Goal: Check status: Check status

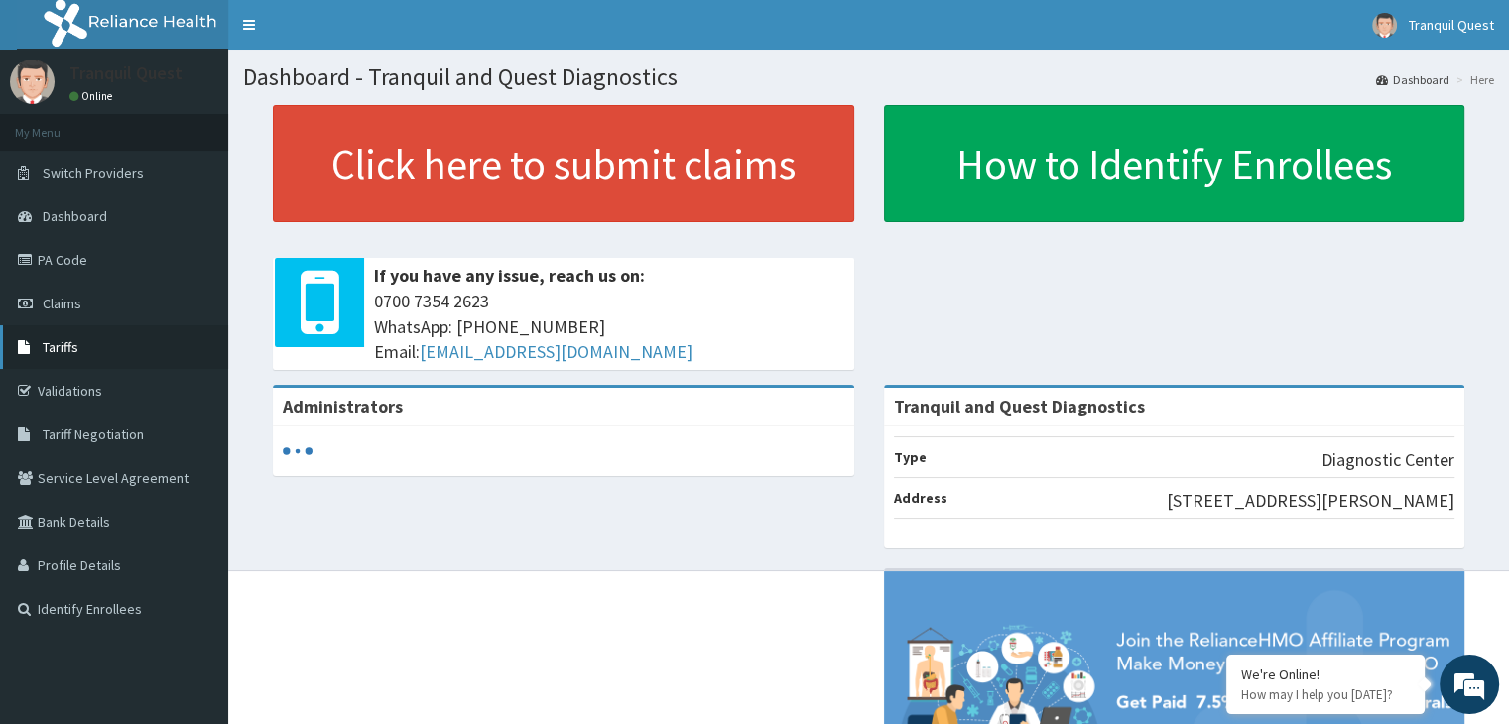
click at [98, 351] on link "Tariffs" at bounding box center [114, 347] width 228 height 44
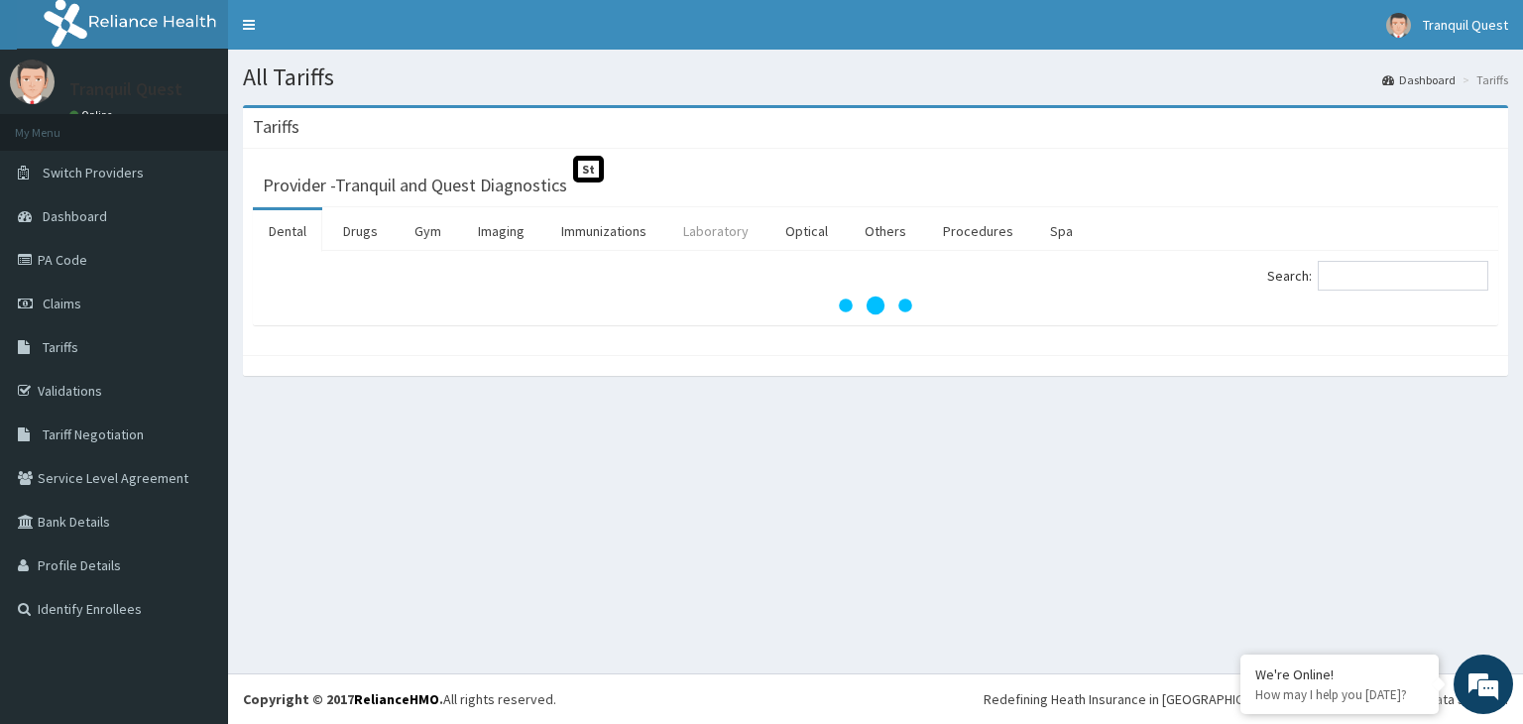
click at [690, 232] on link "Laboratory" at bounding box center [715, 231] width 97 height 42
click at [1347, 276] on input "Search:" at bounding box center [1403, 276] width 171 height 30
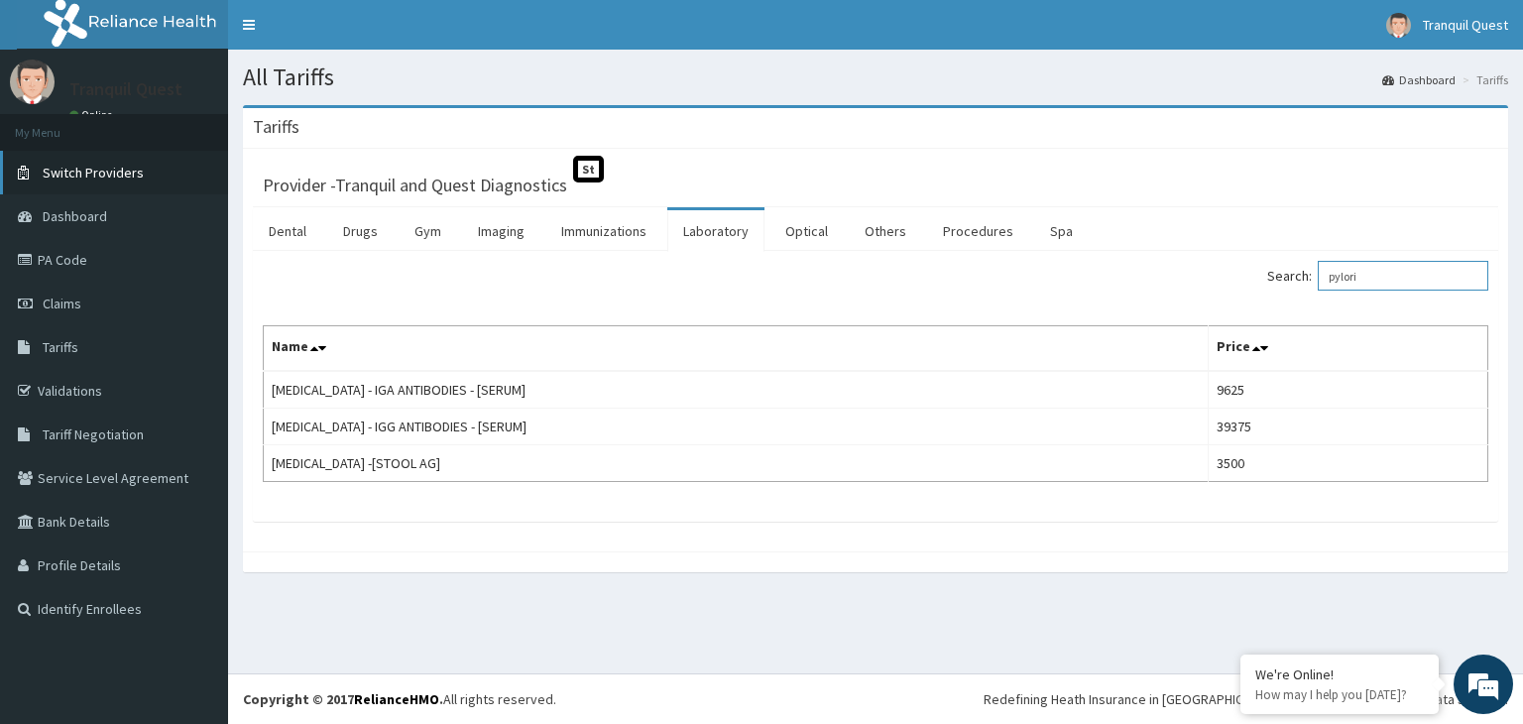
type input "pylori"
click at [79, 160] on link "Switch Providers" at bounding box center [114, 173] width 228 height 44
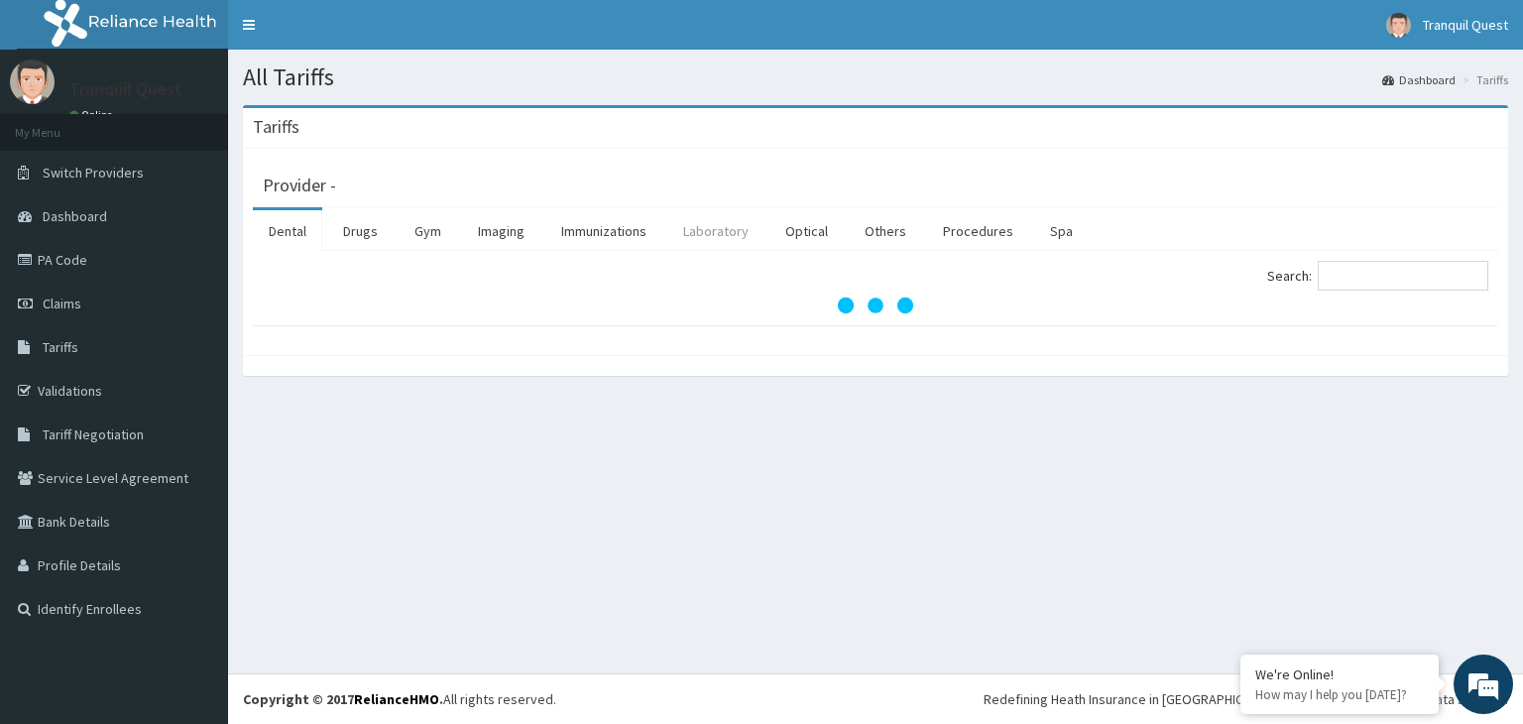
click at [710, 234] on link "Laboratory" at bounding box center [715, 231] width 97 height 42
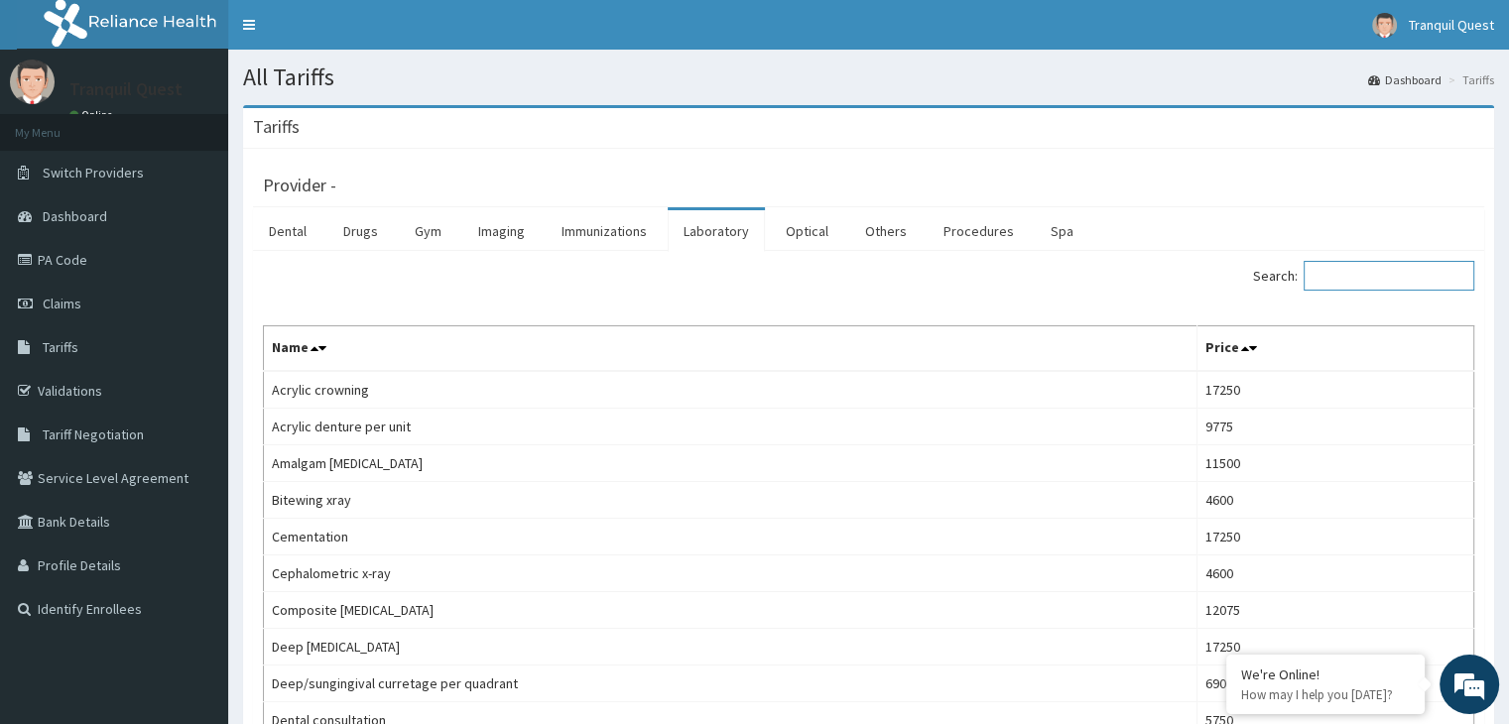
click at [1392, 280] on input "Search:" at bounding box center [1388, 276] width 171 height 30
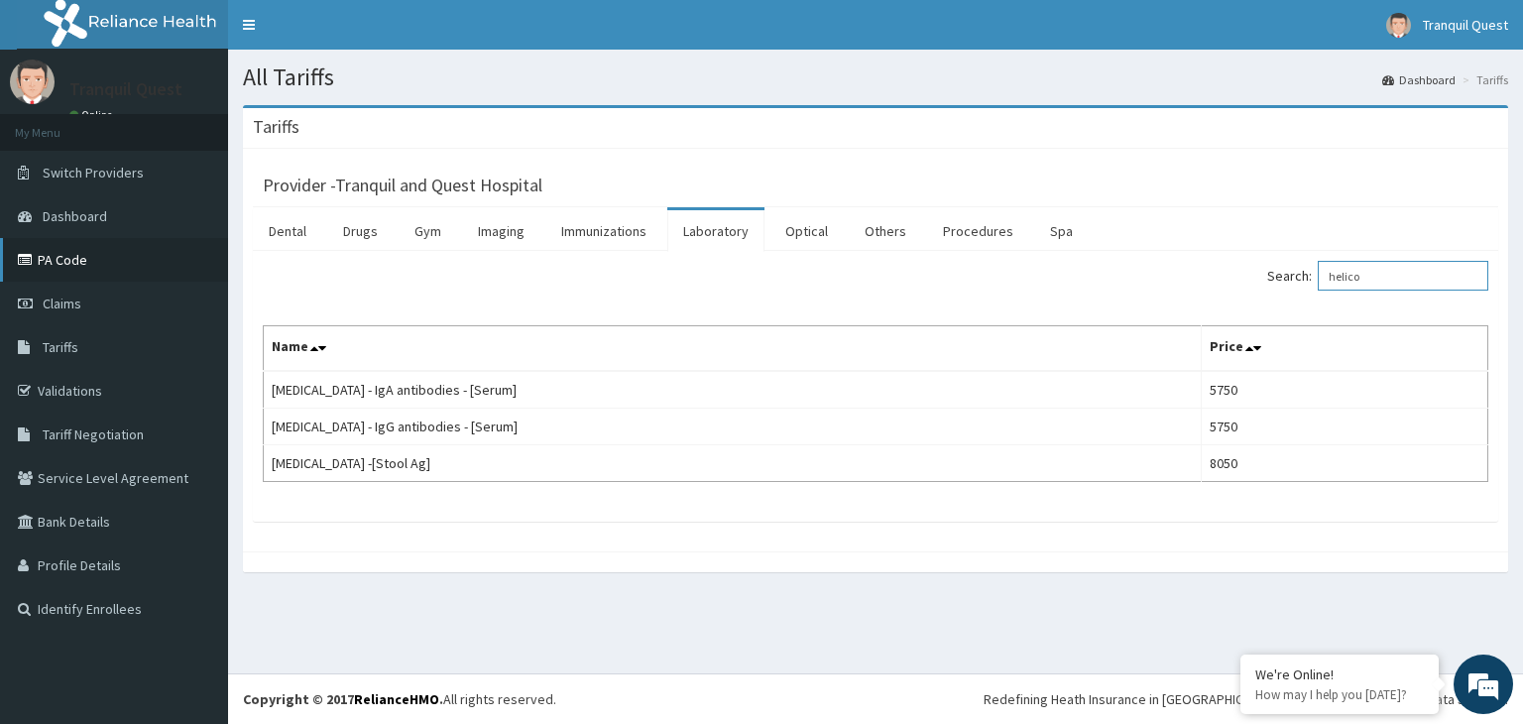
type input "helico"
click at [99, 253] on link "PA Code" at bounding box center [114, 260] width 228 height 44
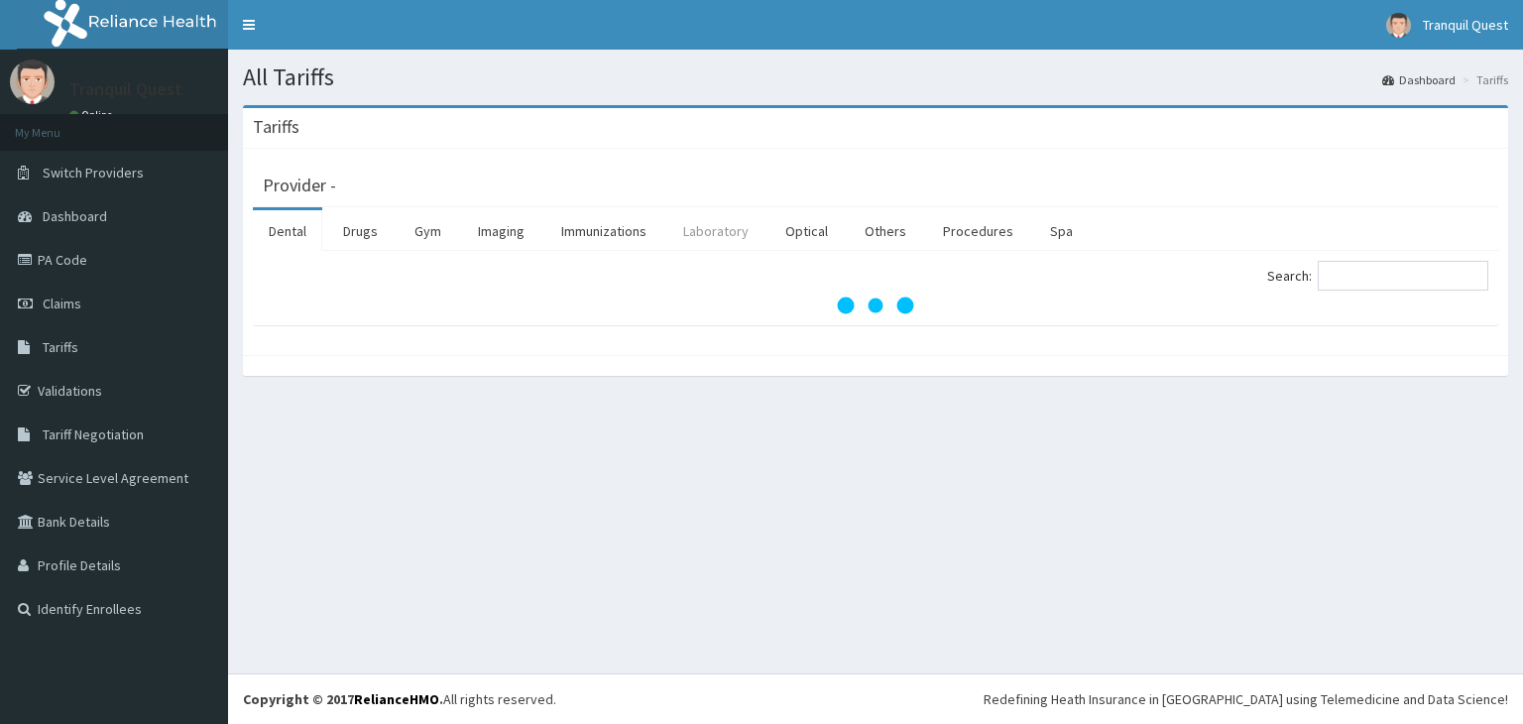
click at [714, 228] on link "Laboratory" at bounding box center [715, 231] width 97 height 42
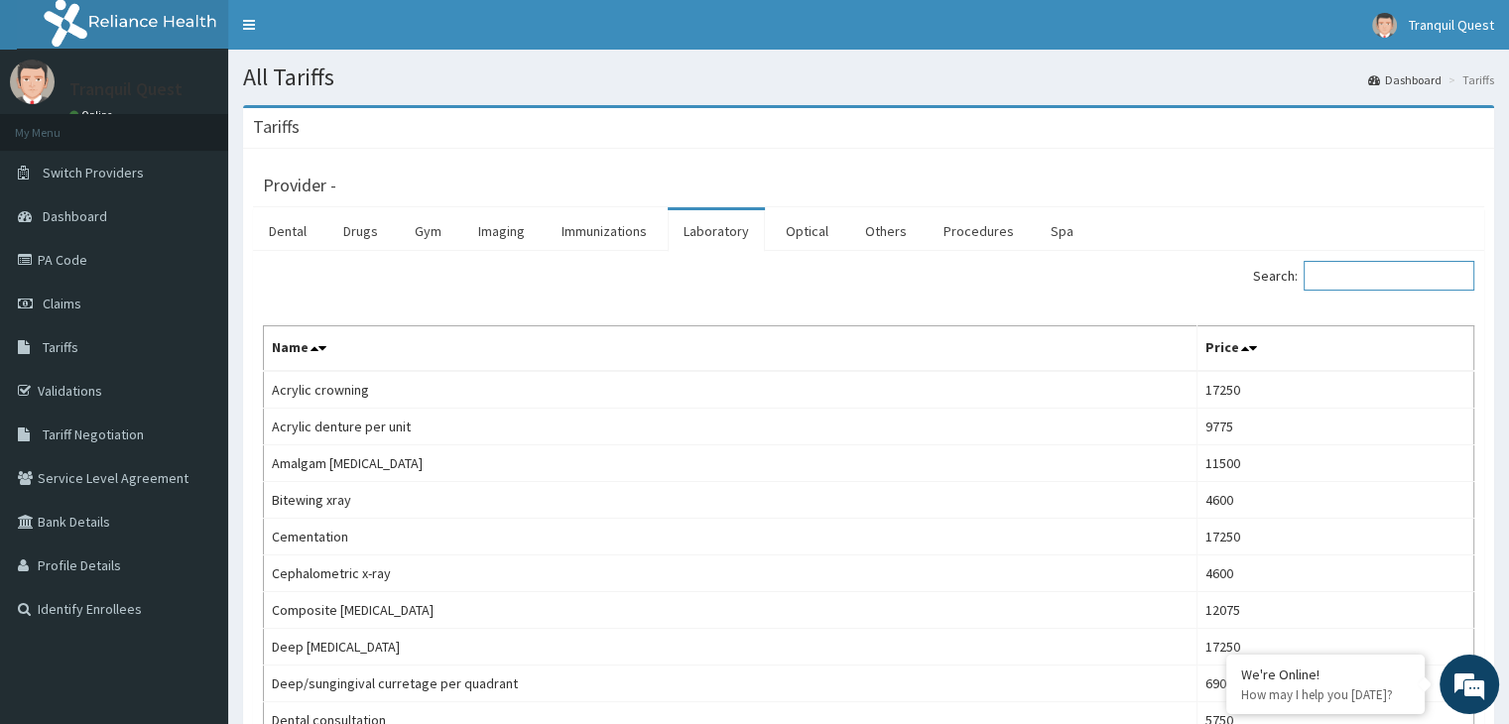
click at [1353, 275] on input "Search:" at bounding box center [1388, 276] width 171 height 30
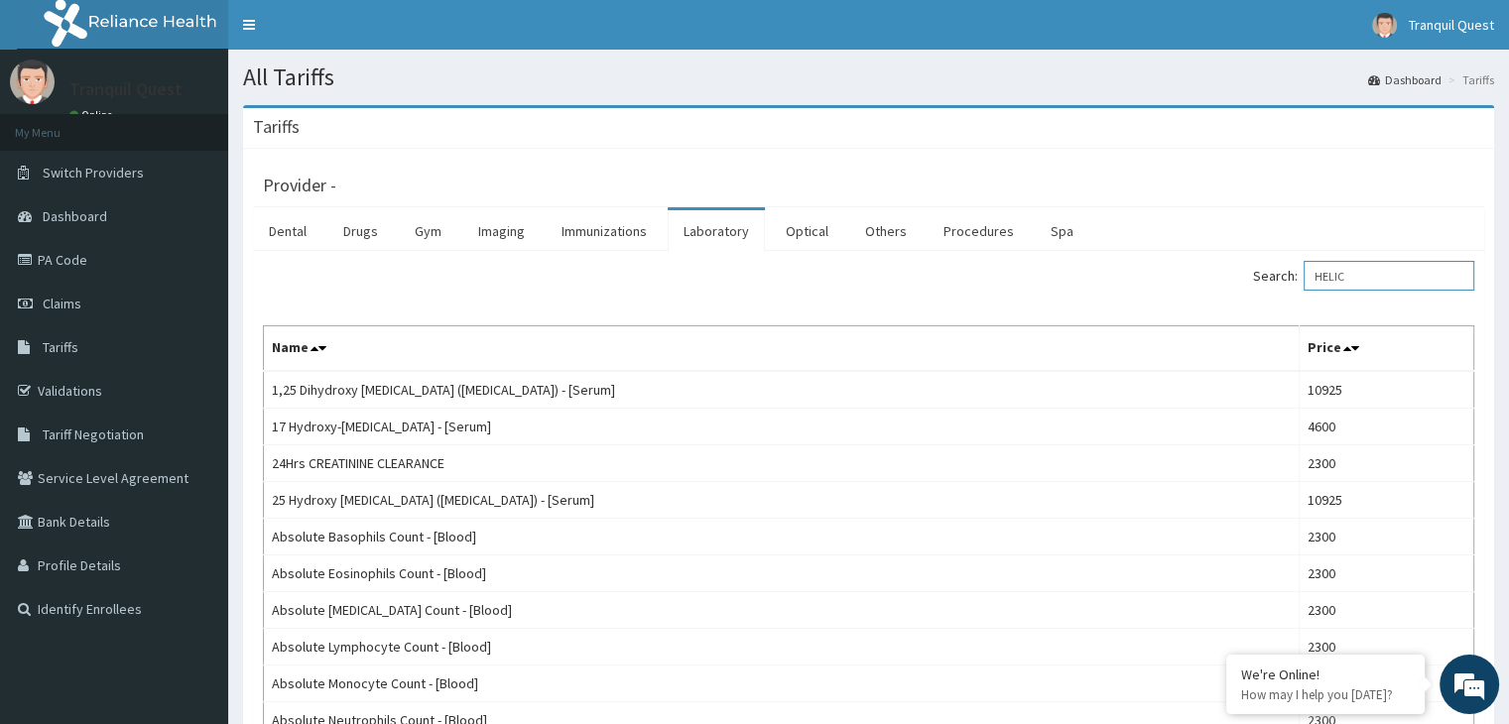
type input "HELICO"
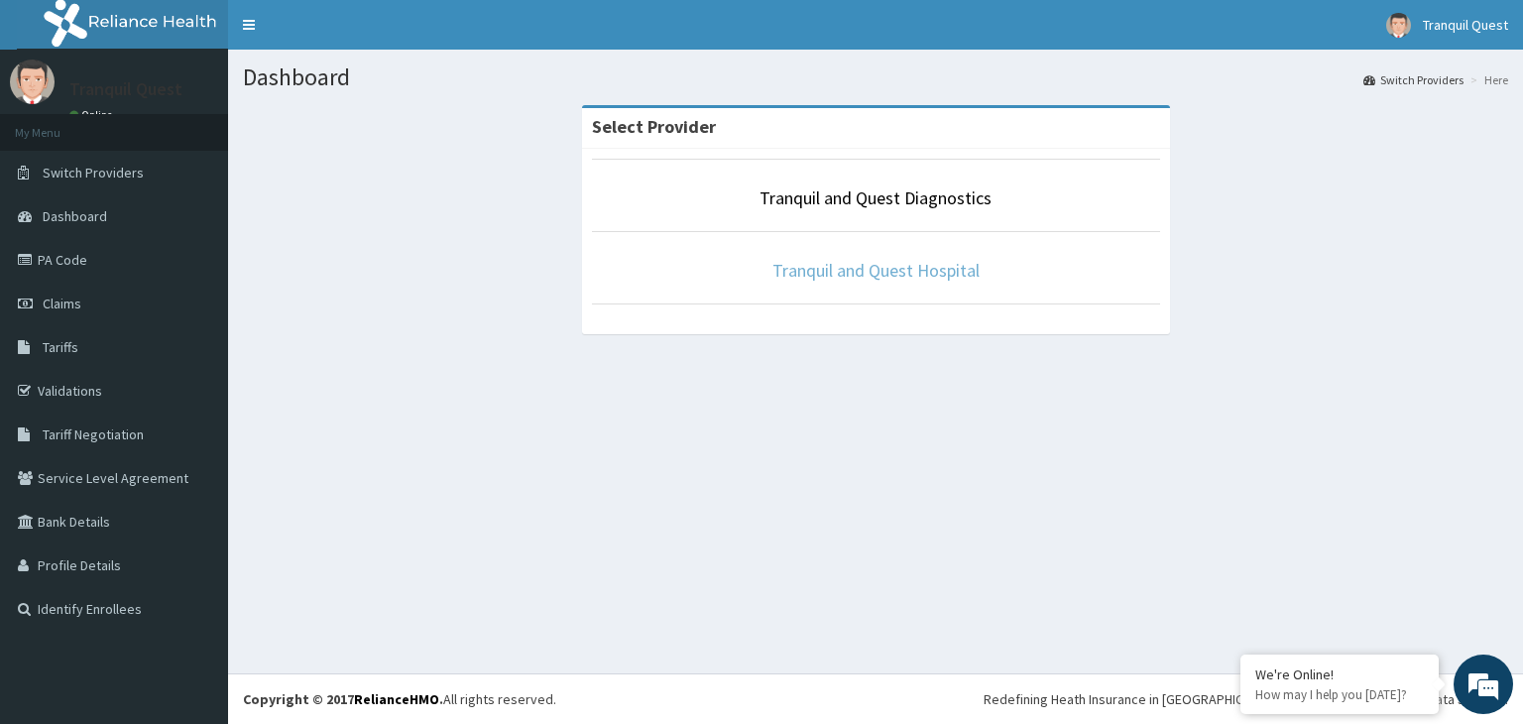
click at [903, 259] on link "Tranquil and Quest Hospital" at bounding box center [876, 270] width 207 height 23
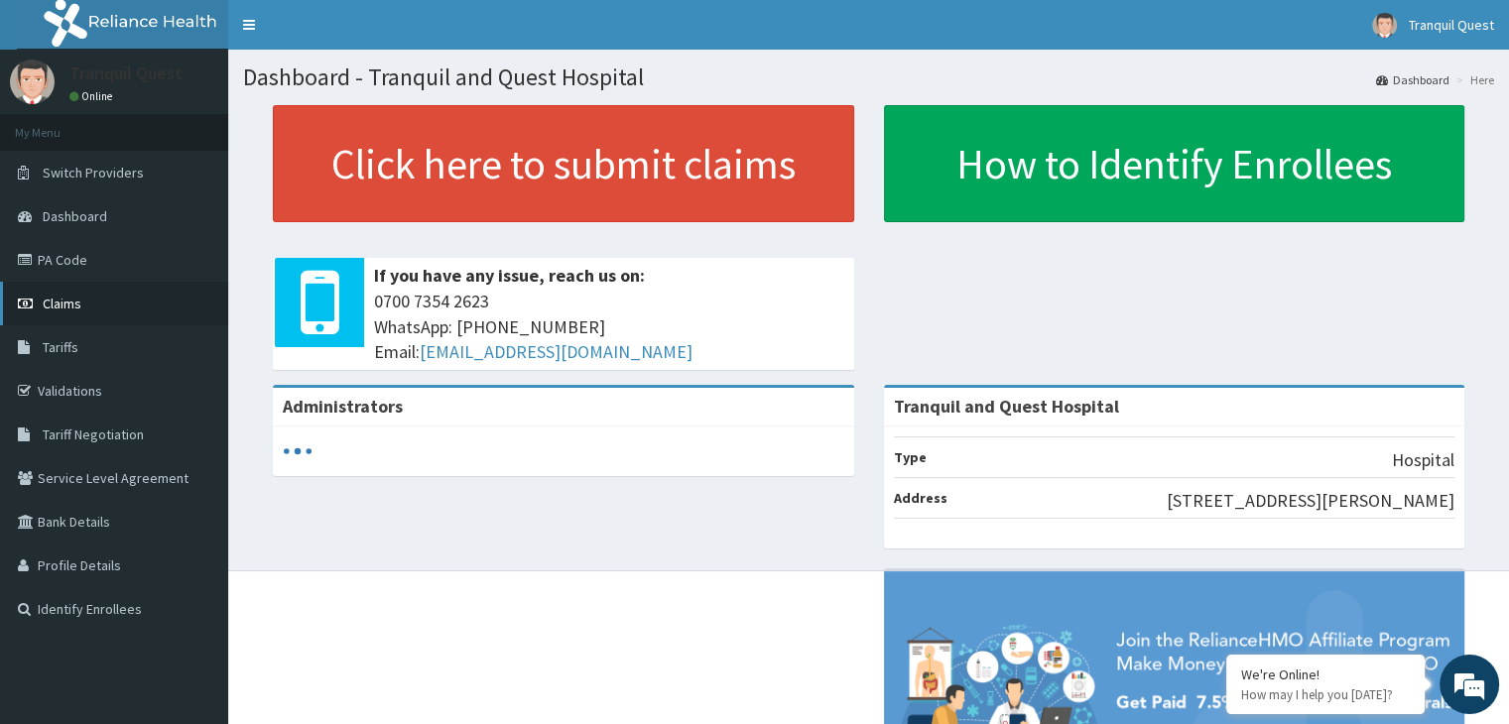
click at [76, 306] on span "Claims" at bounding box center [62, 304] width 39 height 18
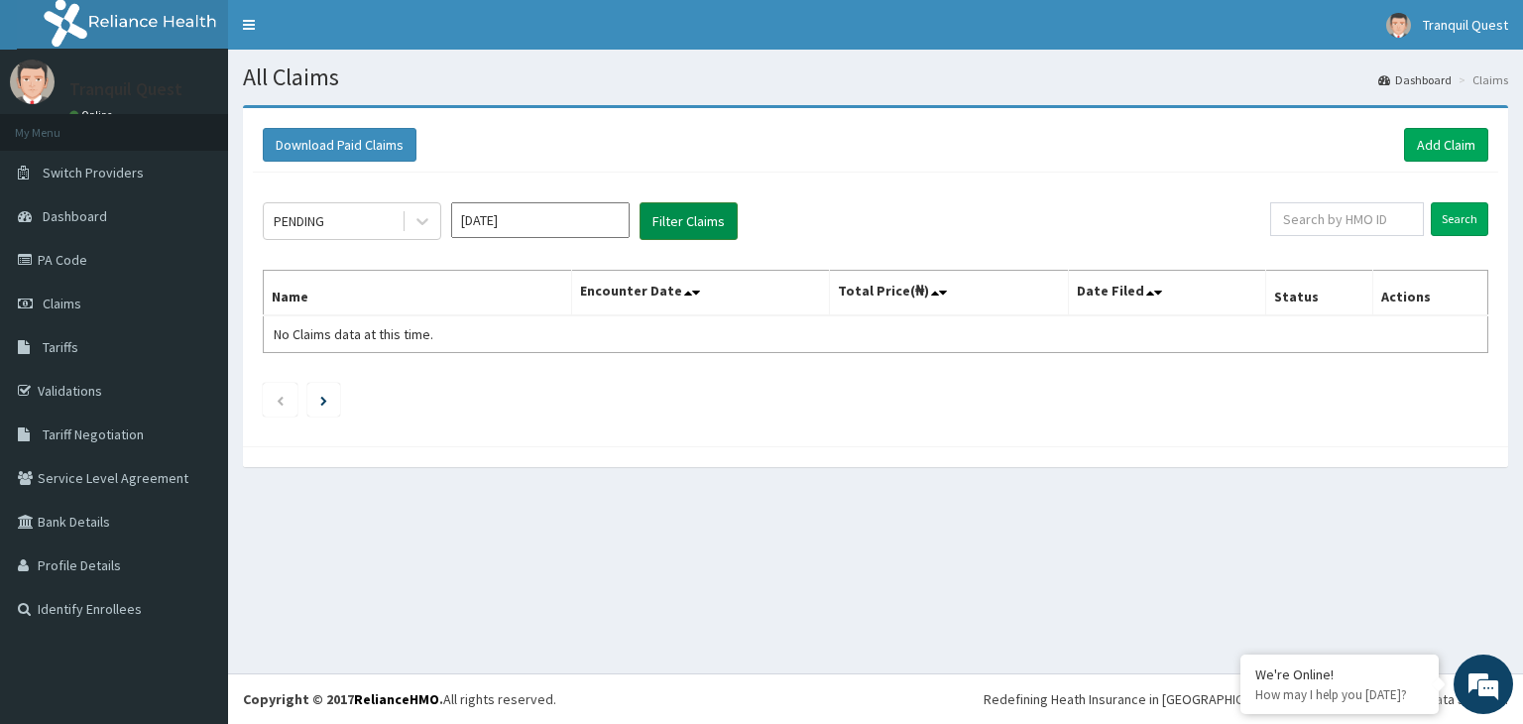
click at [691, 225] on button "Filter Claims" at bounding box center [689, 221] width 98 height 38
click at [396, 220] on div "PENDING" at bounding box center [333, 221] width 138 height 32
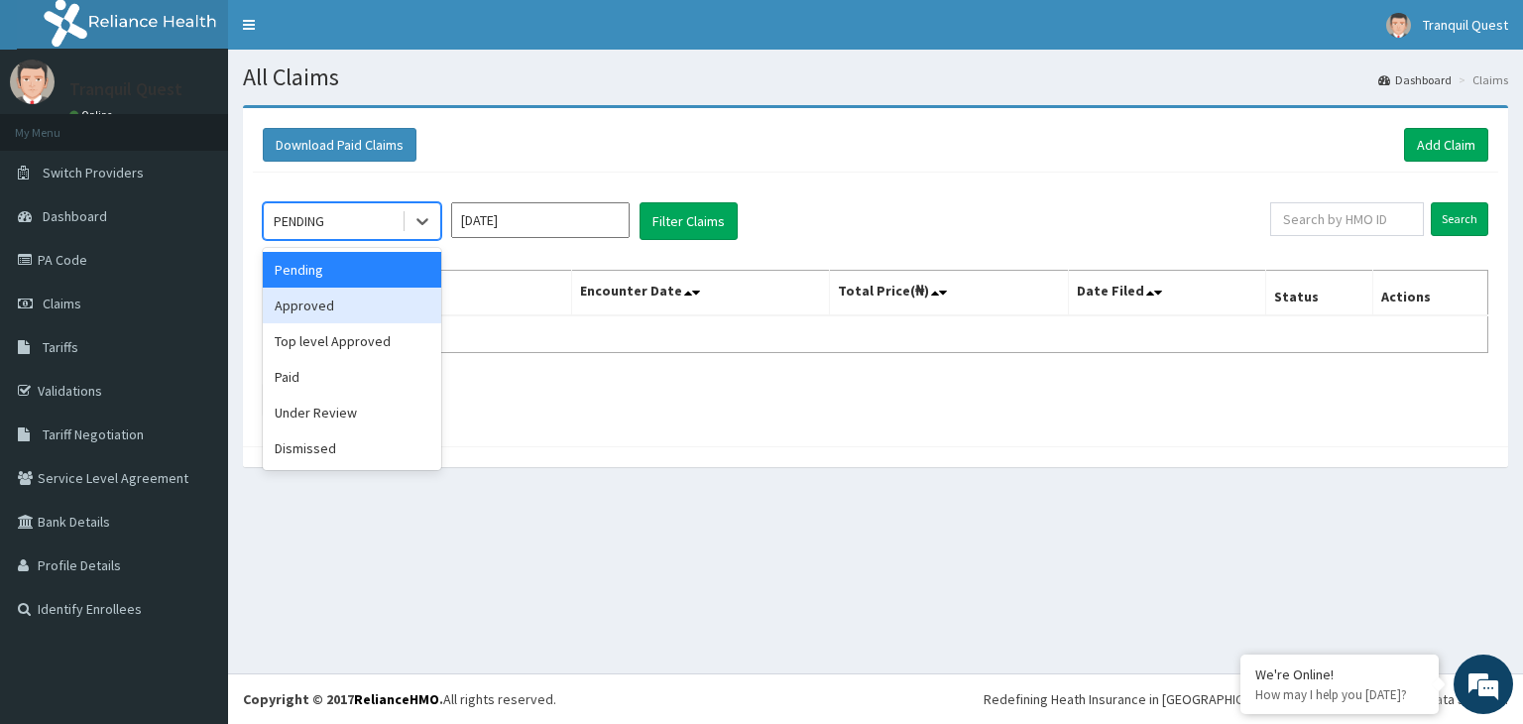
click at [349, 295] on div "Approved" at bounding box center [352, 306] width 179 height 36
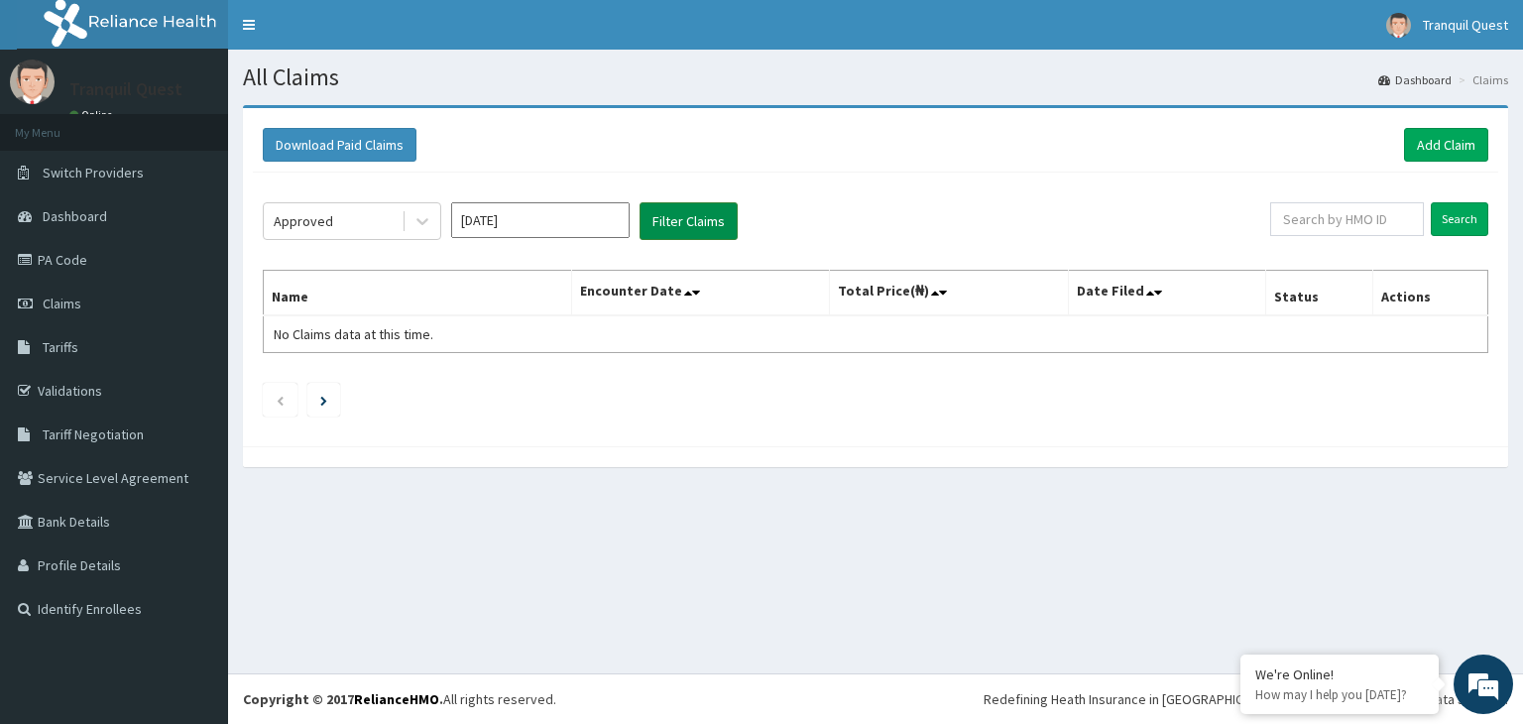
click at [658, 239] on div "Approved Oct 2025 Filter Claims Search Name Encounter Date Total Price(₦) Date …" at bounding box center [876, 305] width 1246 height 264
click at [663, 233] on button "Filter Claims" at bounding box center [689, 221] width 98 height 38
click at [345, 216] on div "Approved" at bounding box center [333, 221] width 138 height 32
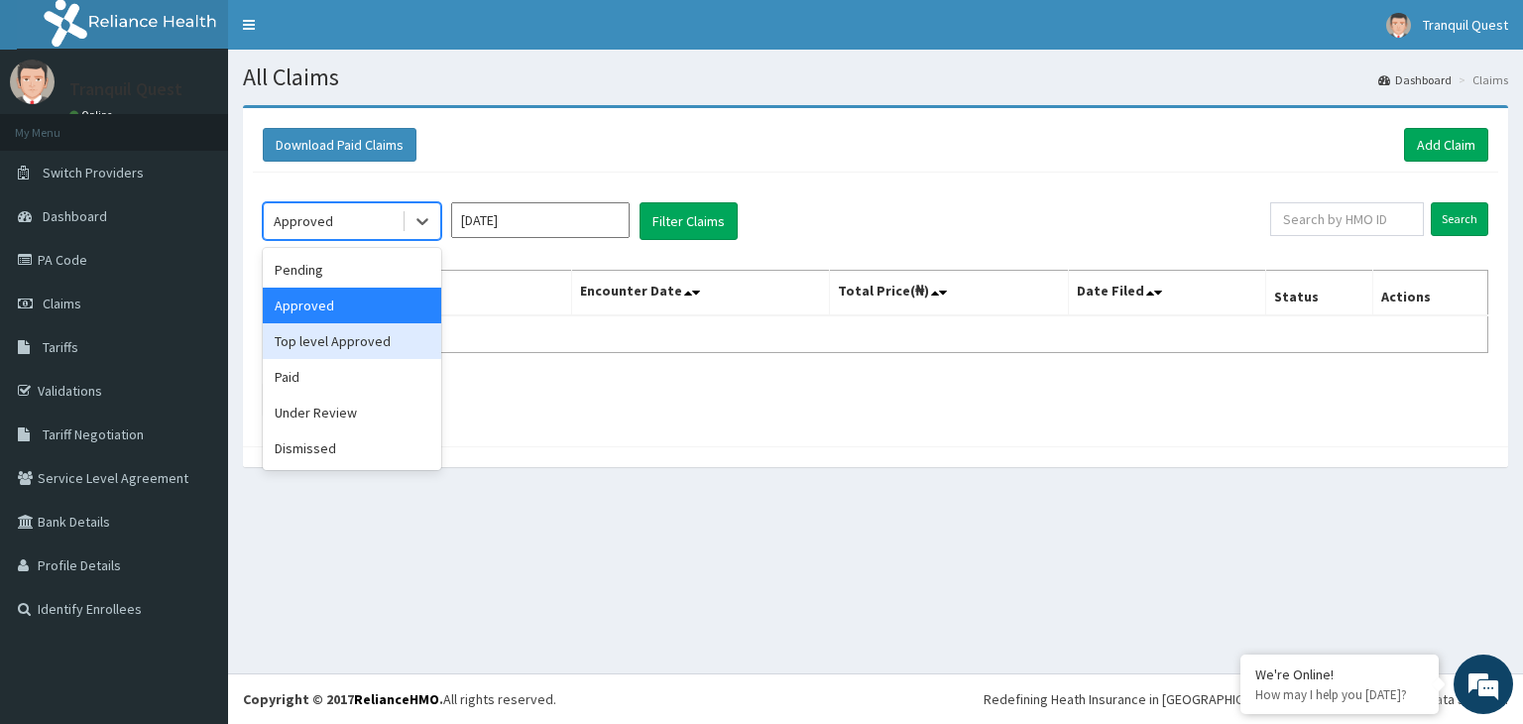
click at [369, 349] on div "Top level Approved" at bounding box center [352, 341] width 179 height 36
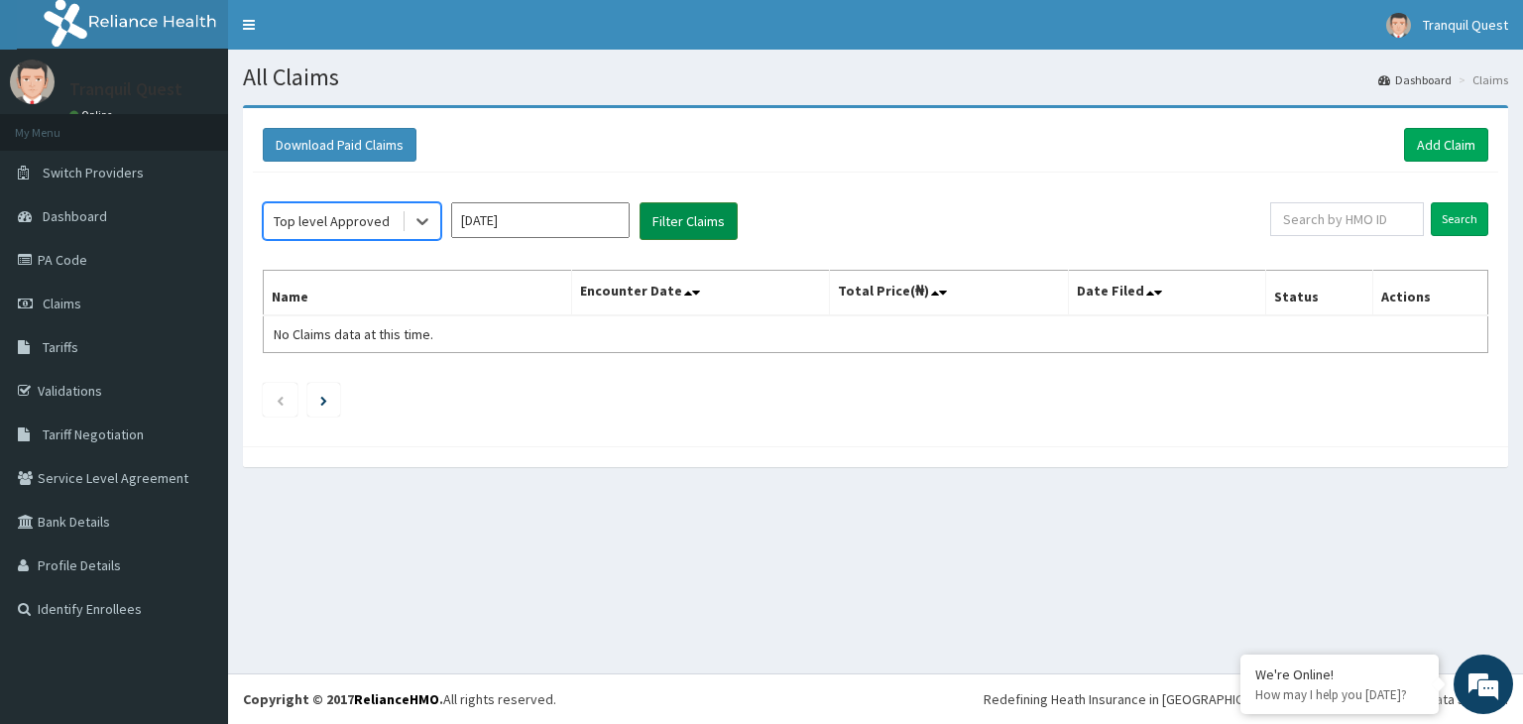
click at [700, 227] on button "Filter Claims" at bounding box center [689, 221] width 98 height 38
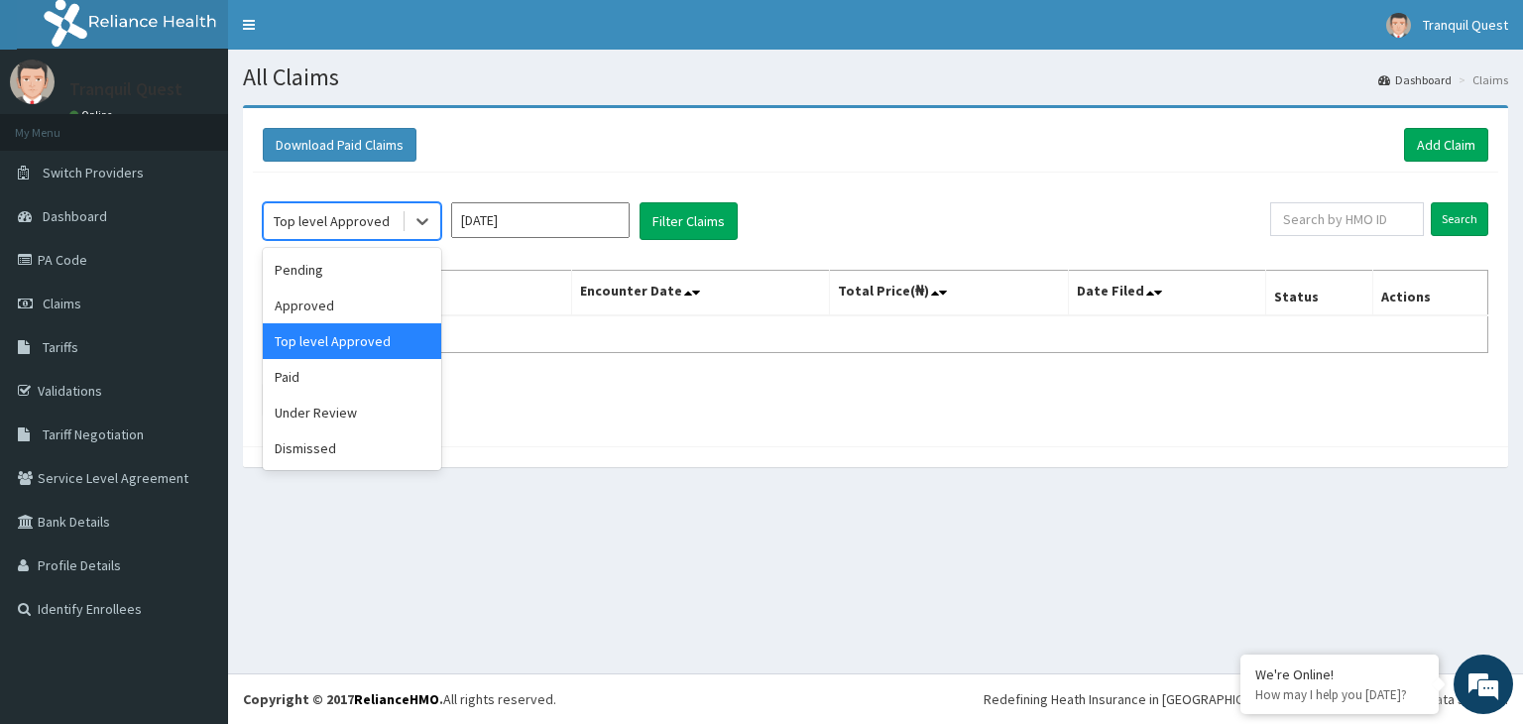
click at [377, 221] on div "Top level Approved" at bounding box center [332, 221] width 116 height 20
click at [361, 423] on div "Under Review" at bounding box center [352, 413] width 179 height 36
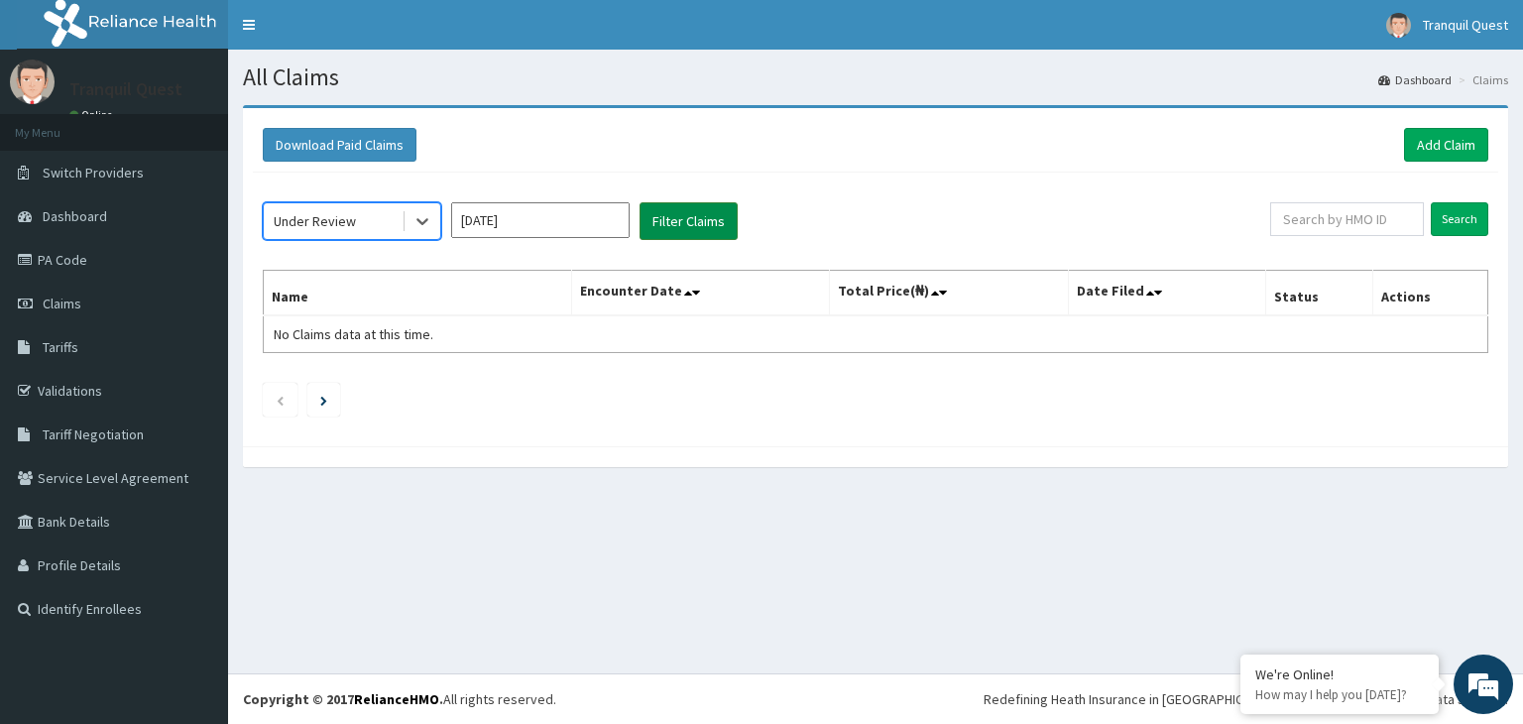
click at [657, 219] on button "Filter Claims" at bounding box center [689, 221] width 98 height 38
click at [379, 215] on div "Under Review" at bounding box center [333, 221] width 138 height 32
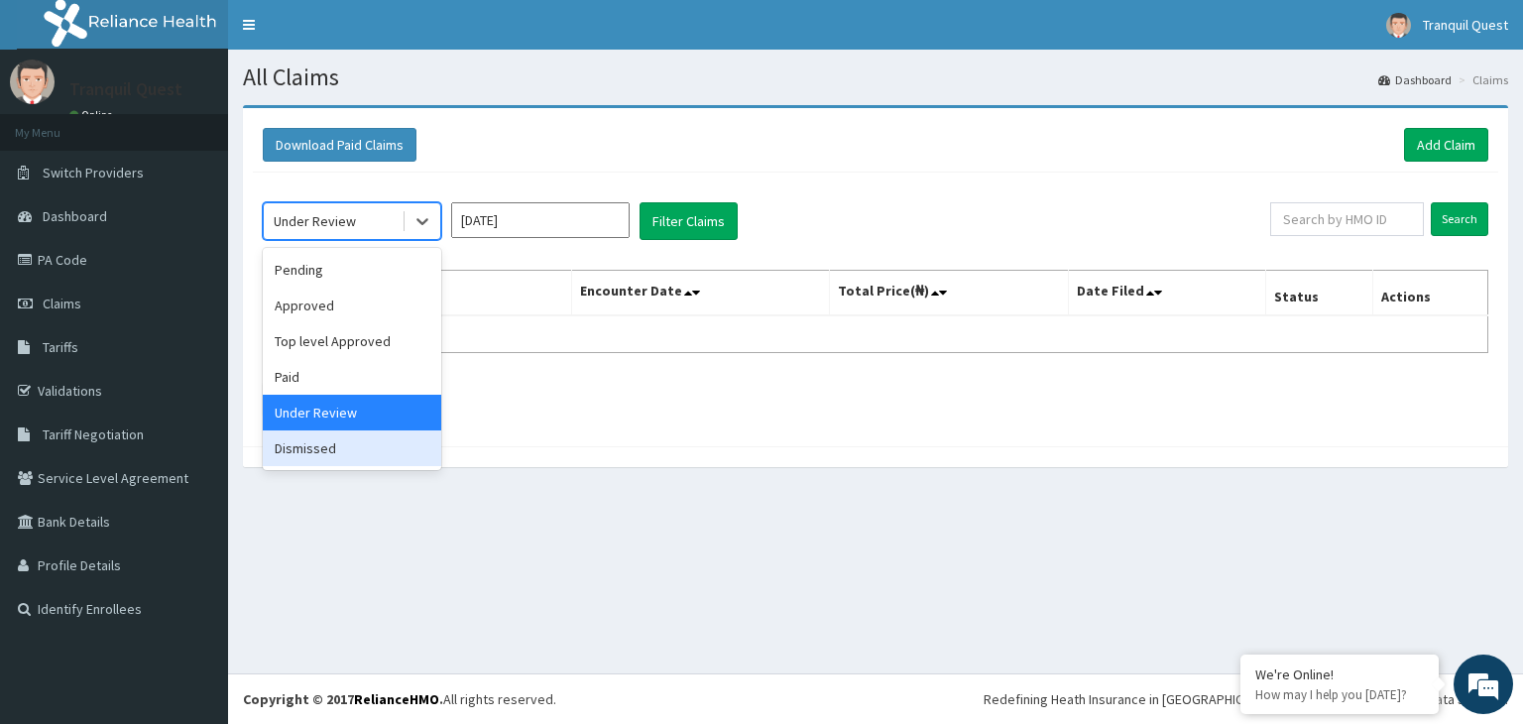
click at [340, 436] on div "Dismissed" at bounding box center [352, 448] width 179 height 36
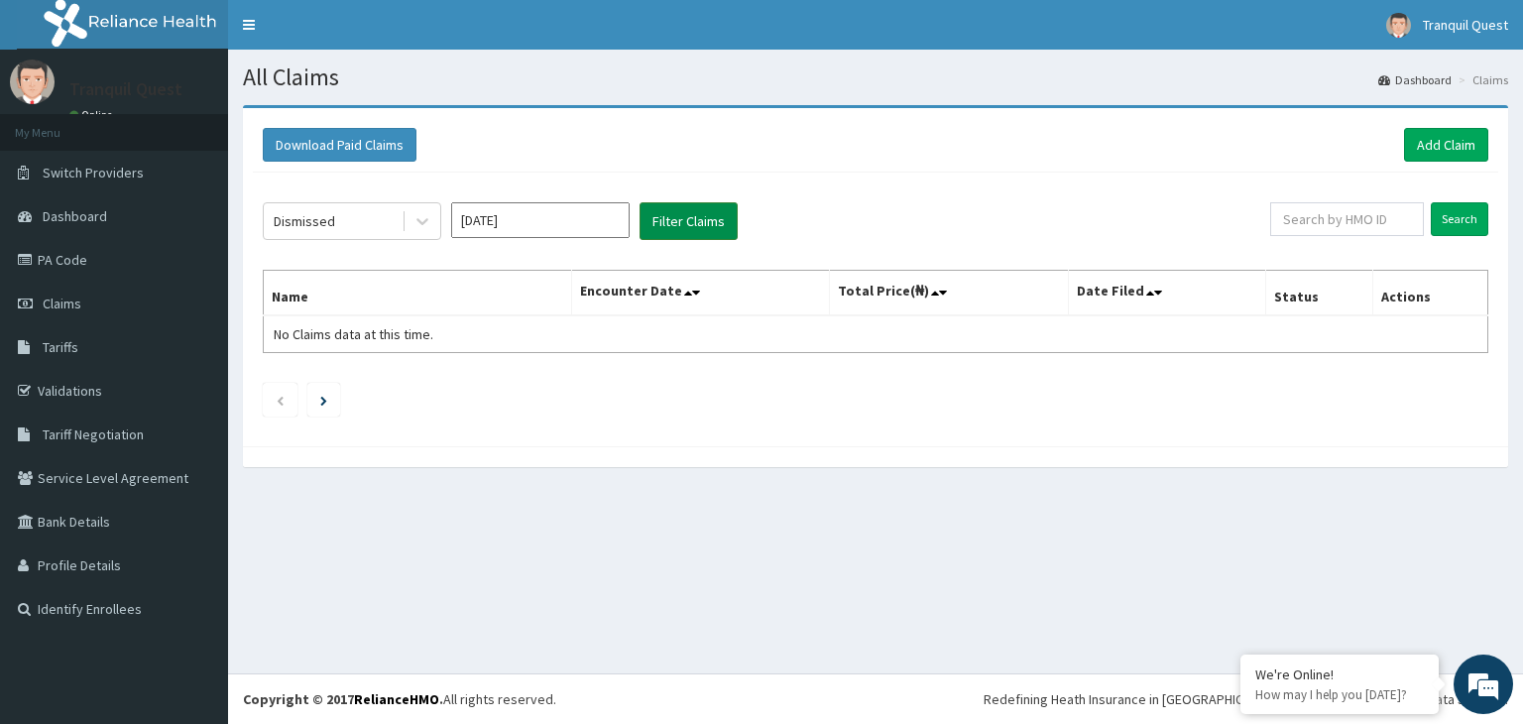
click at [690, 238] on button "Filter Claims" at bounding box center [689, 221] width 98 height 38
drag, startPoint x: 370, startPoint y: 217, endPoint x: 364, endPoint y: 235, distance: 18.8
click at [365, 224] on div "Dismissed" at bounding box center [333, 221] width 138 height 32
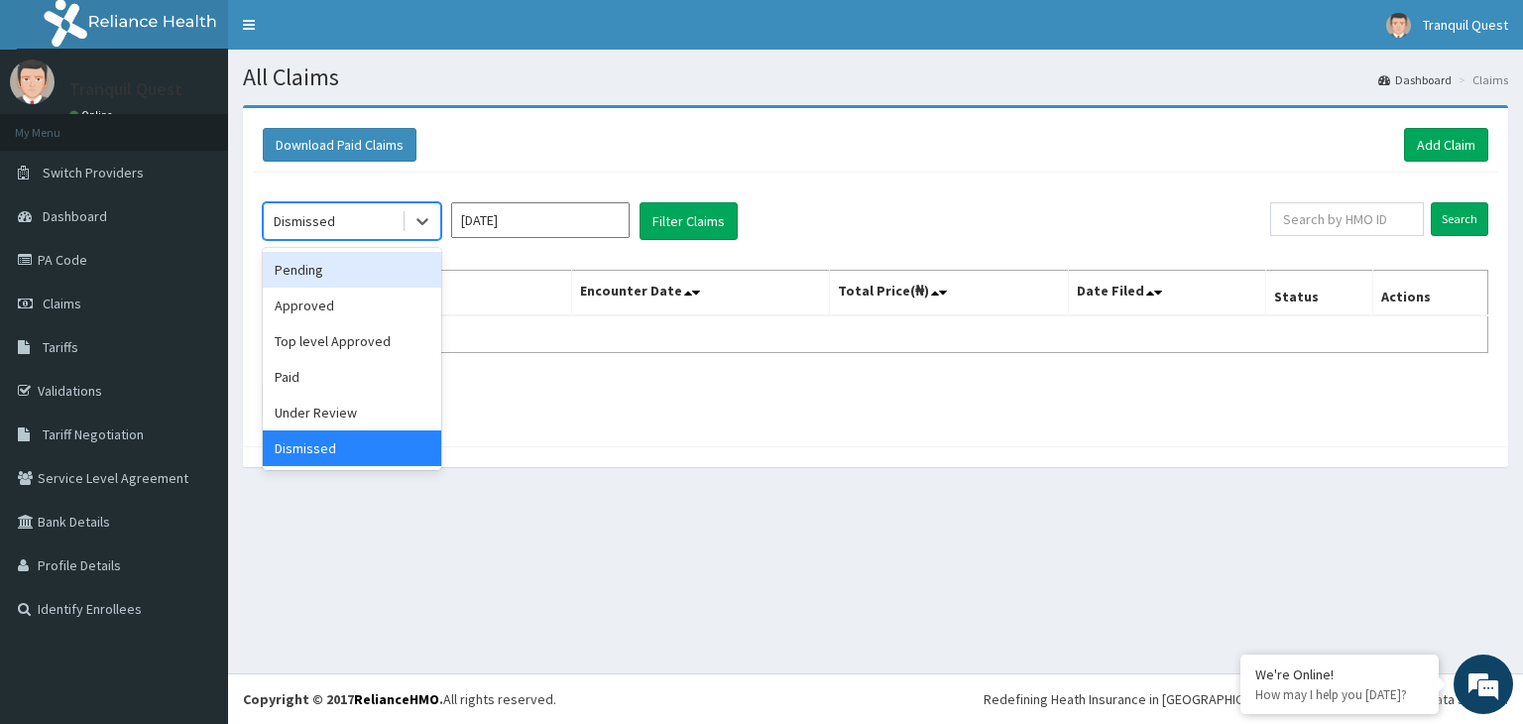
click at [333, 265] on div "Pending" at bounding box center [352, 270] width 179 height 36
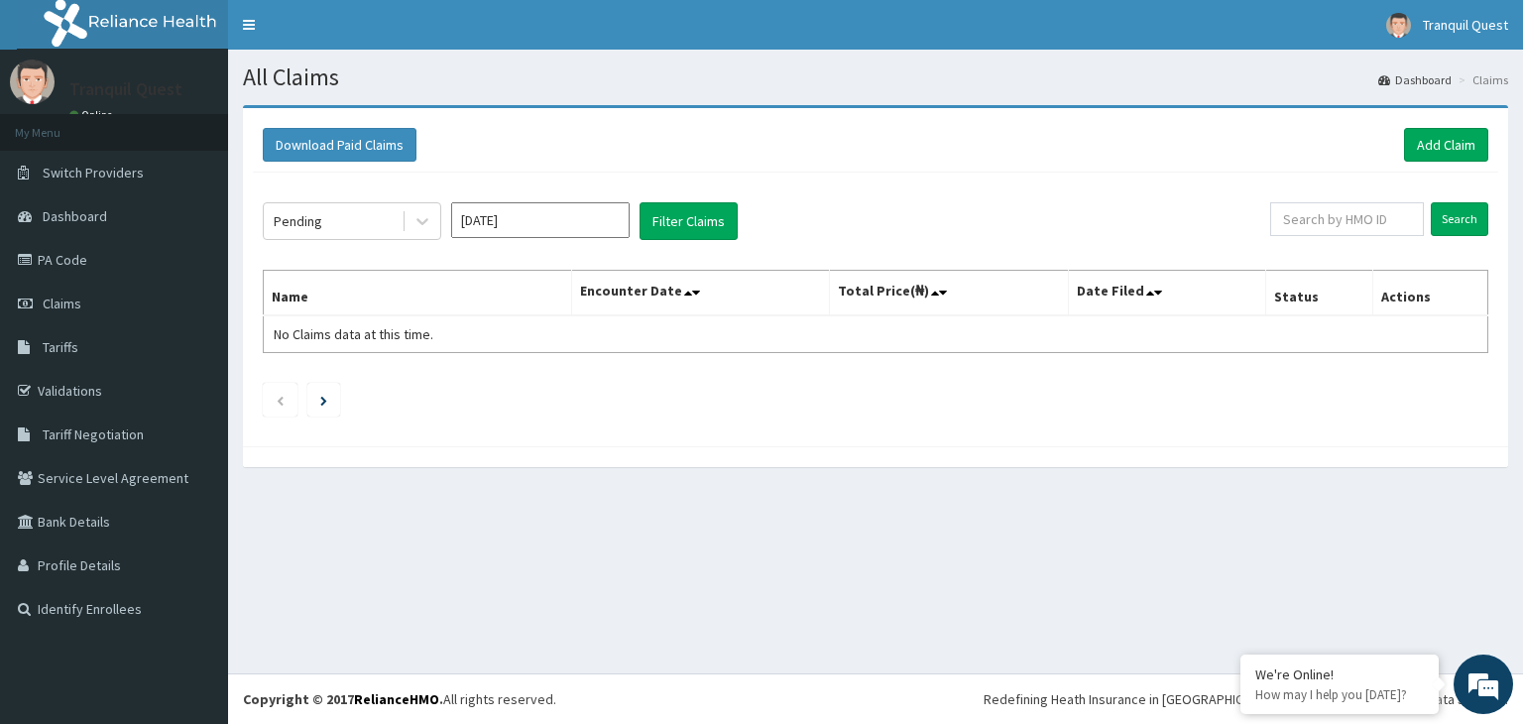
click at [474, 237] on div "Oct 2025" at bounding box center [540, 221] width 179 height 38
click at [536, 233] on input "Oct 2025" at bounding box center [540, 220] width 179 height 36
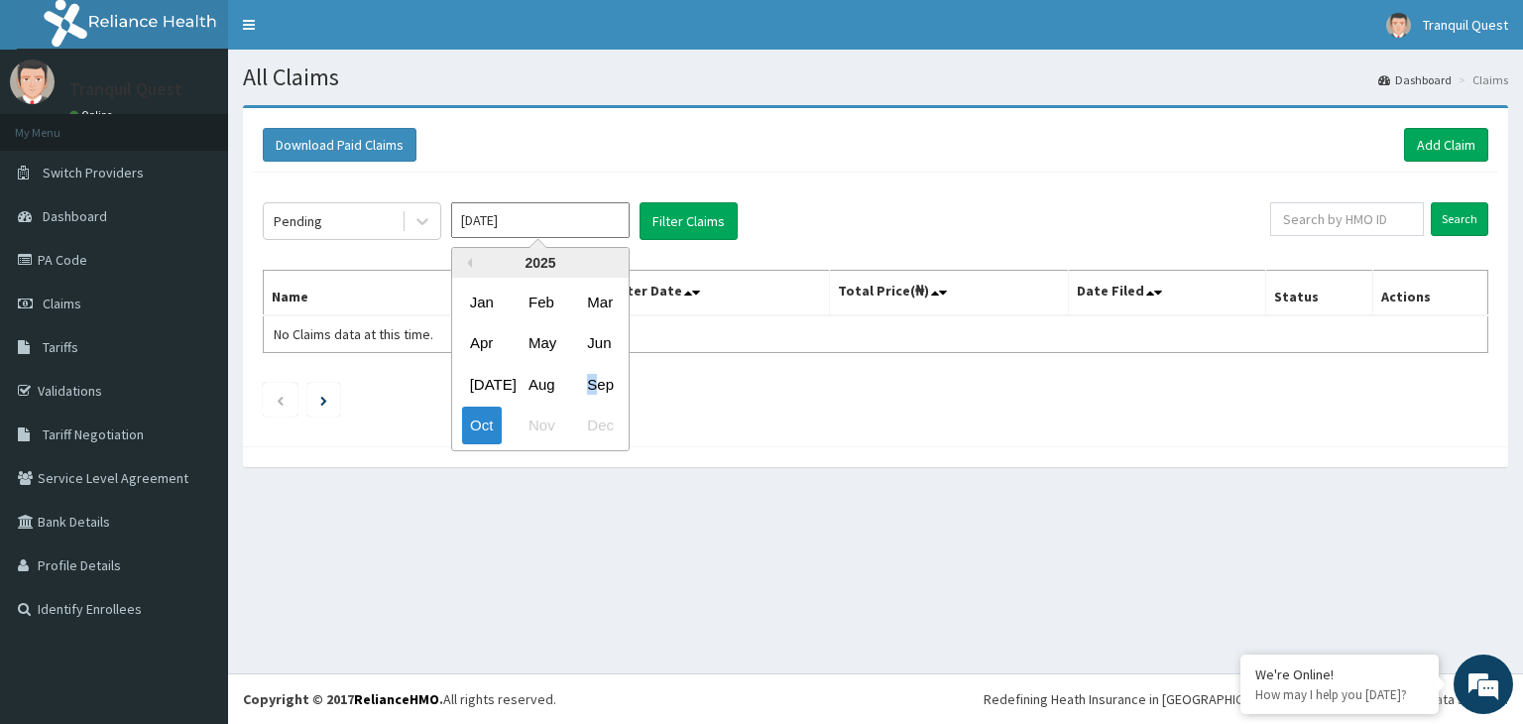
click at [594, 379] on div "Sep" at bounding box center [599, 384] width 40 height 37
type input "Sep 2025"
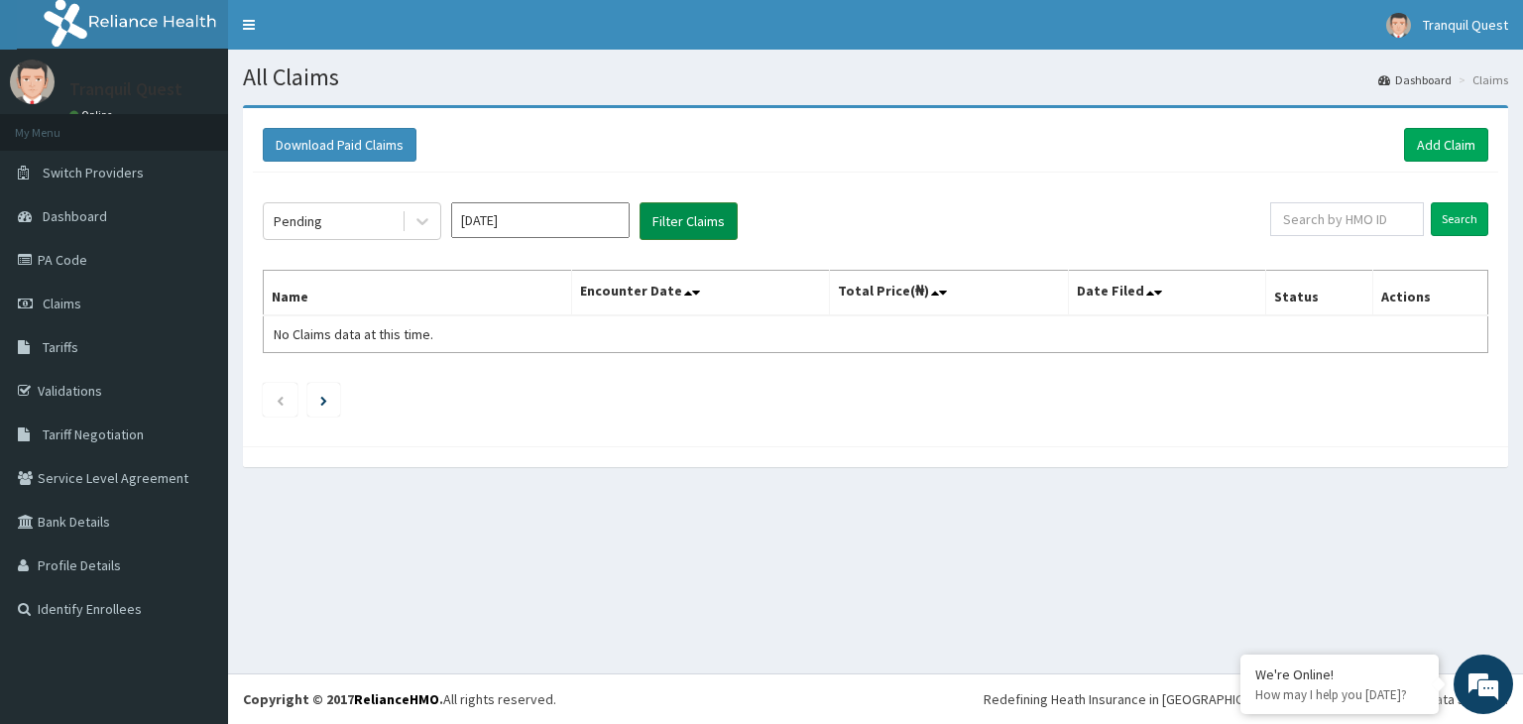
click at [663, 229] on button "Filter Claims" at bounding box center [689, 221] width 98 height 38
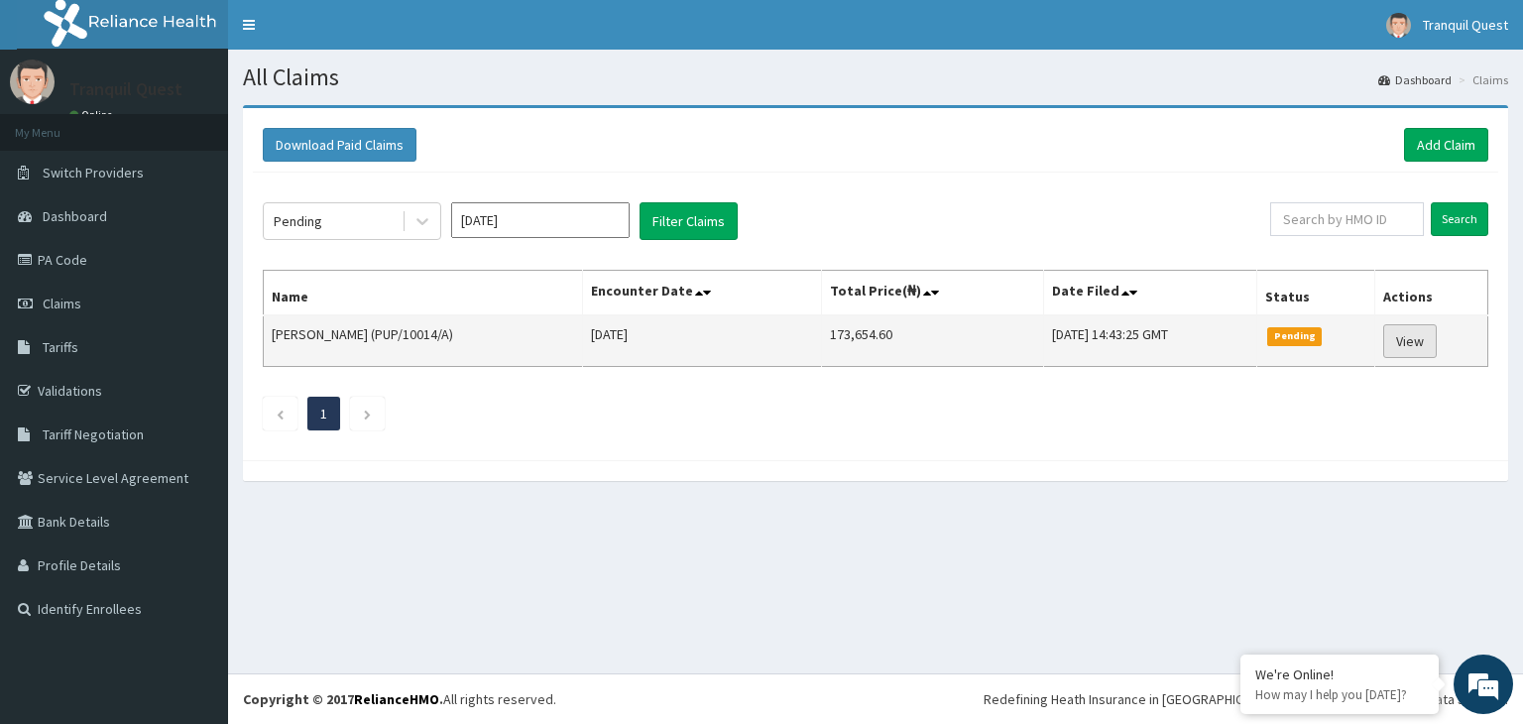
click at [1399, 347] on link "View" at bounding box center [1411, 341] width 54 height 34
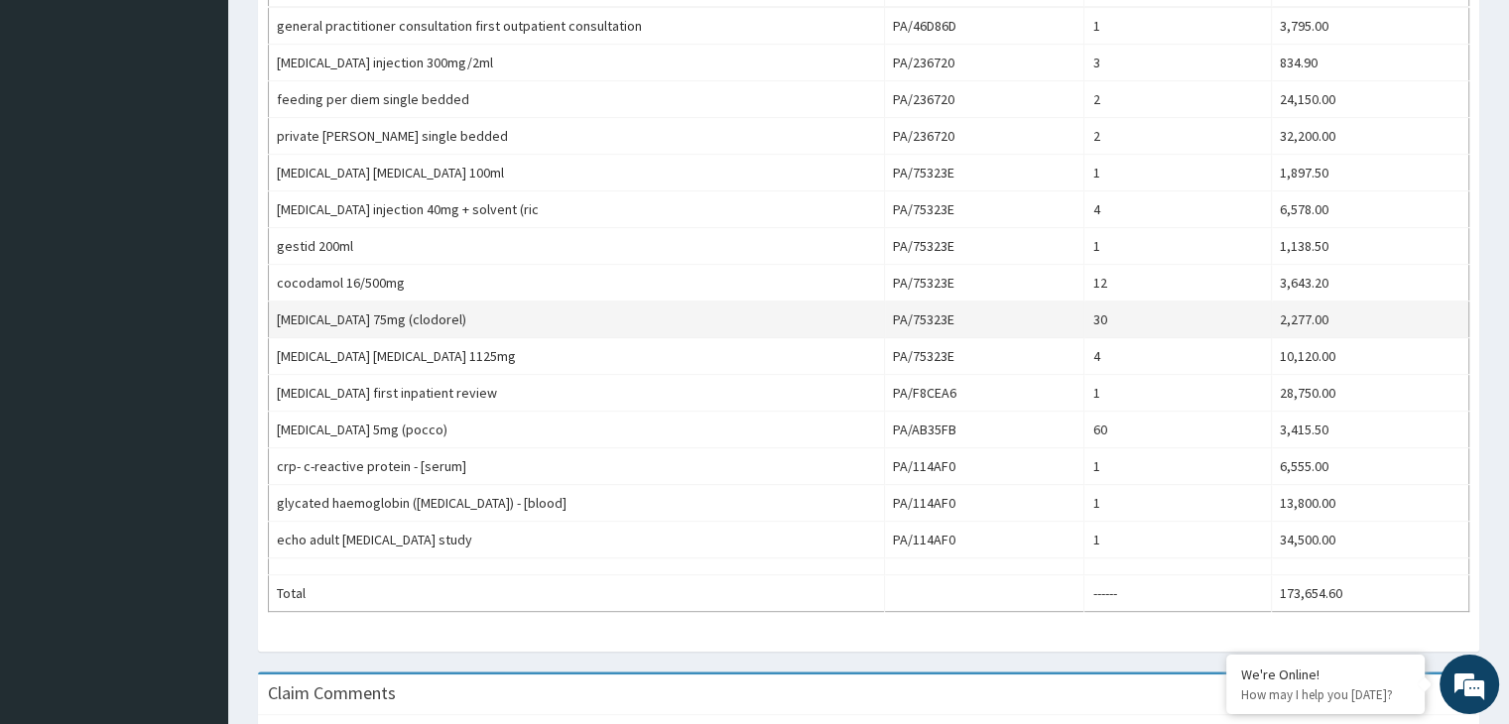
scroll to position [758, 0]
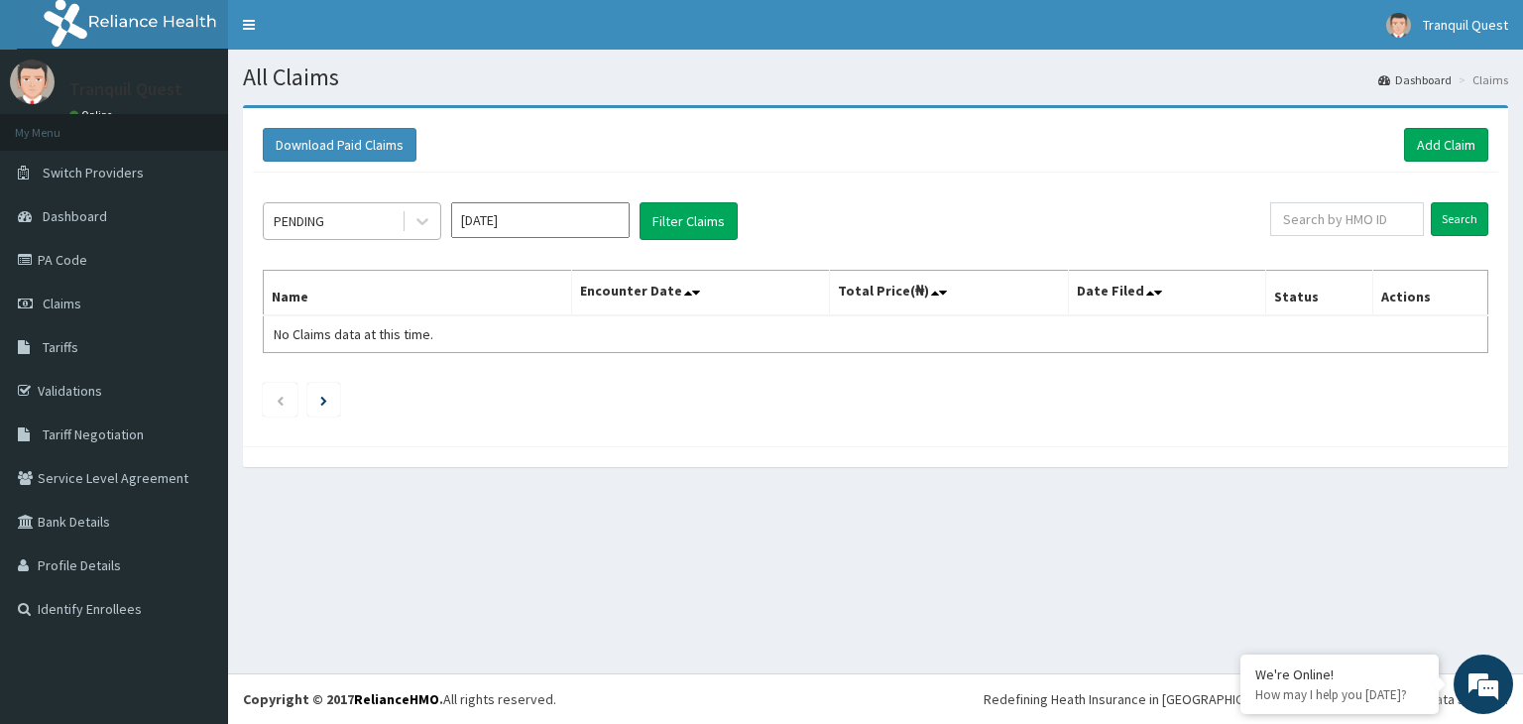
click at [369, 227] on div "PENDING" at bounding box center [333, 221] width 138 height 32
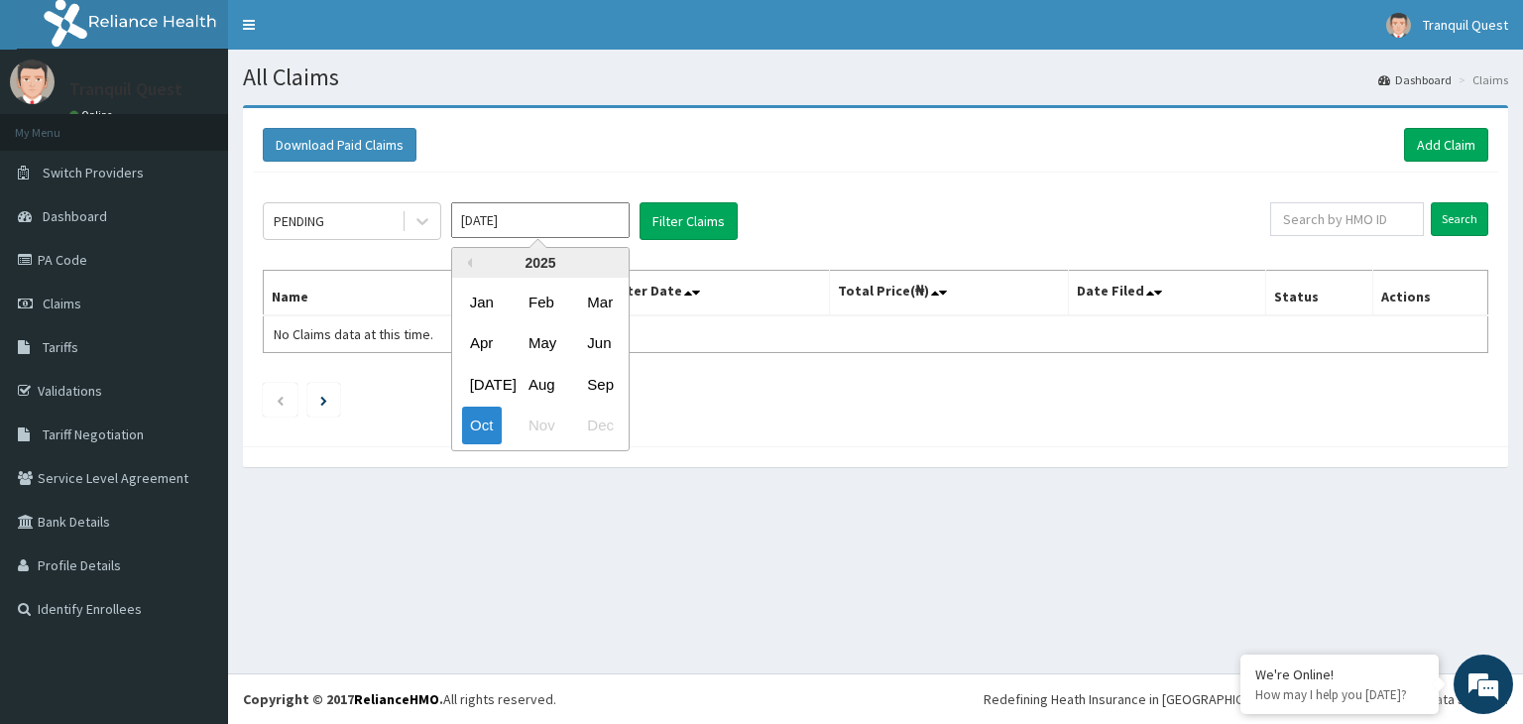
click at [532, 221] on input "Oct 2025" at bounding box center [540, 220] width 179 height 36
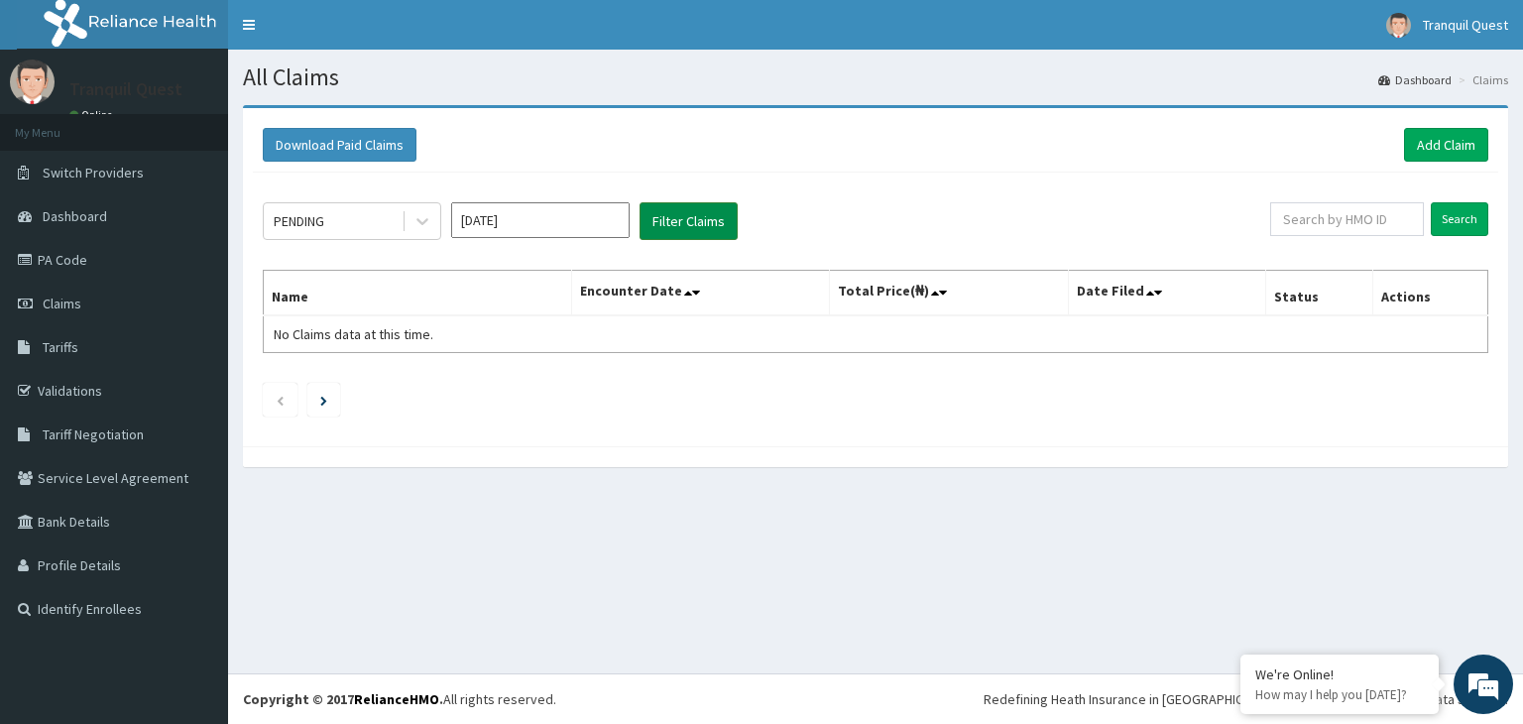
click at [671, 240] on div "PENDING Oct 2025 Filter Claims Search Name Encounter Date Total Price(₦) Date F…" at bounding box center [876, 305] width 1246 height 264
click at [675, 231] on button "Filter Claims" at bounding box center [689, 221] width 98 height 38
click at [503, 223] on input "Oct 2025" at bounding box center [540, 220] width 179 height 36
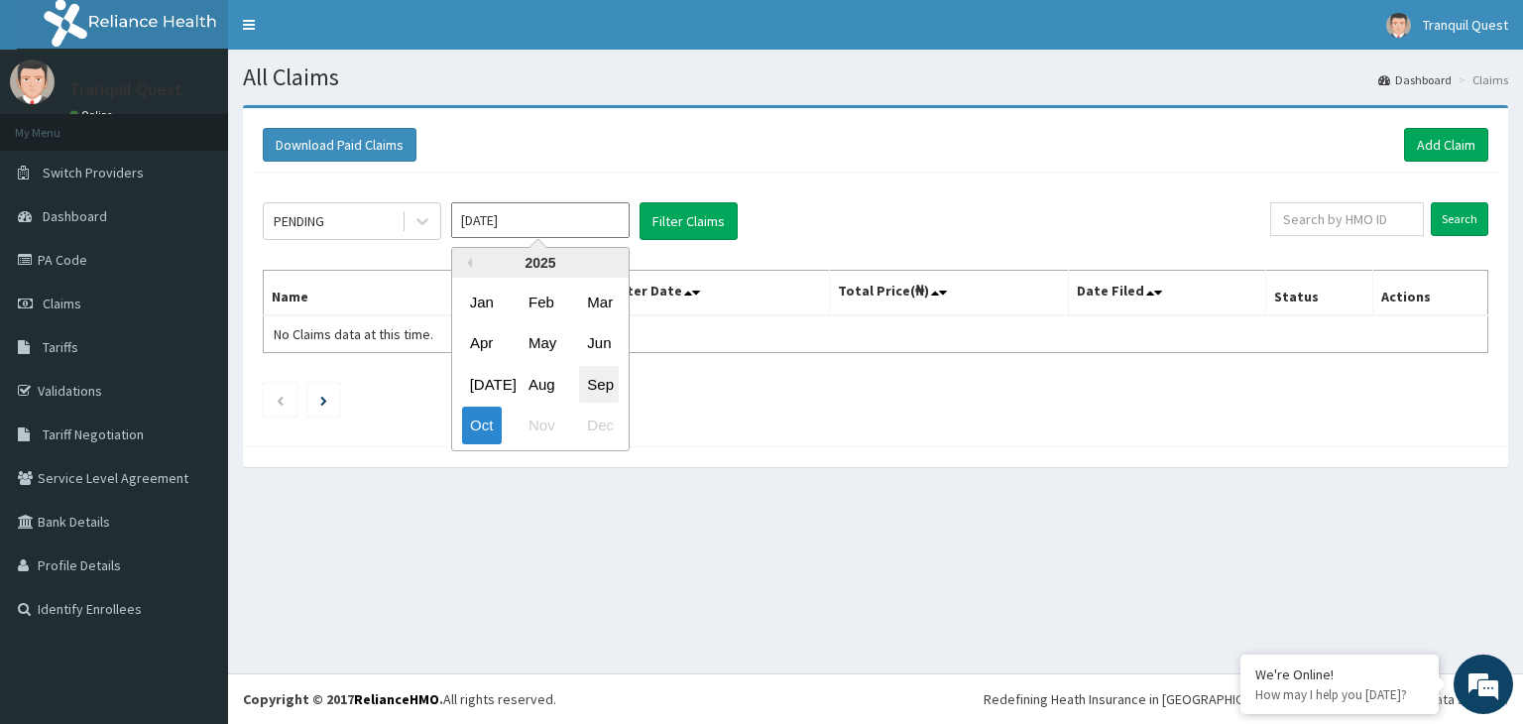
click at [610, 386] on div "Sep" at bounding box center [599, 384] width 40 height 37
type input "Sep 2025"
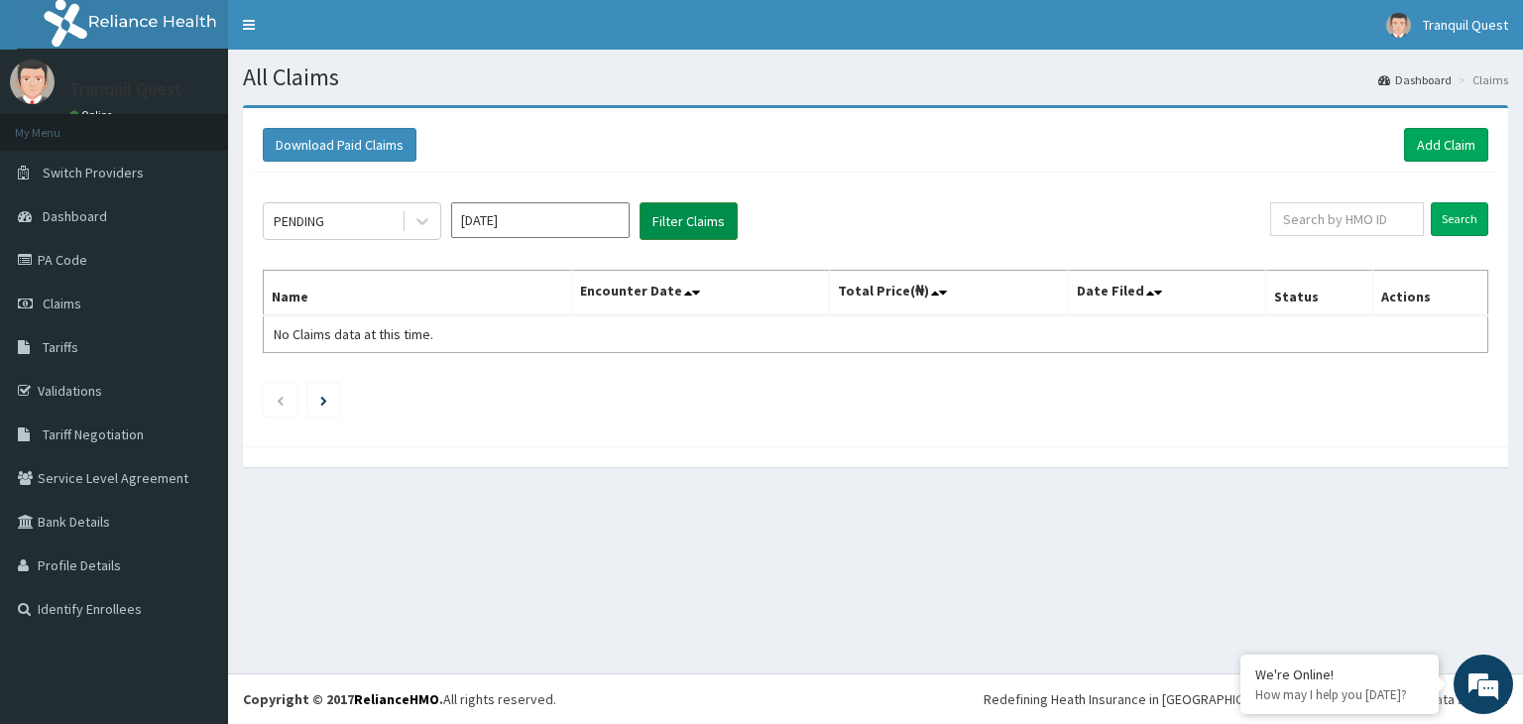
click at [661, 224] on button "Filter Claims" at bounding box center [689, 221] width 98 height 38
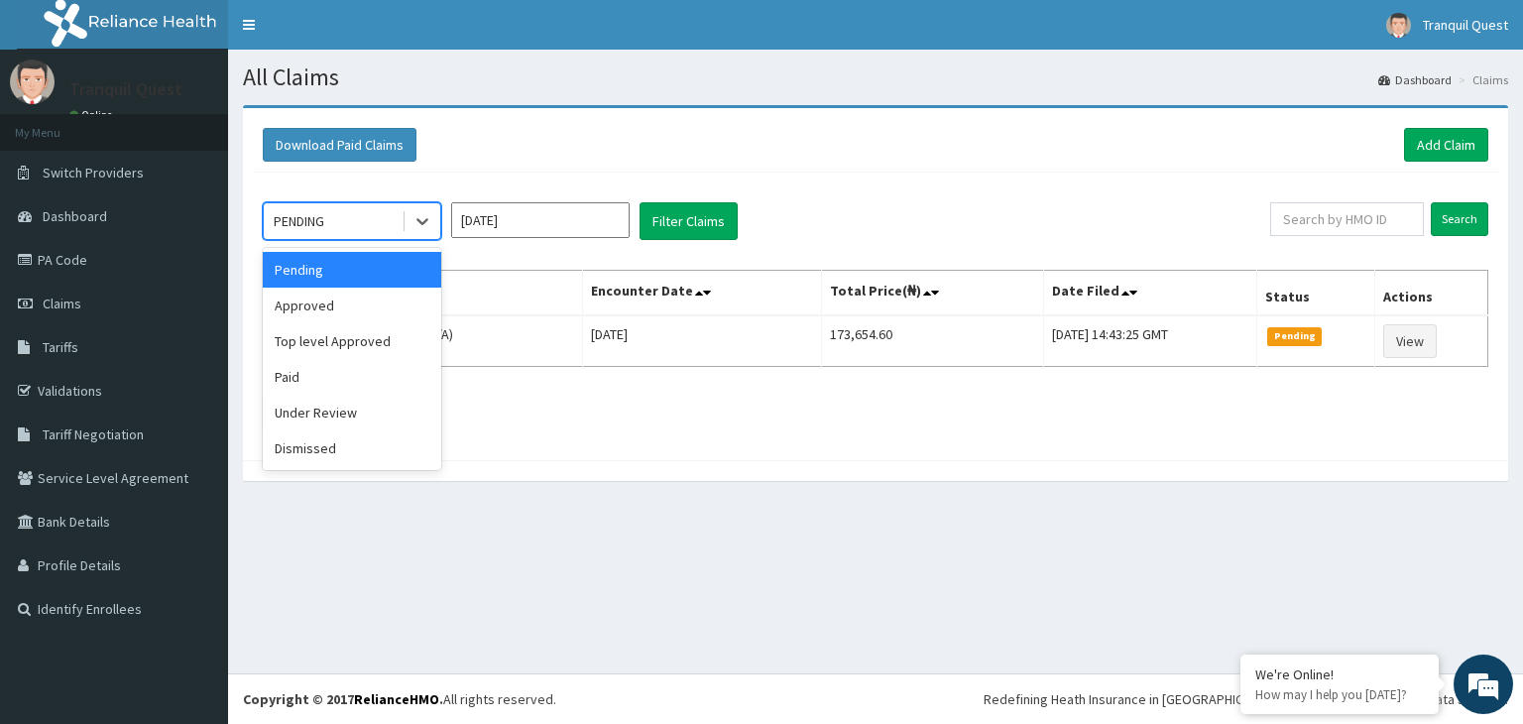
click at [353, 224] on div "PENDING" at bounding box center [333, 221] width 138 height 32
click at [374, 310] on div "Approved" at bounding box center [352, 306] width 179 height 36
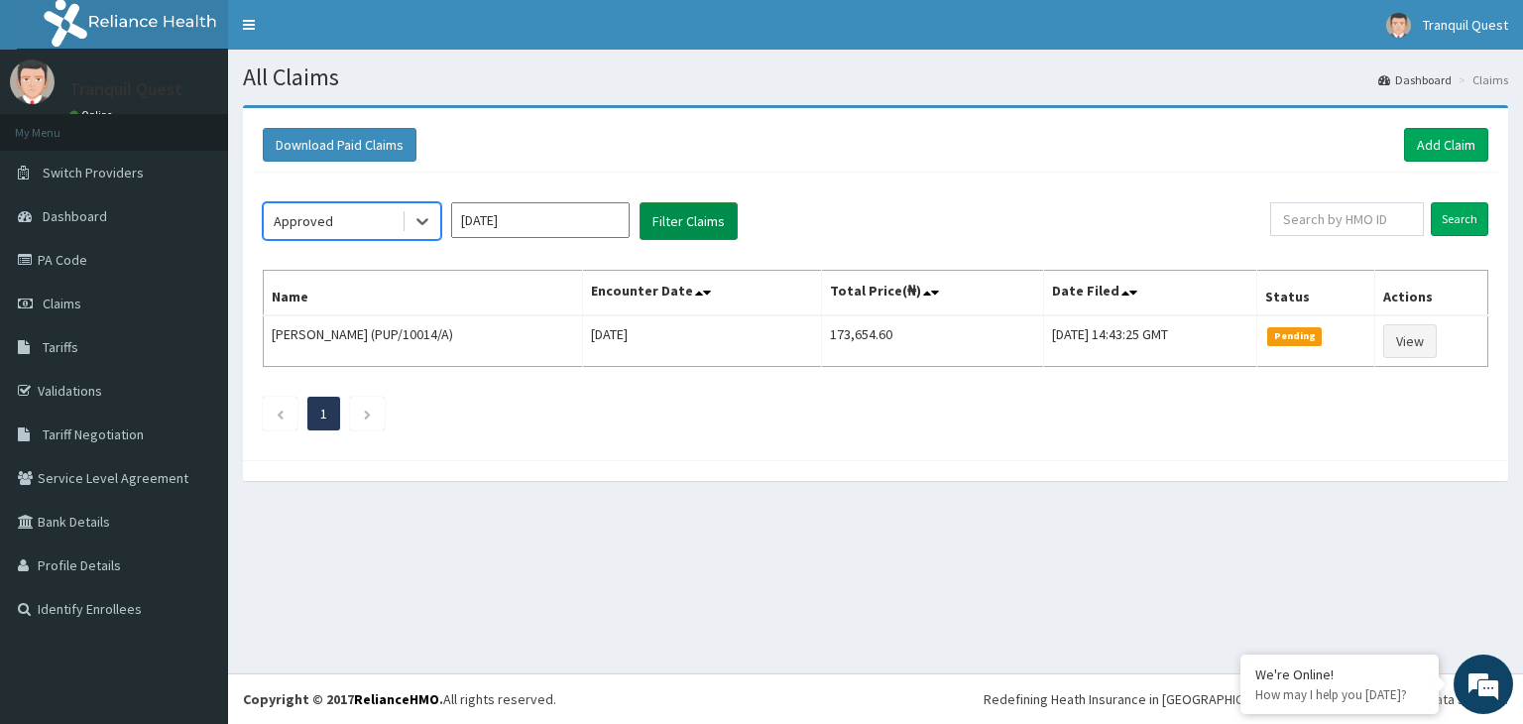
click at [645, 223] on button "Filter Claims" at bounding box center [689, 221] width 98 height 38
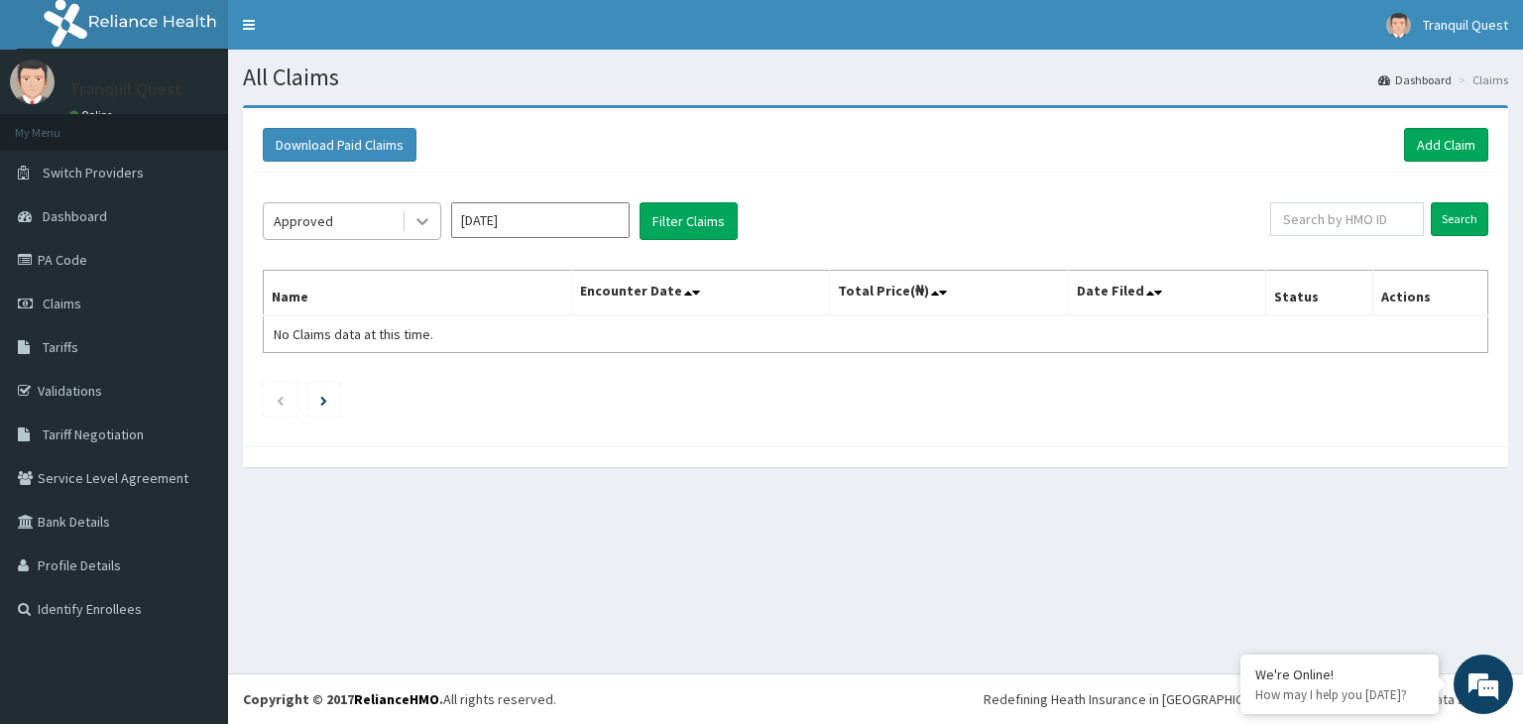
drag, startPoint x: 393, startPoint y: 210, endPoint x: 417, endPoint y: 230, distance: 31.0
click at [393, 213] on div "Approved" at bounding box center [333, 221] width 138 height 32
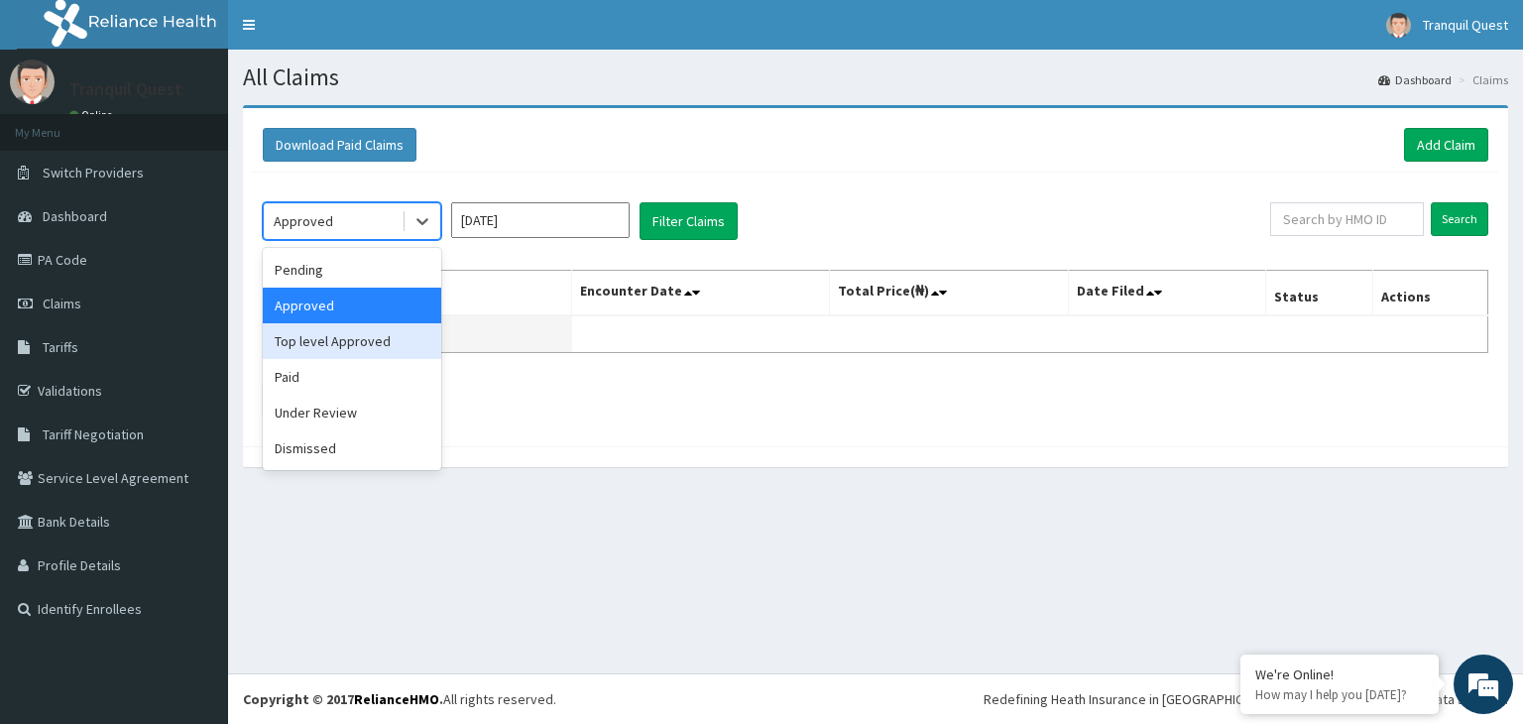
click at [376, 343] on div "Top level Approved" at bounding box center [352, 341] width 179 height 36
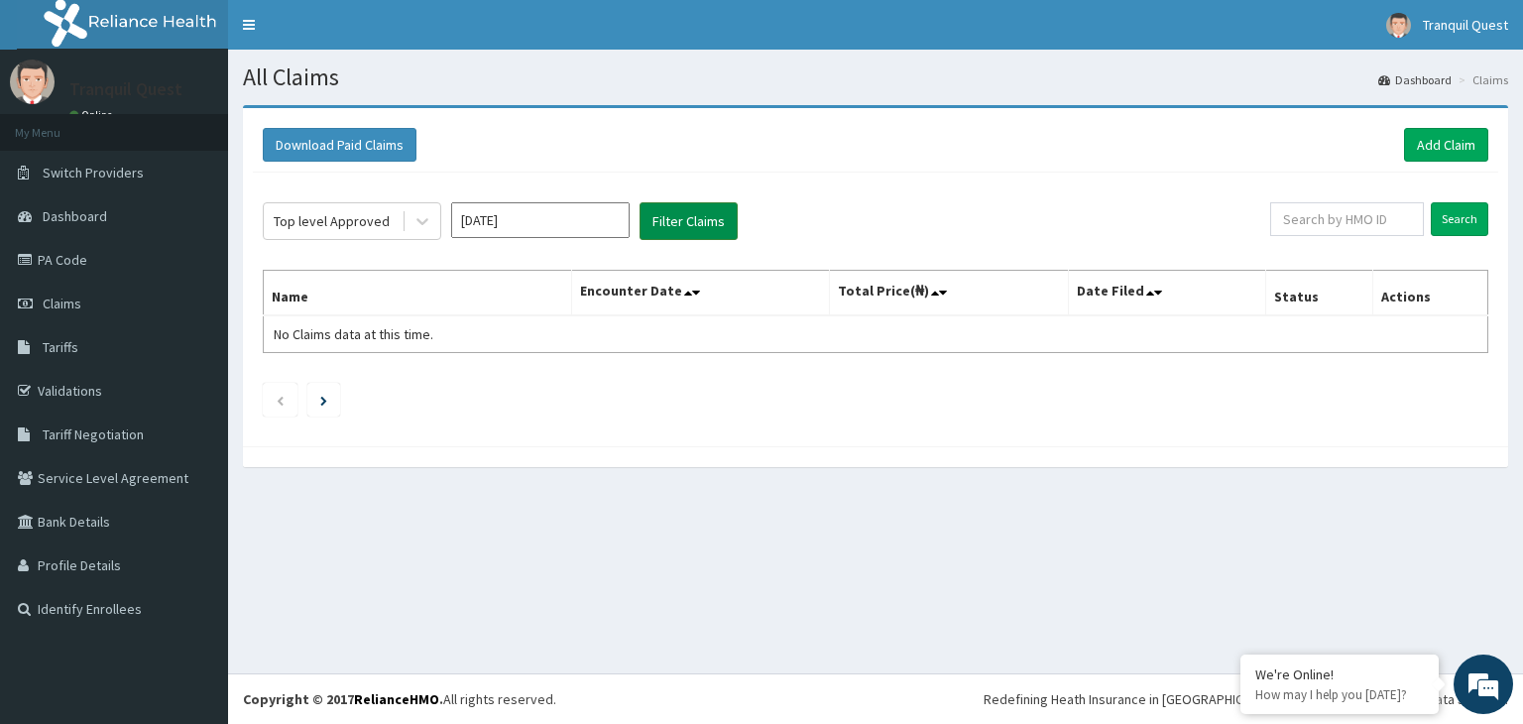
click at [689, 226] on button "Filter Claims" at bounding box center [689, 221] width 98 height 38
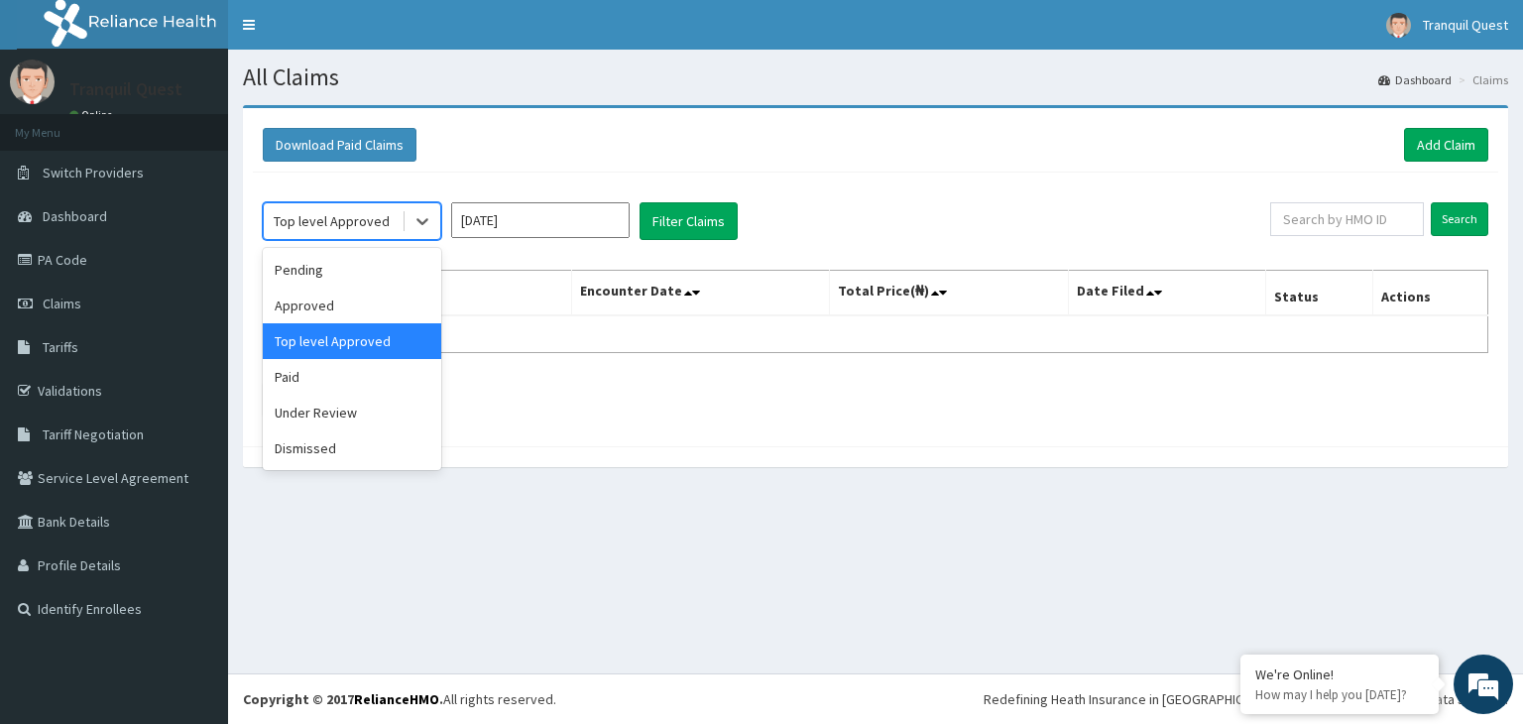
click at [387, 221] on div "Top level Approved" at bounding box center [333, 221] width 138 height 32
click at [343, 402] on div "Under Review" at bounding box center [352, 413] width 179 height 36
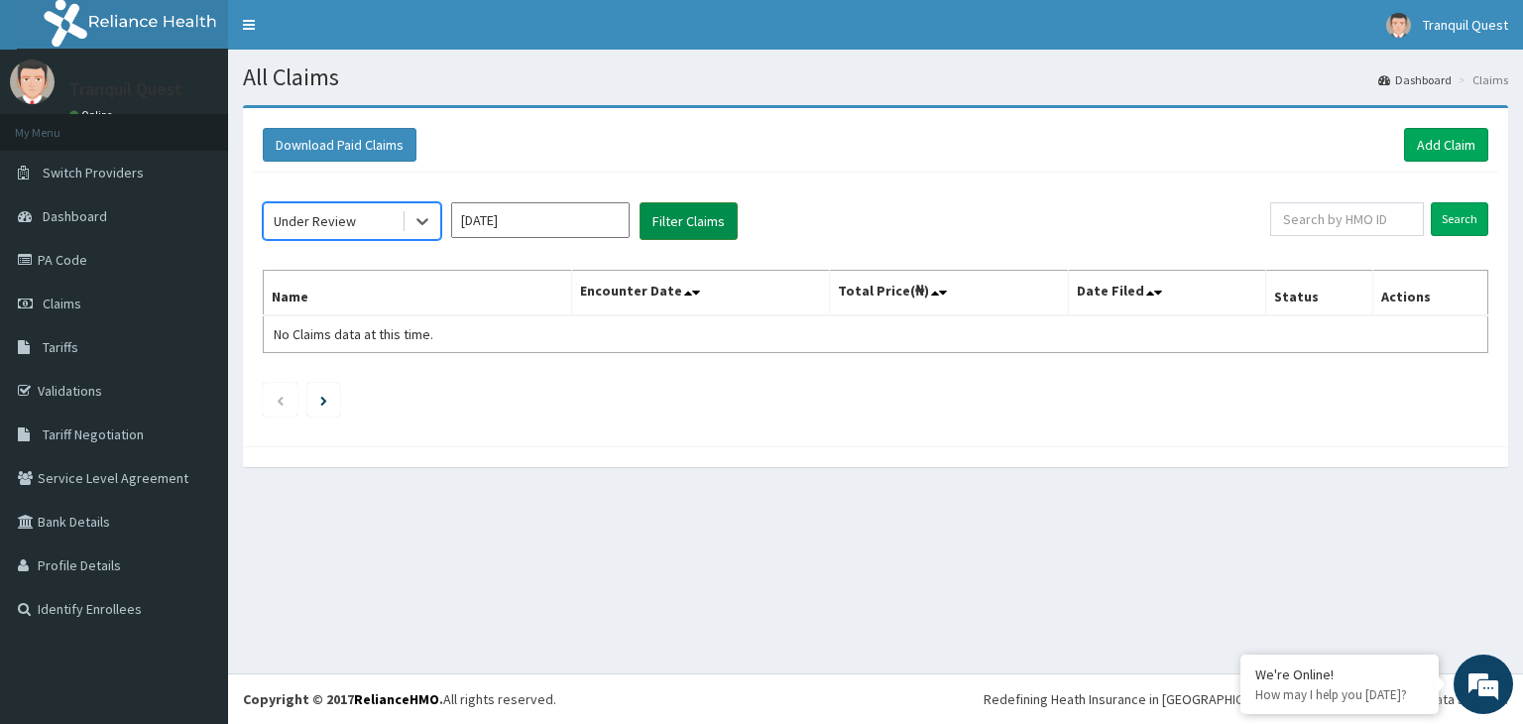
click at [666, 209] on button "Filter Claims" at bounding box center [689, 221] width 98 height 38
drag, startPoint x: 369, startPoint y: 219, endPoint x: 368, endPoint y: 229, distance: 10.0
click at [368, 229] on div "Under Review" at bounding box center [333, 221] width 138 height 32
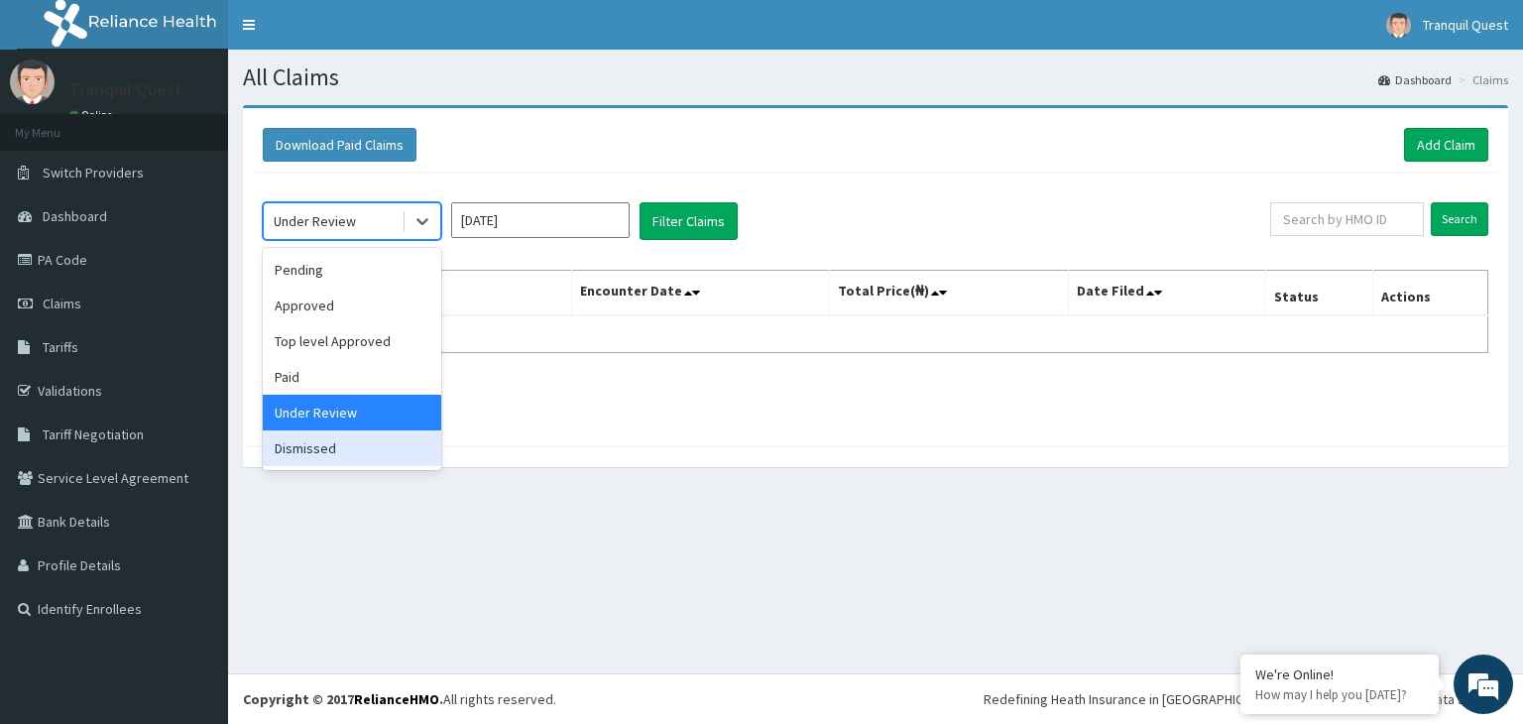
click at [317, 445] on div "Dismissed" at bounding box center [352, 448] width 179 height 36
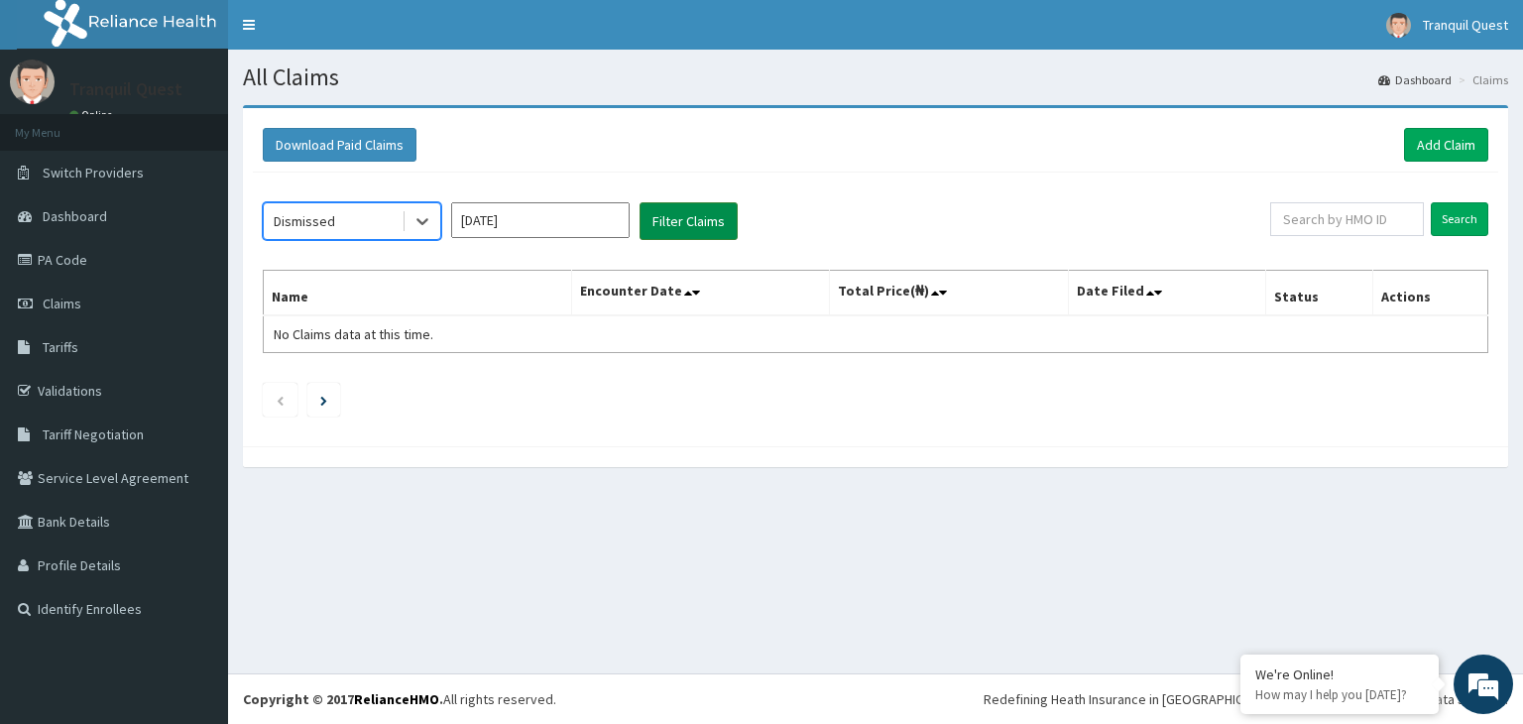
click at [686, 217] on button "Filter Claims" at bounding box center [689, 221] width 98 height 38
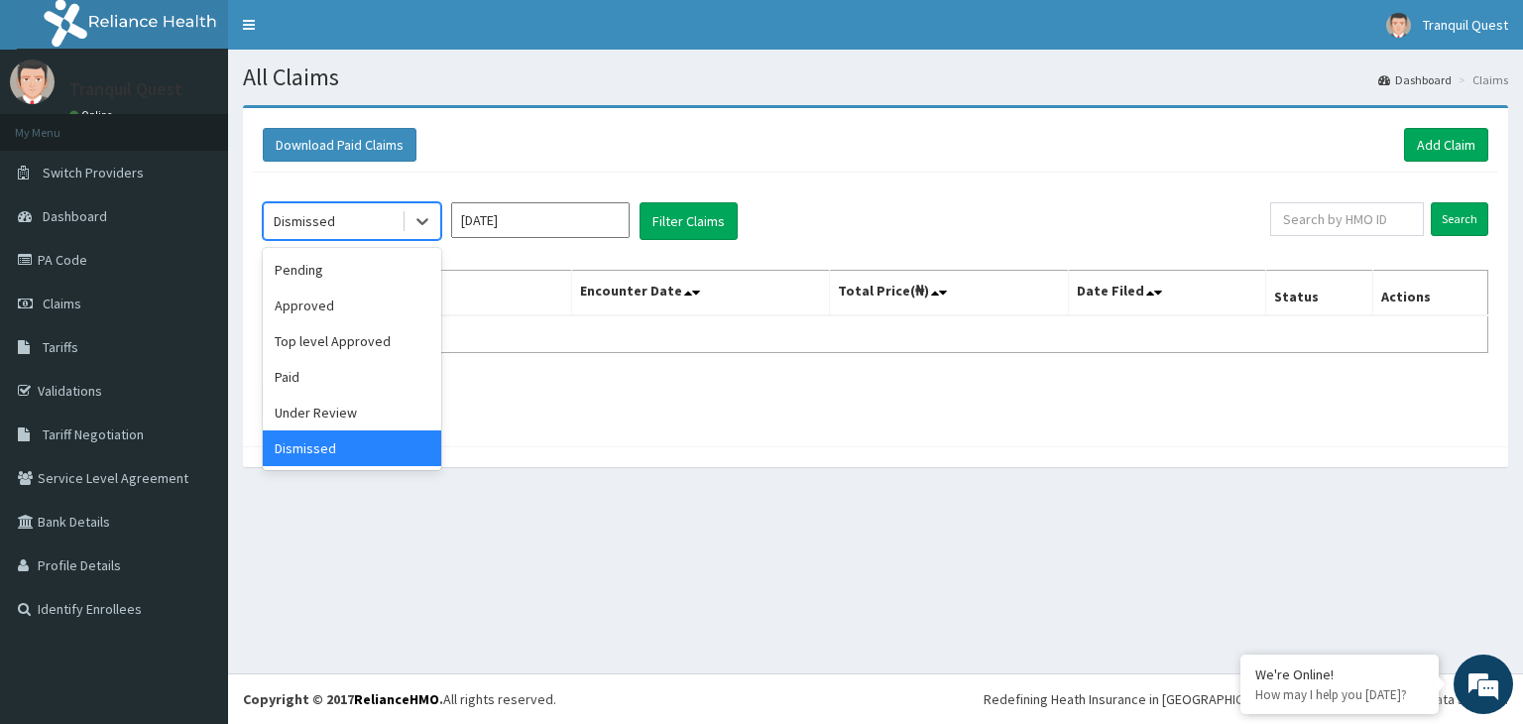
click at [397, 221] on div "Dismissed" at bounding box center [333, 221] width 138 height 32
drag, startPoint x: 354, startPoint y: 378, endPoint x: 376, endPoint y: 373, distance: 22.4
click at [354, 377] on div "Paid" at bounding box center [352, 377] width 179 height 36
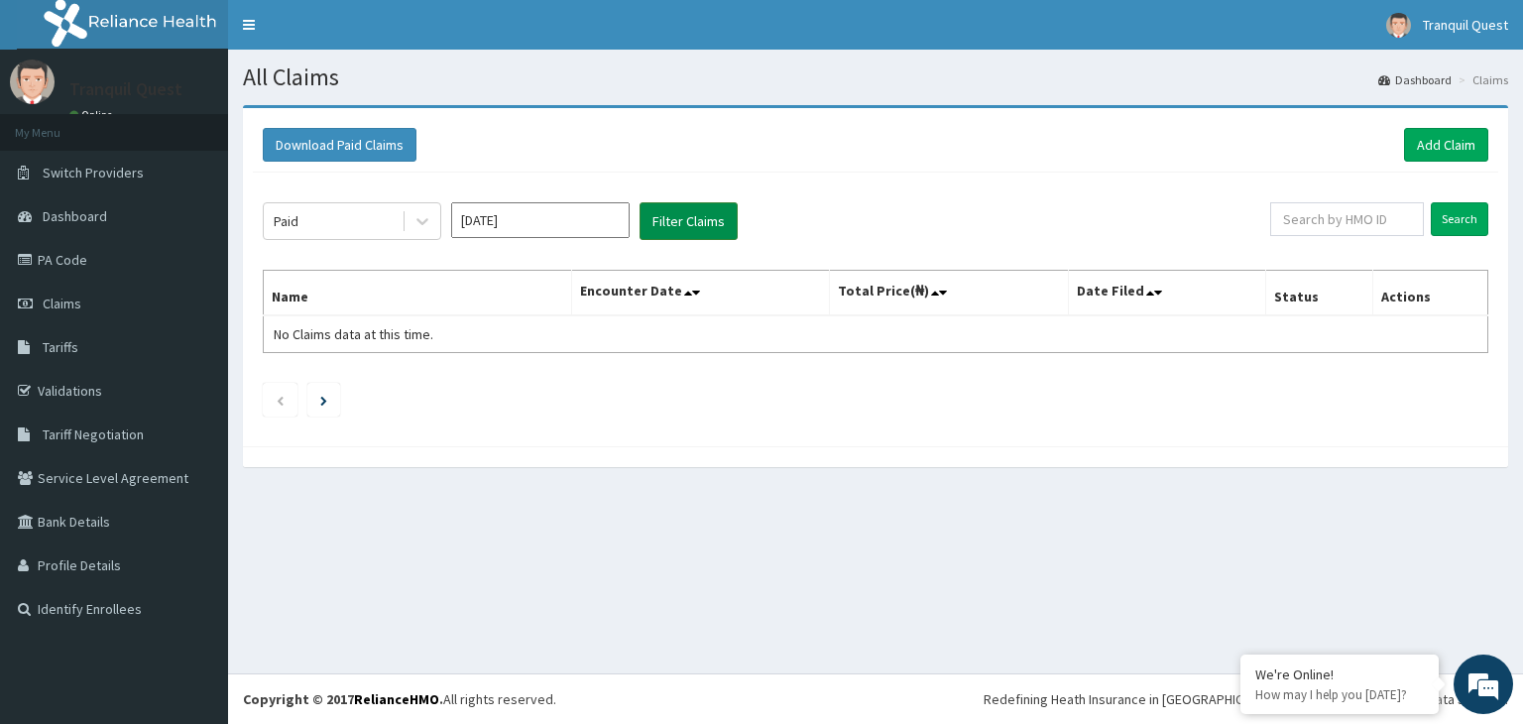
click at [687, 209] on button "Filter Claims" at bounding box center [689, 221] width 98 height 38
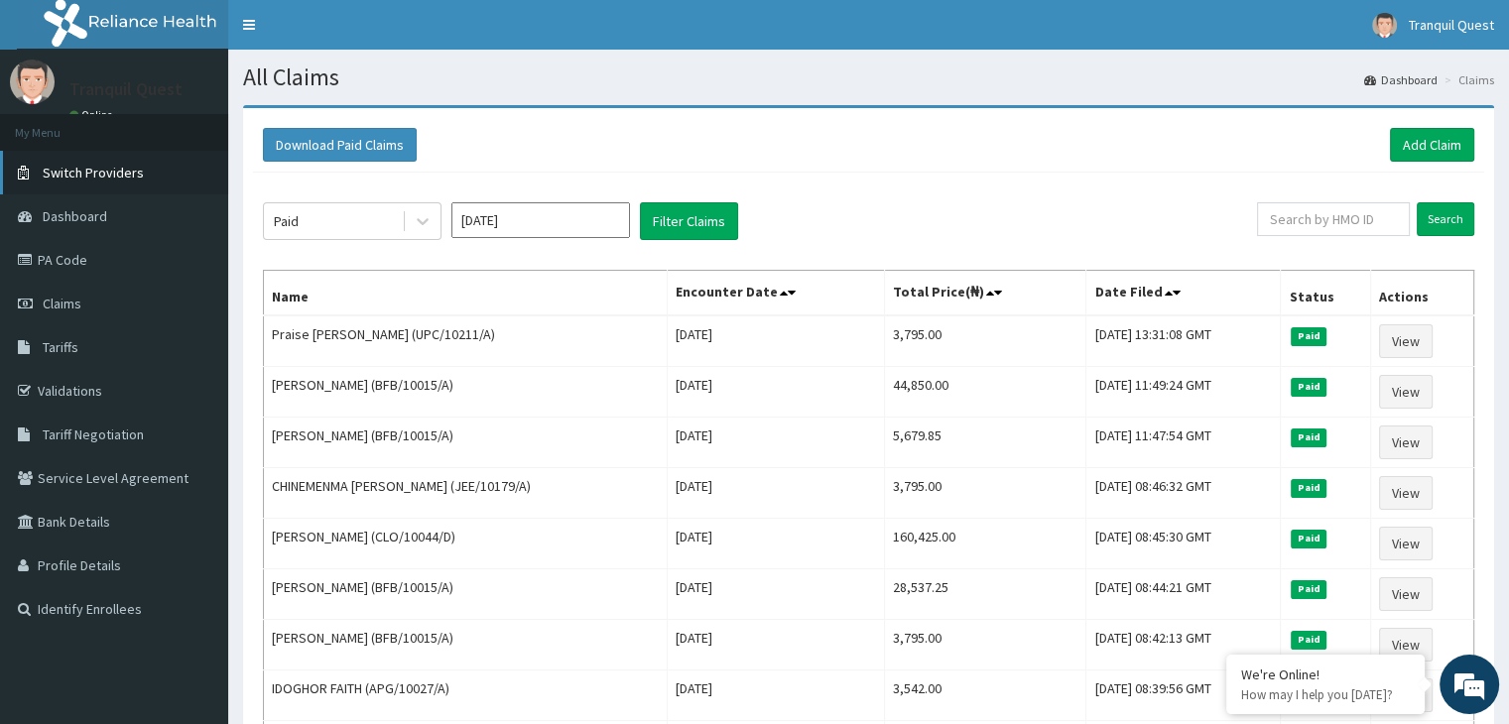
click at [153, 181] on link "Switch Providers" at bounding box center [114, 173] width 228 height 44
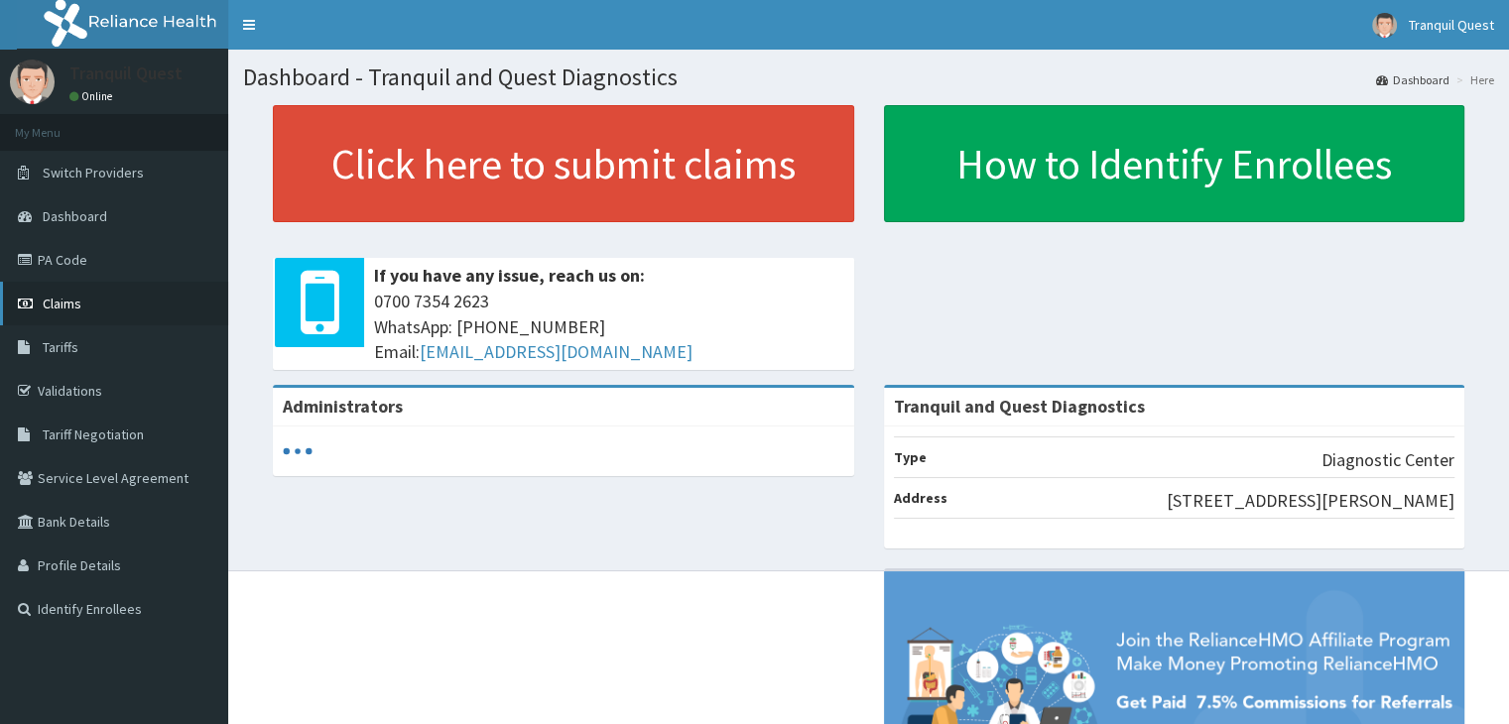
click at [88, 297] on link "Claims" at bounding box center [114, 304] width 228 height 44
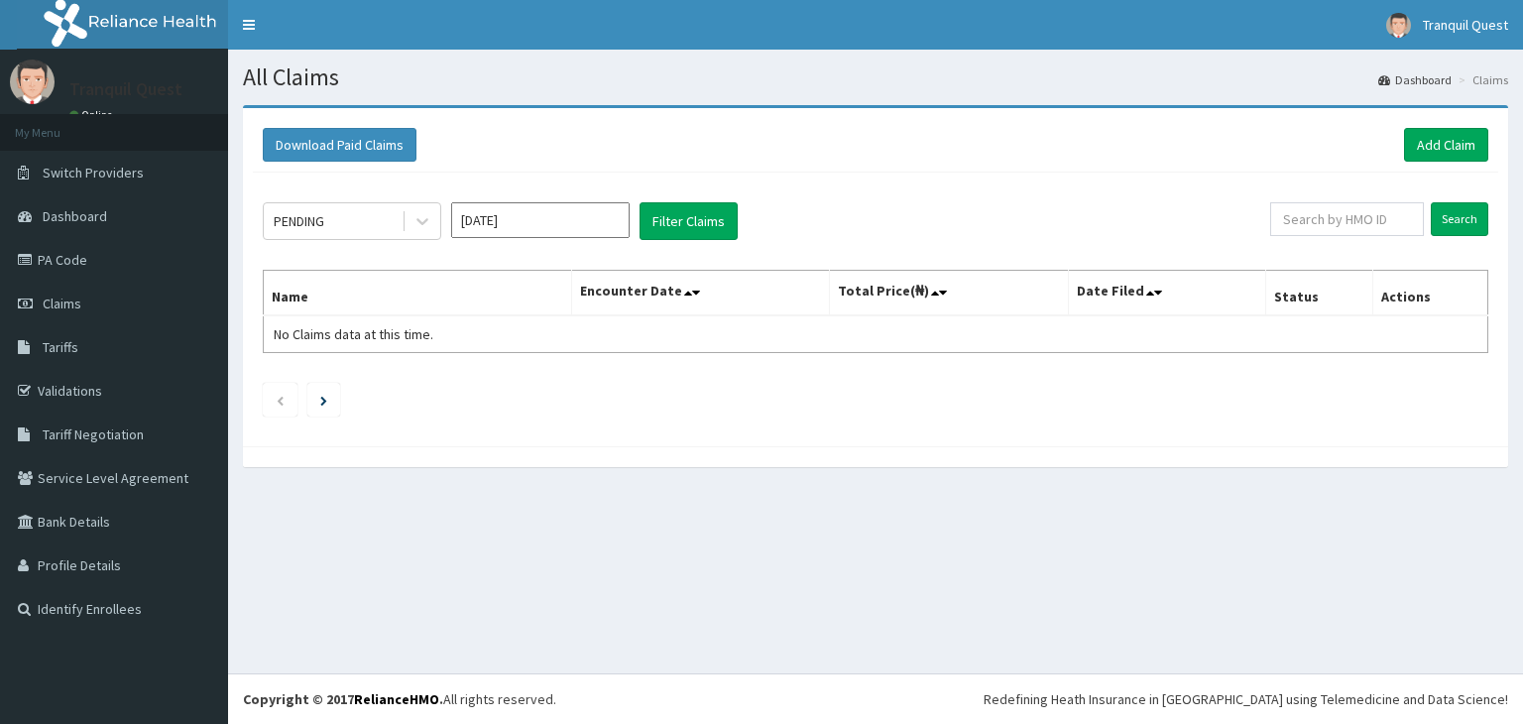
drag, startPoint x: 488, startPoint y: 227, endPoint x: 536, endPoint y: 236, distance: 48.4
click at [489, 228] on input "Oct 2025" at bounding box center [540, 220] width 179 height 36
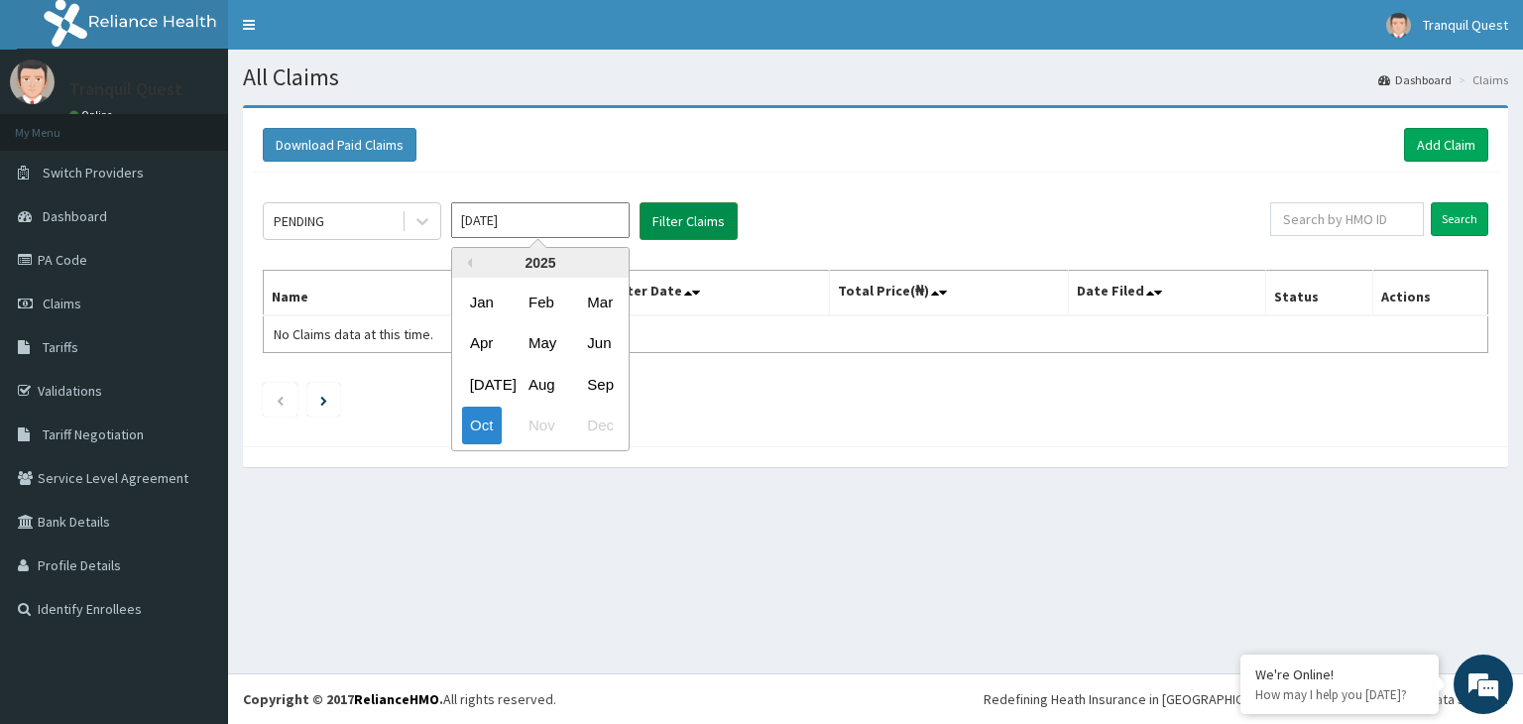
click at [660, 223] on button "Filter Claims" at bounding box center [689, 221] width 98 height 38
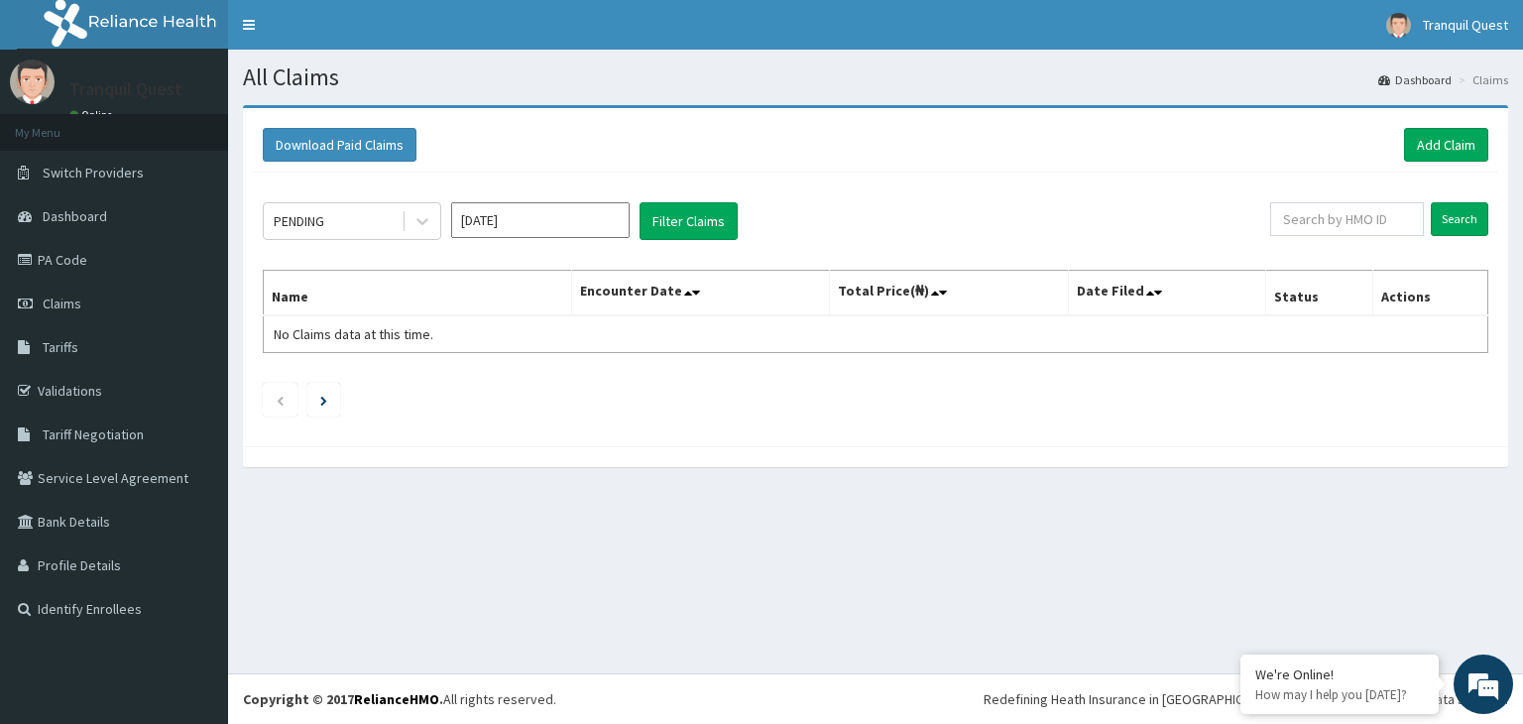
click at [396, 242] on div "PENDING Oct 2025 Filter Claims Search Name Encounter Date Total Price(₦) Date F…" at bounding box center [876, 305] width 1246 height 264
drag, startPoint x: 428, startPoint y: 191, endPoint x: 417, endPoint y: 219, distance: 30.2
click at [420, 212] on div "PENDING Oct 2025 Filter Claims Search Name Encounter Date Total Price(₦) Date F…" at bounding box center [876, 305] width 1246 height 264
click at [417, 219] on icon at bounding box center [423, 221] width 20 height 20
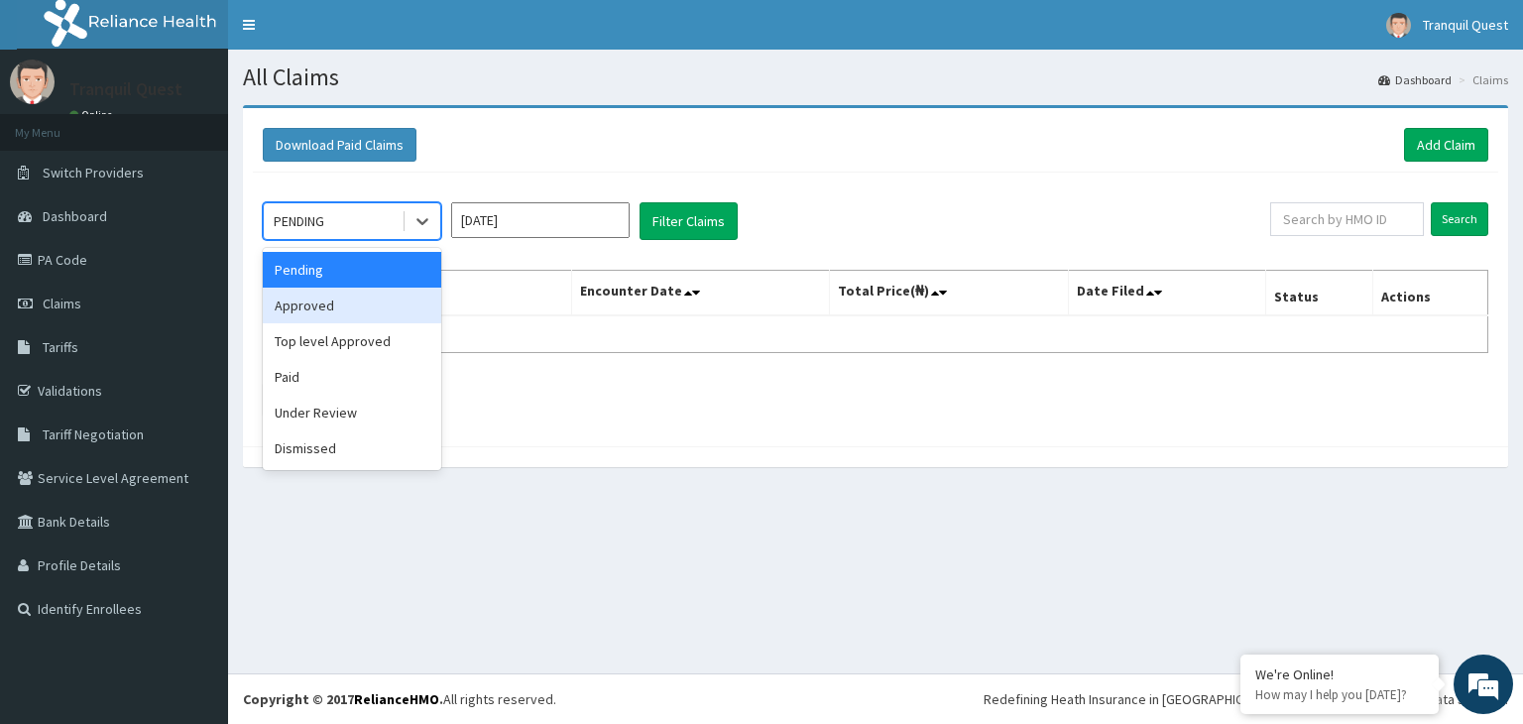
drag, startPoint x: 346, startPoint y: 300, endPoint x: 575, endPoint y: 257, distance: 233.0
click at [369, 298] on div "Approved" at bounding box center [352, 306] width 179 height 36
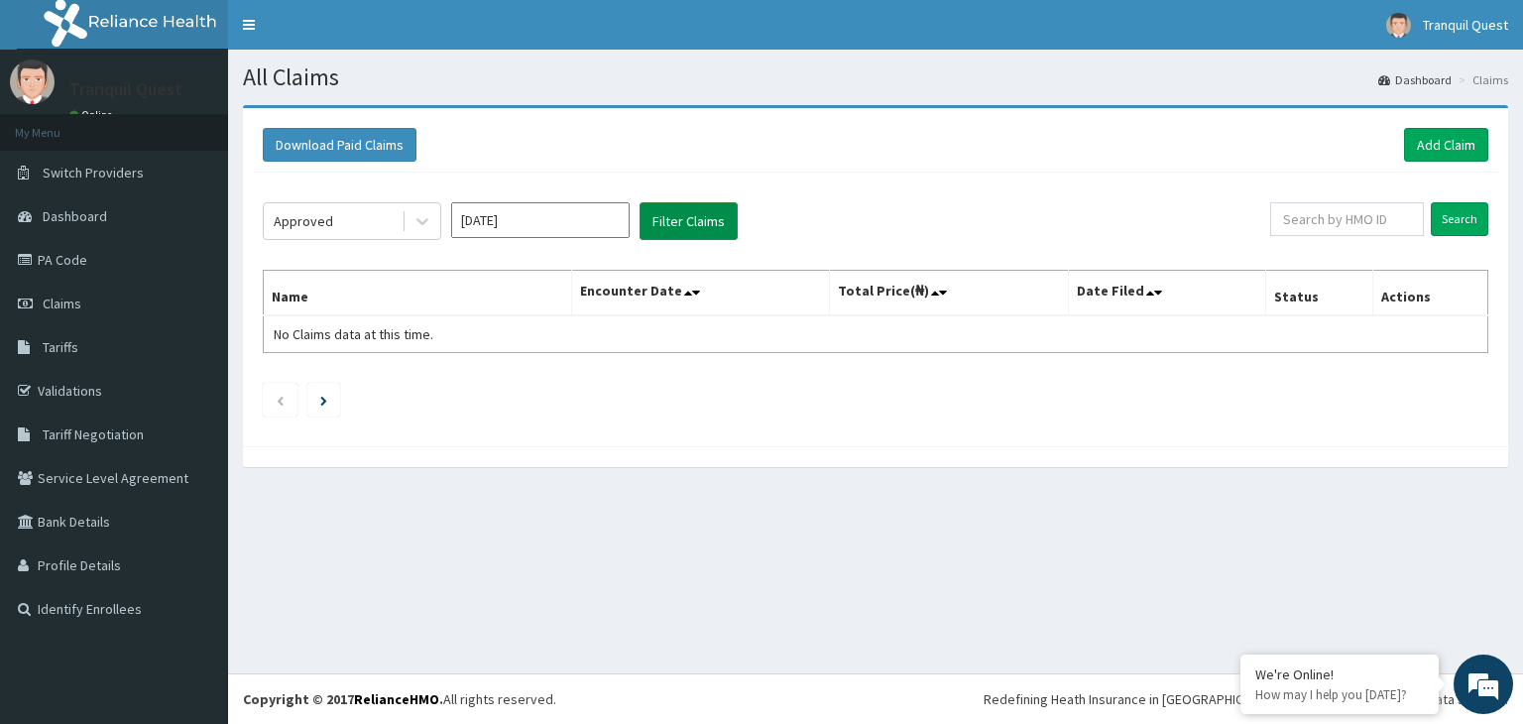
click at [665, 231] on button "Filter Claims" at bounding box center [689, 221] width 98 height 38
drag, startPoint x: 365, startPoint y: 224, endPoint x: 365, endPoint y: 246, distance: 21.8
click at [365, 225] on div "Approved" at bounding box center [333, 221] width 138 height 32
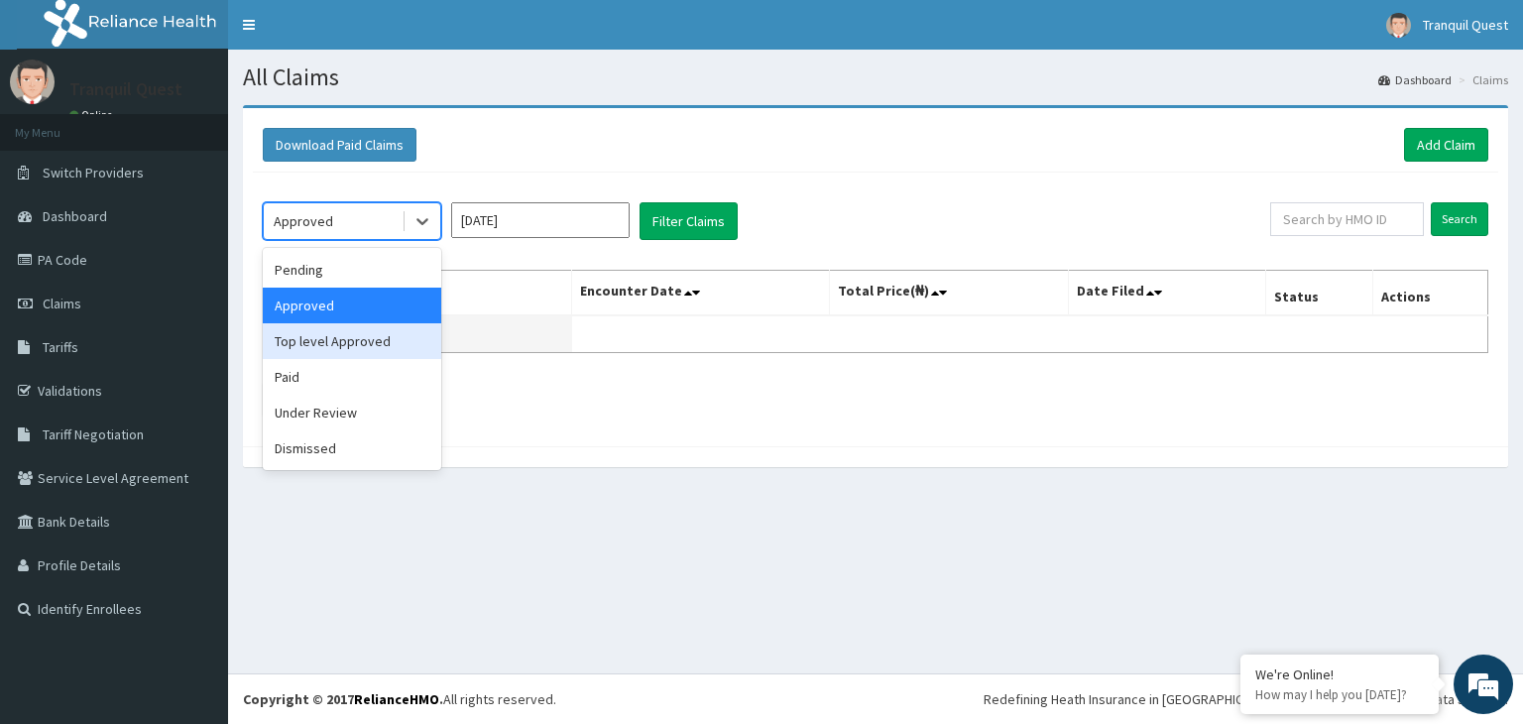
click at [361, 339] on div "Top level Approved" at bounding box center [352, 341] width 179 height 36
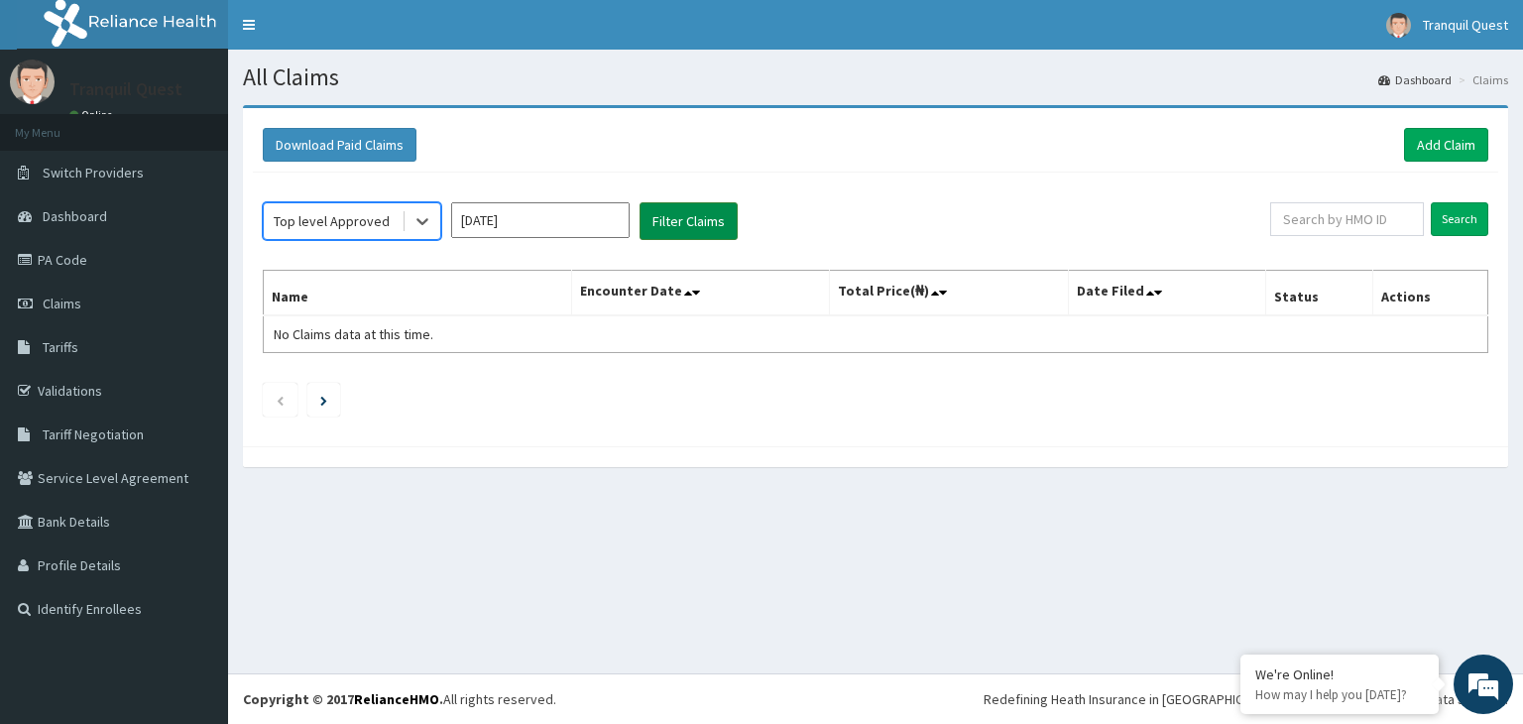
click at [653, 222] on button "Filter Claims" at bounding box center [689, 221] width 98 height 38
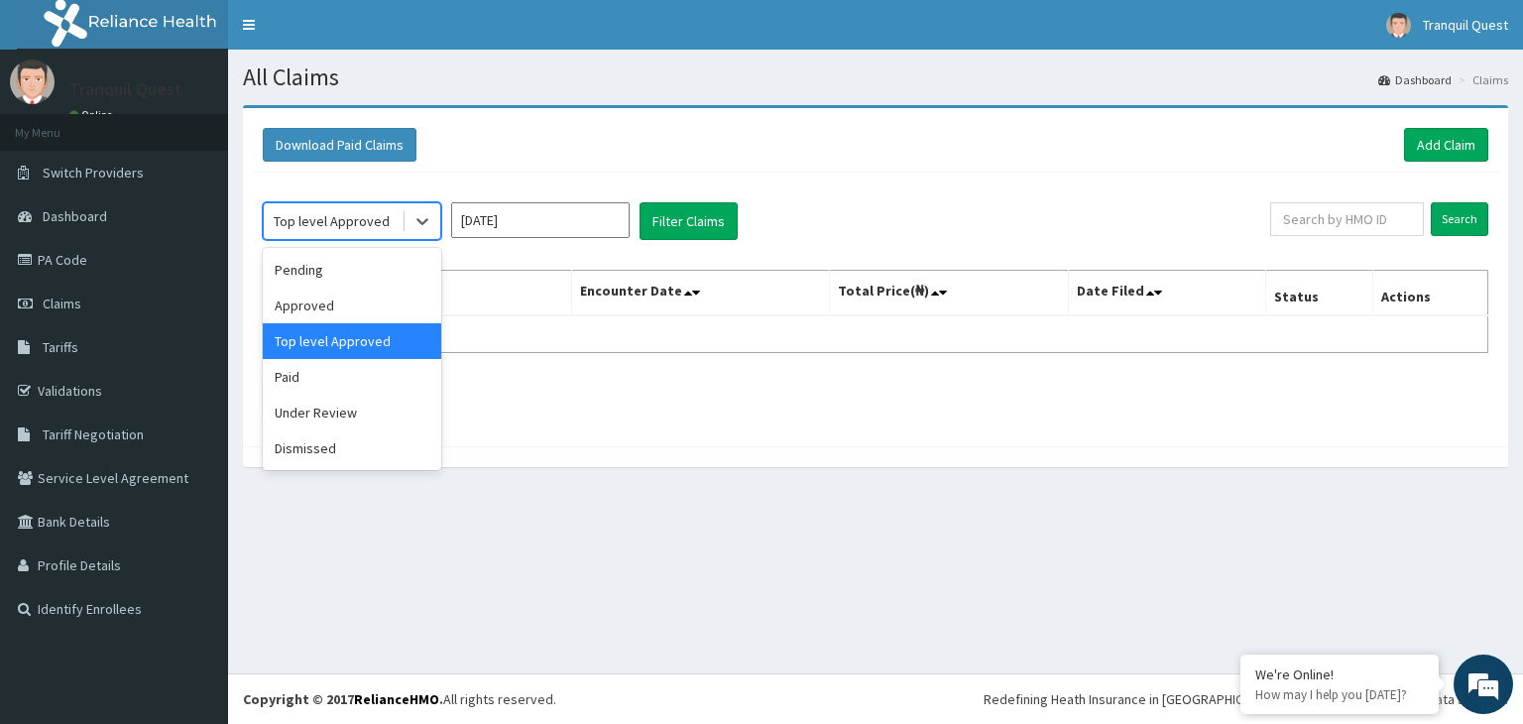
click at [395, 230] on div "Top level Approved" at bounding box center [333, 221] width 138 height 32
click at [345, 398] on div "Under Review" at bounding box center [352, 413] width 179 height 36
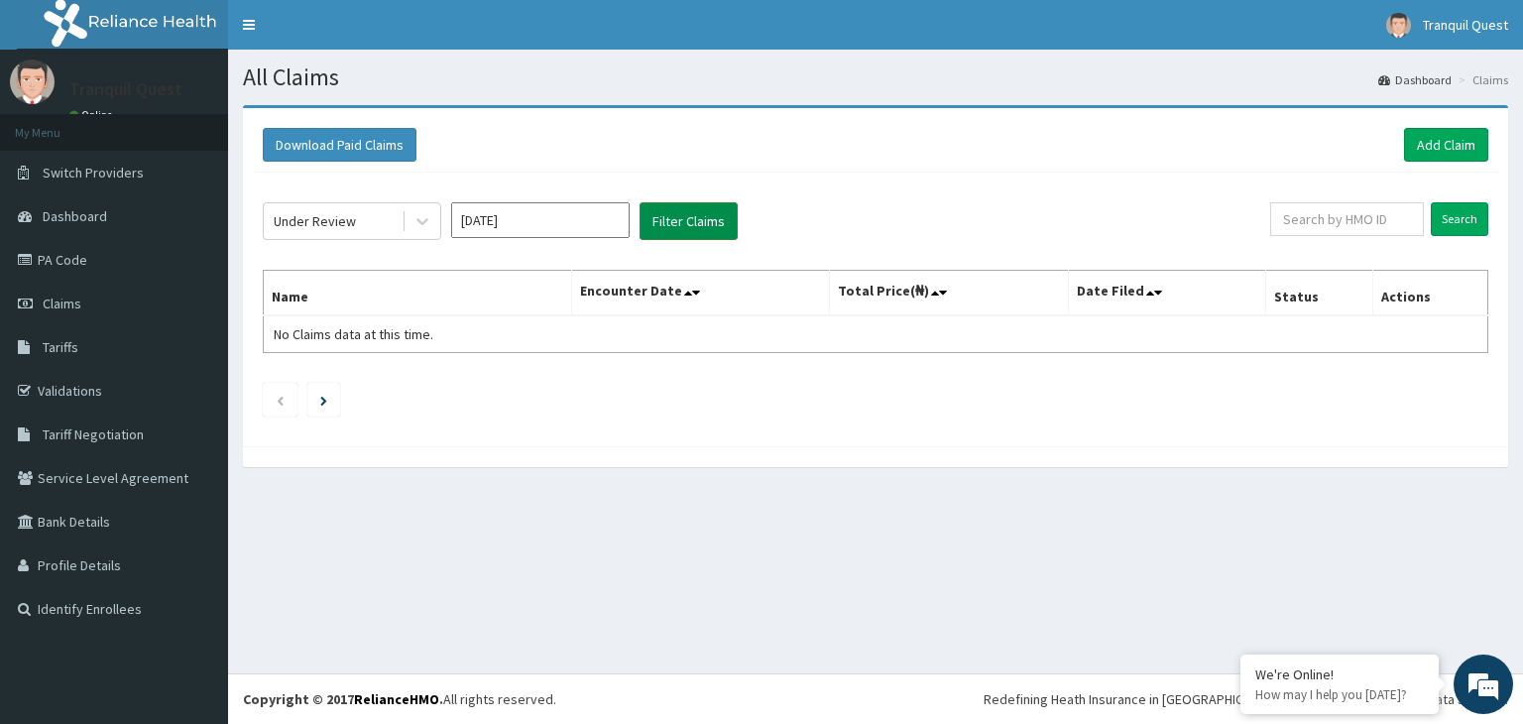
click at [710, 205] on button "Filter Claims" at bounding box center [689, 221] width 98 height 38
drag, startPoint x: 393, startPoint y: 212, endPoint x: 377, endPoint y: 246, distance: 37.3
click at [393, 213] on div "Under Review" at bounding box center [333, 221] width 138 height 32
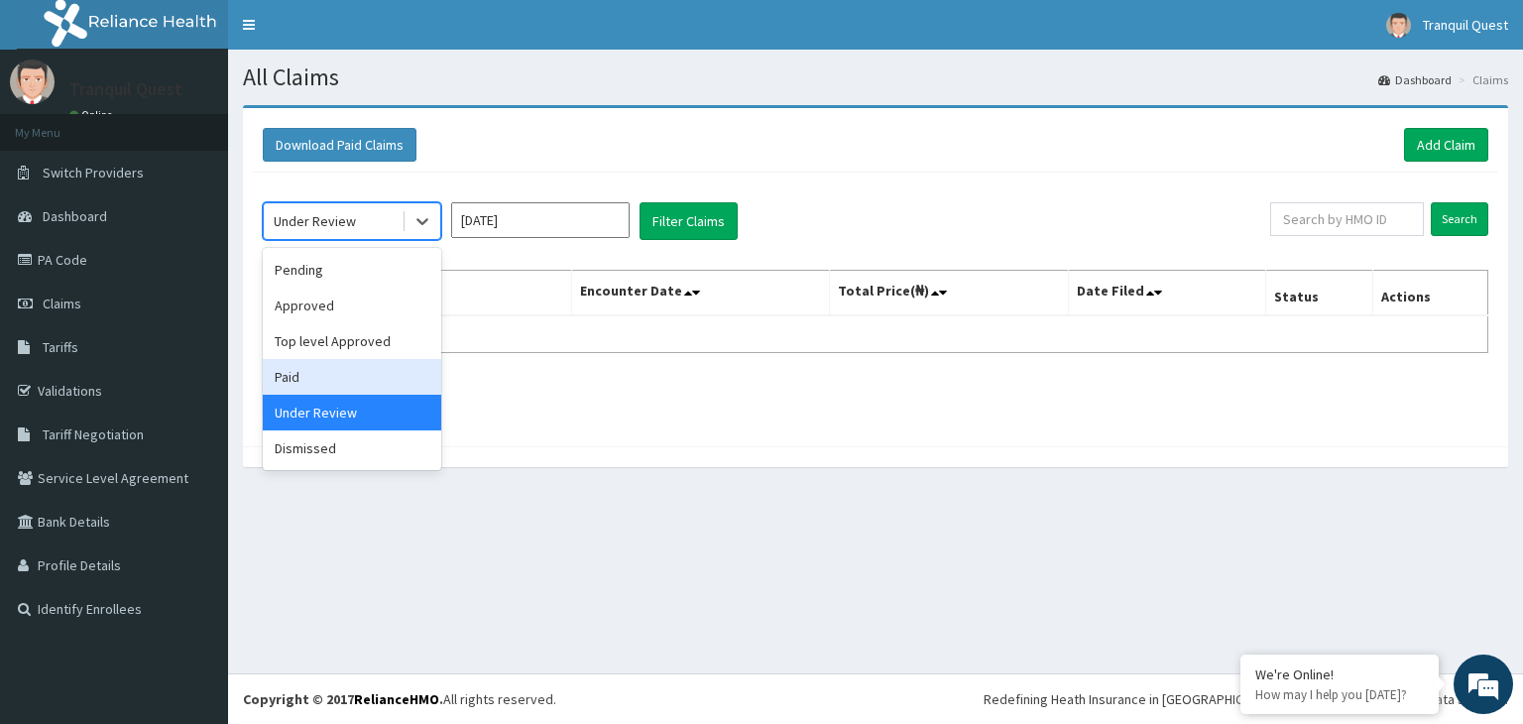
click at [334, 368] on div "Paid" at bounding box center [352, 377] width 179 height 36
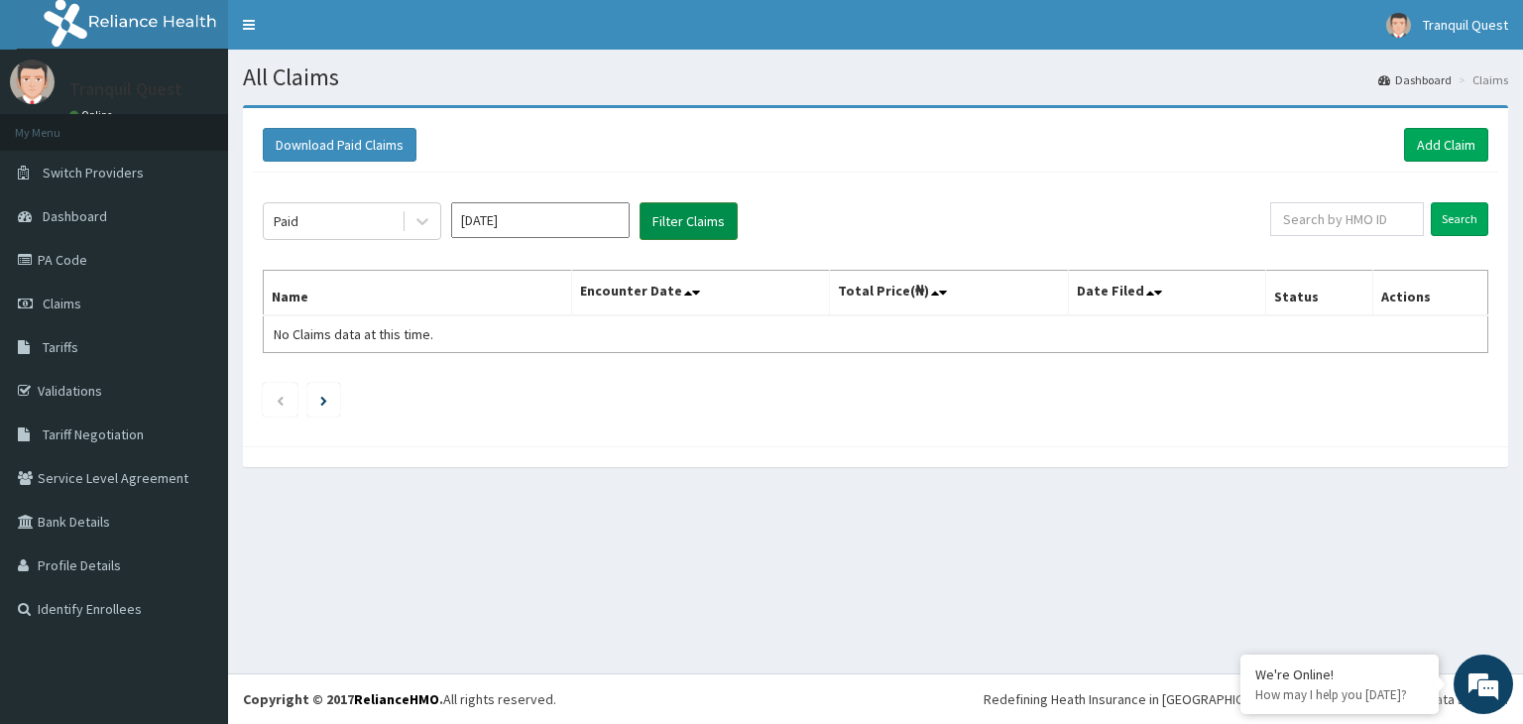
click at [680, 234] on button "Filter Claims" at bounding box center [689, 221] width 98 height 38
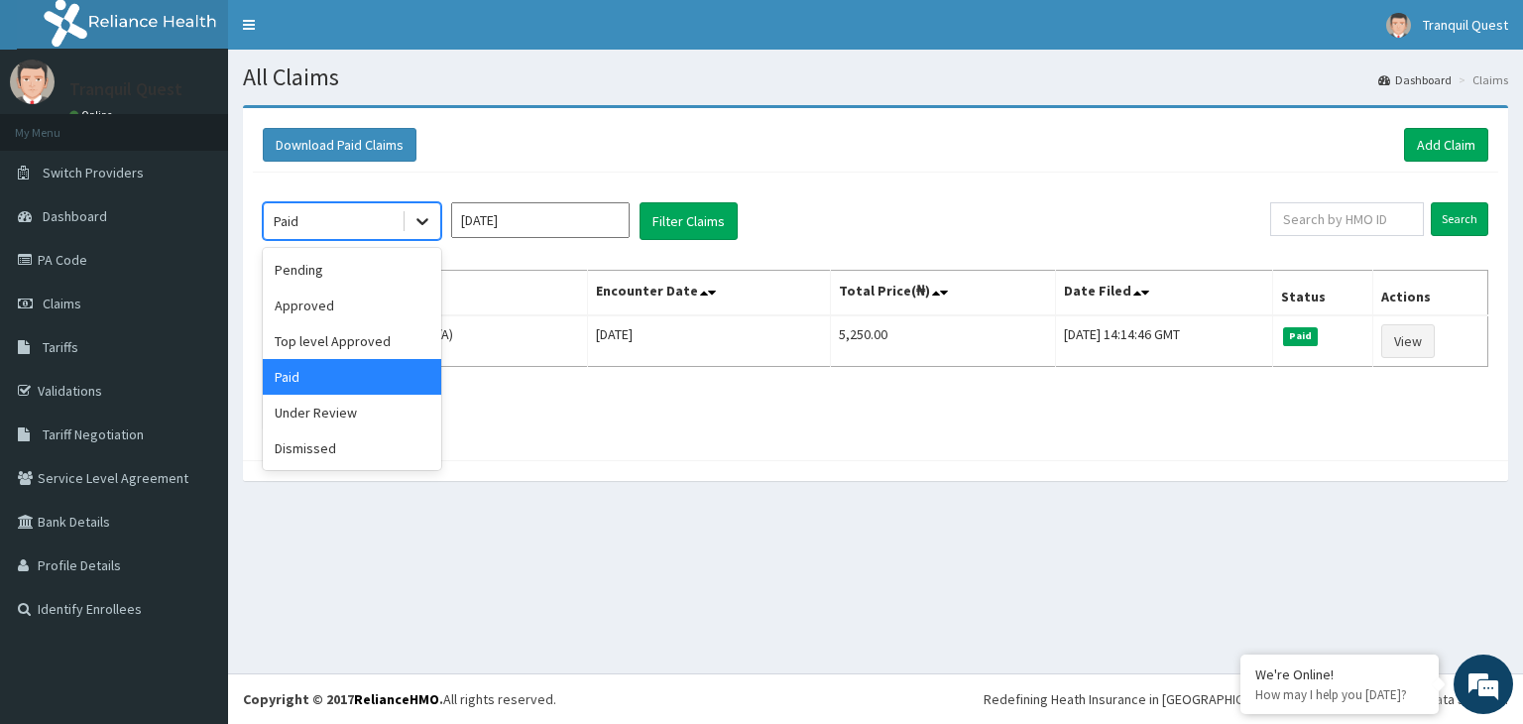
click at [418, 220] on icon at bounding box center [423, 221] width 20 height 20
click at [332, 445] on div "Dismissed" at bounding box center [352, 448] width 179 height 36
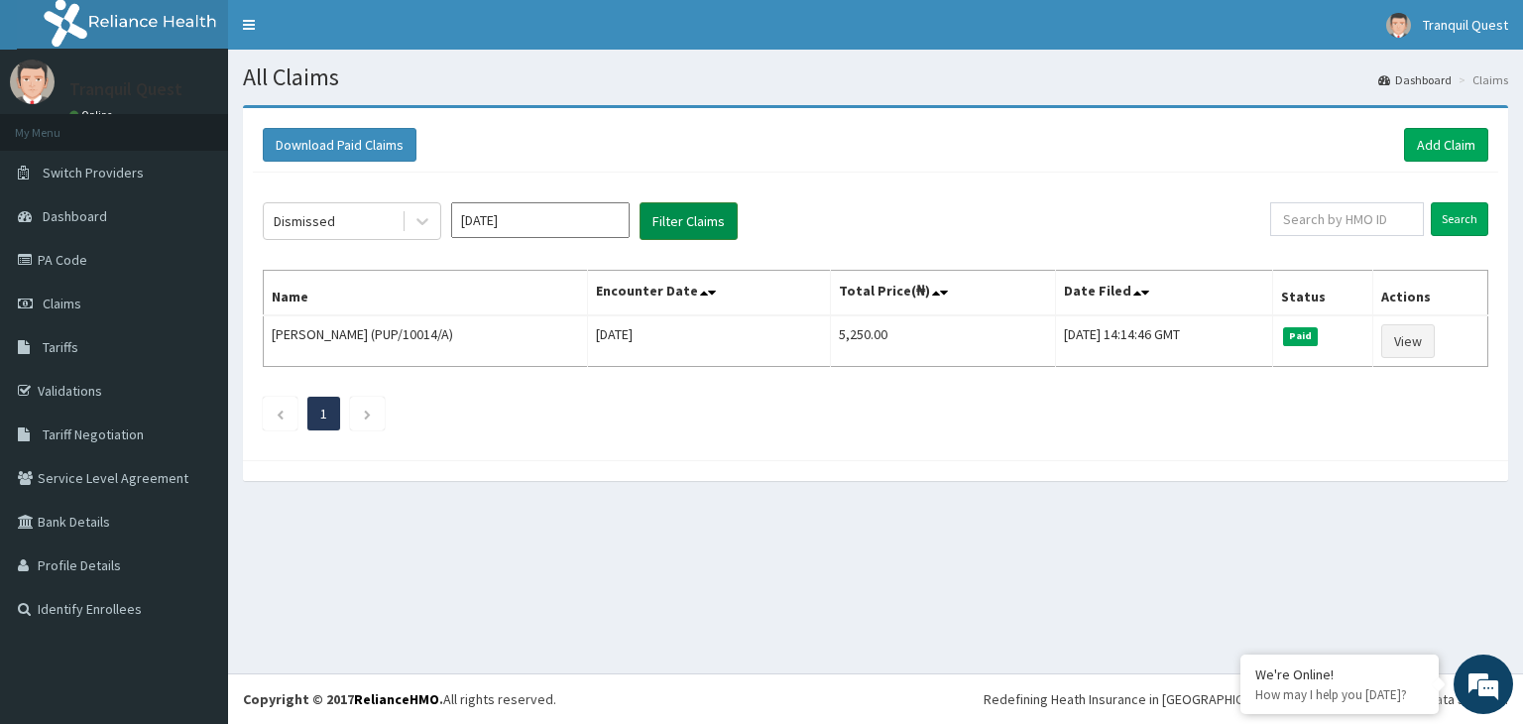
click at [694, 222] on button "Filter Claims" at bounding box center [689, 221] width 98 height 38
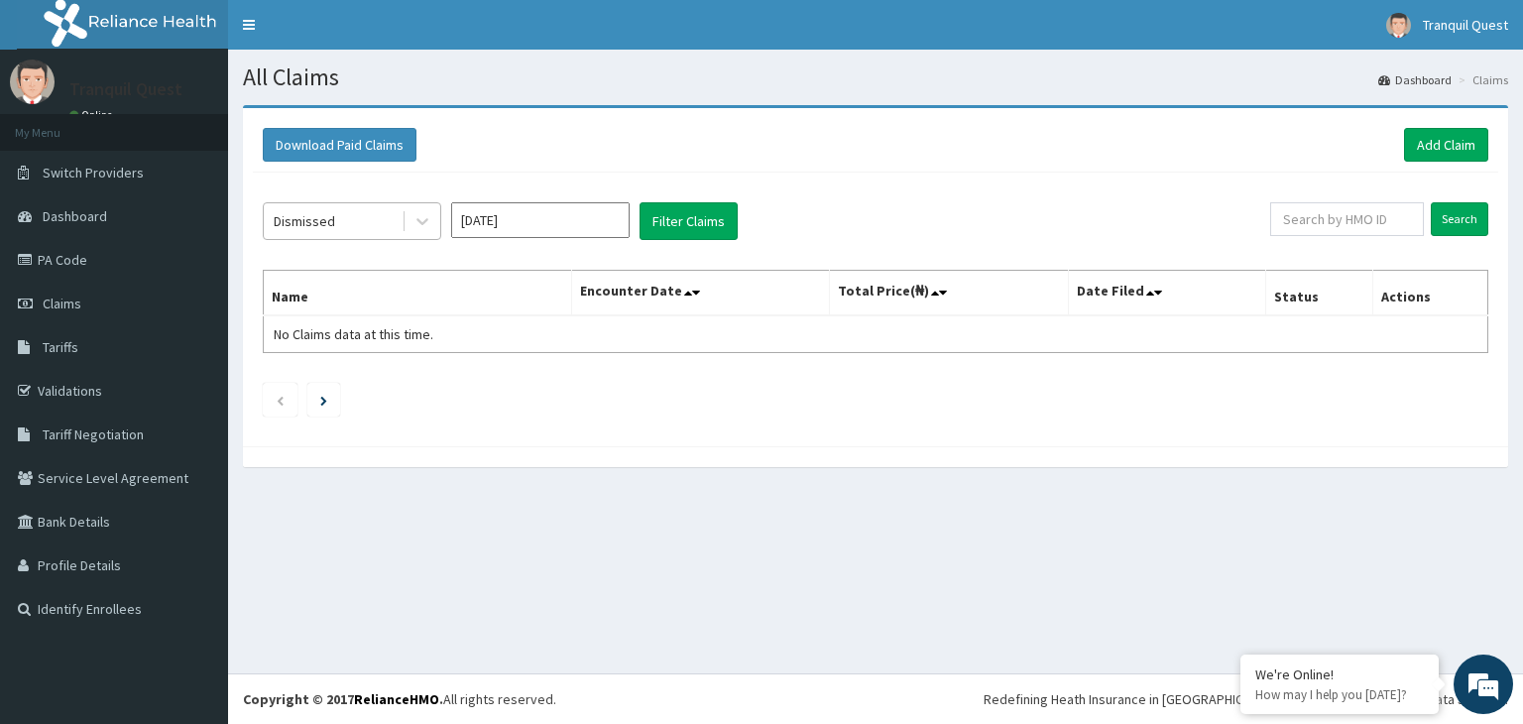
drag, startPoint x: 357, startPoint y: 231, endPoint x: 374, endPoint y: 235, distance: 17.3
click at [357, 230] on div "Dismissed" at bounding box center [333, 221] width 138 height 32
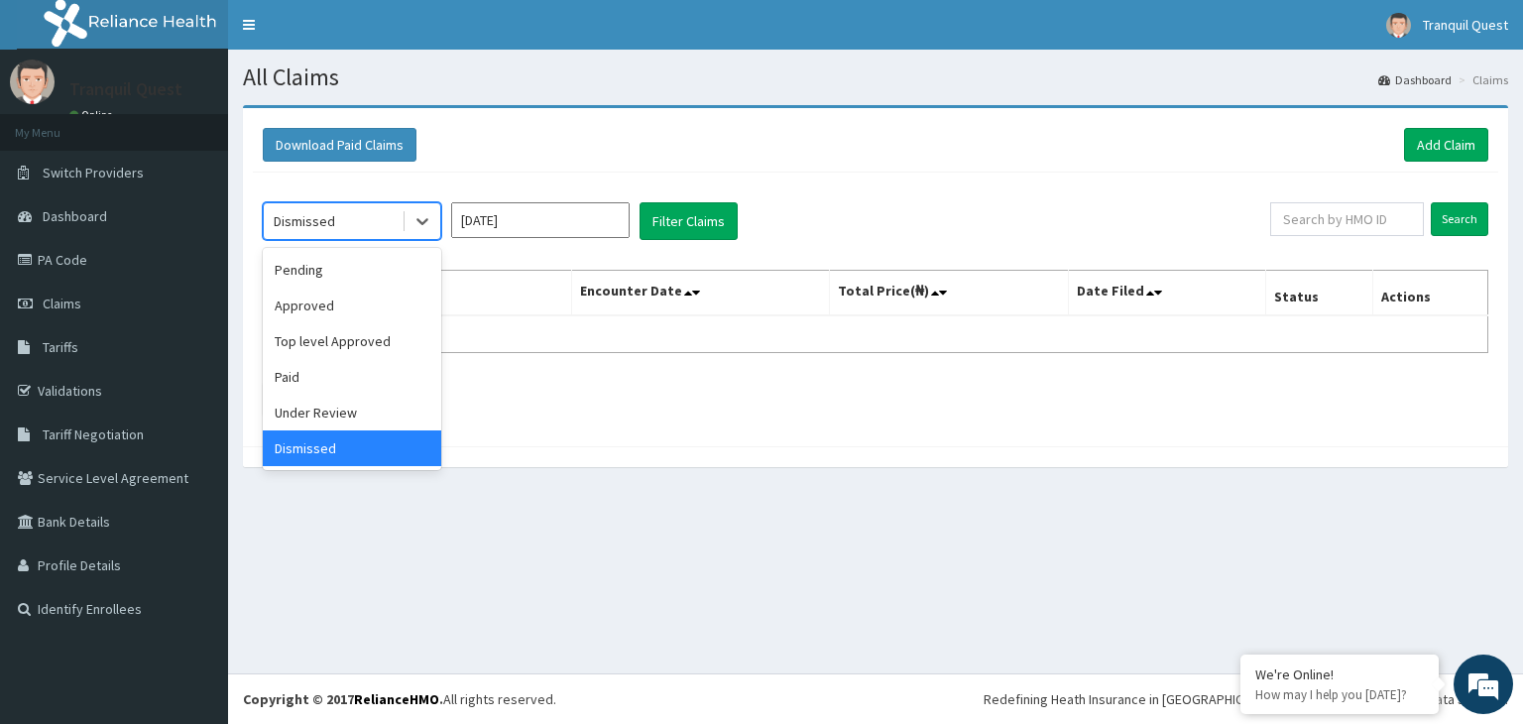
drag, startPoint x: 496, startPoint y: 269, endPoint x: 438, endPoint y: 253, distance: 59.7
click at [496, 270] on table "Name Encounter Date Total Price(₦) Date Filed Status Actions No Claims data at …" at bounding box center [876, 311] width 1226 height 83
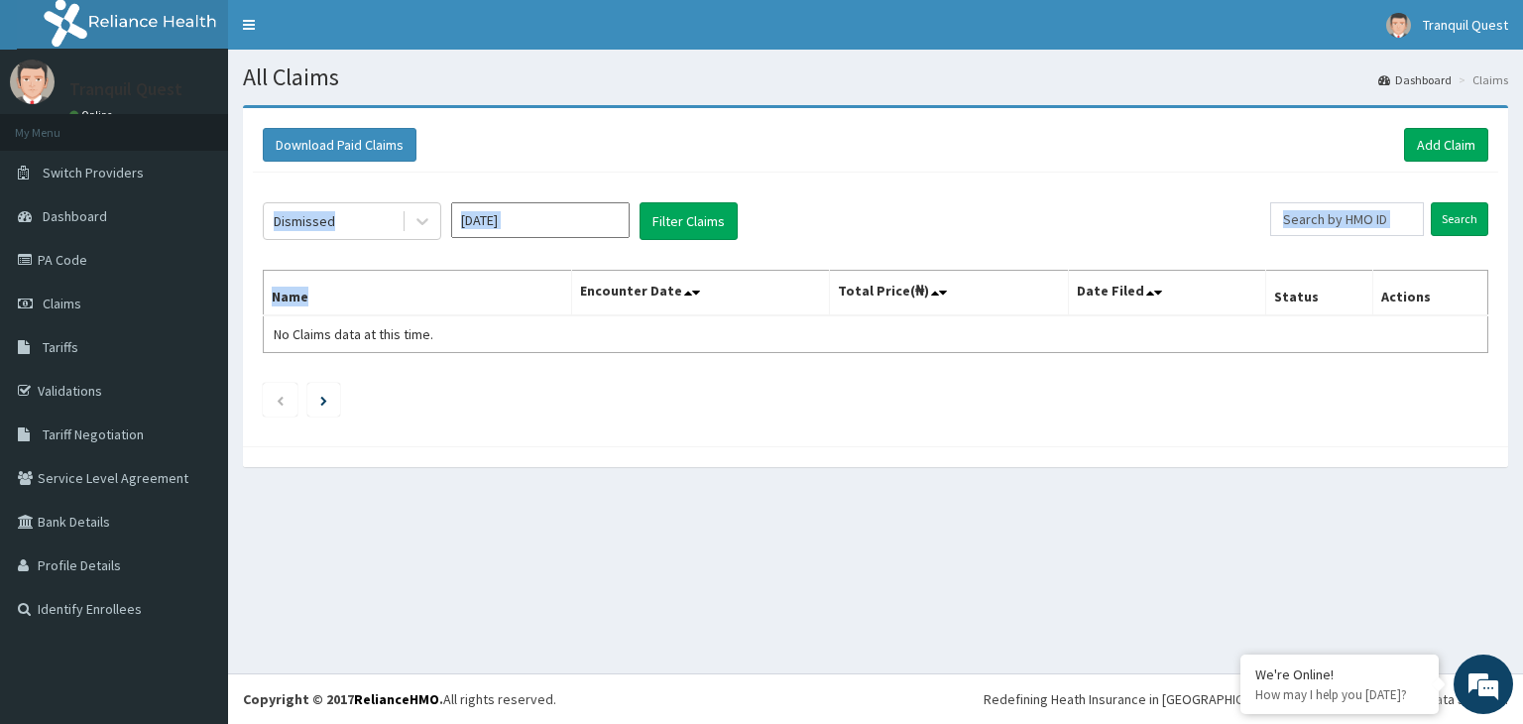
click at [495, 222] on input "Oct 2025" at bounding box center [540, 220] width 179 height 36
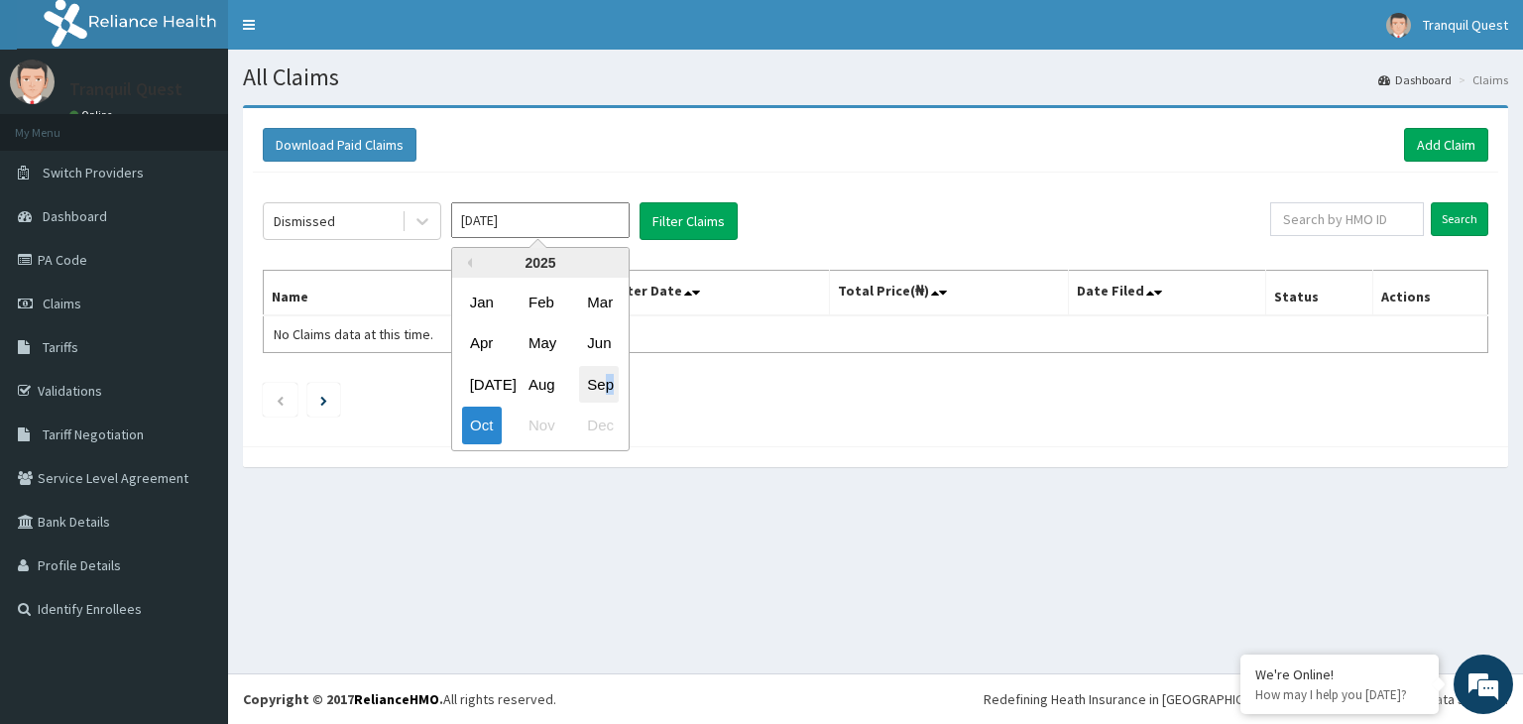
click at [610, 390] on div "Sep" at bounding box center [599, 384] width 40 height 37
type input "Sep 2025"
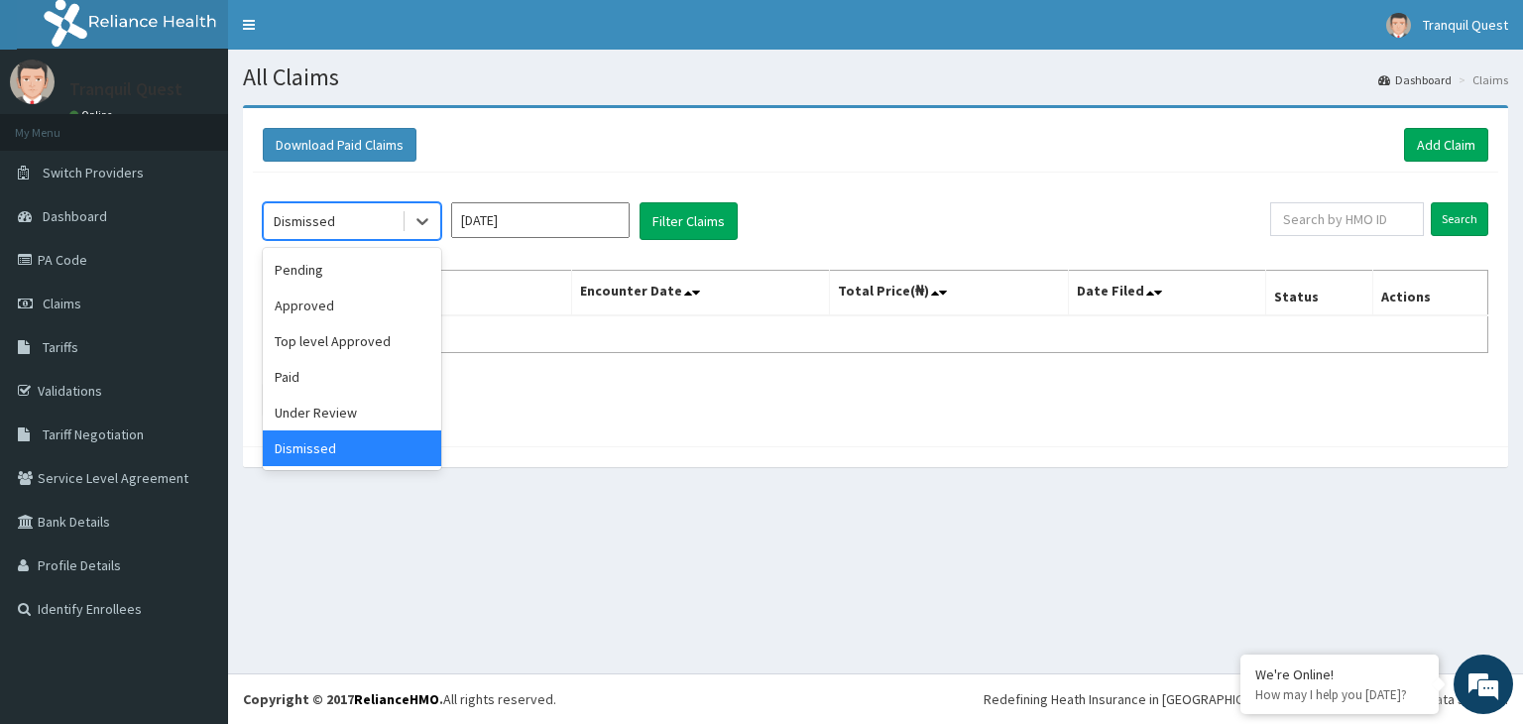
click at [394, 223] on div "Dismissed" at bounding box center [333, 221] width 138 height 32
click at [384, 268] on div "Pending" at bounding box center [352, 270] width 179 height 36
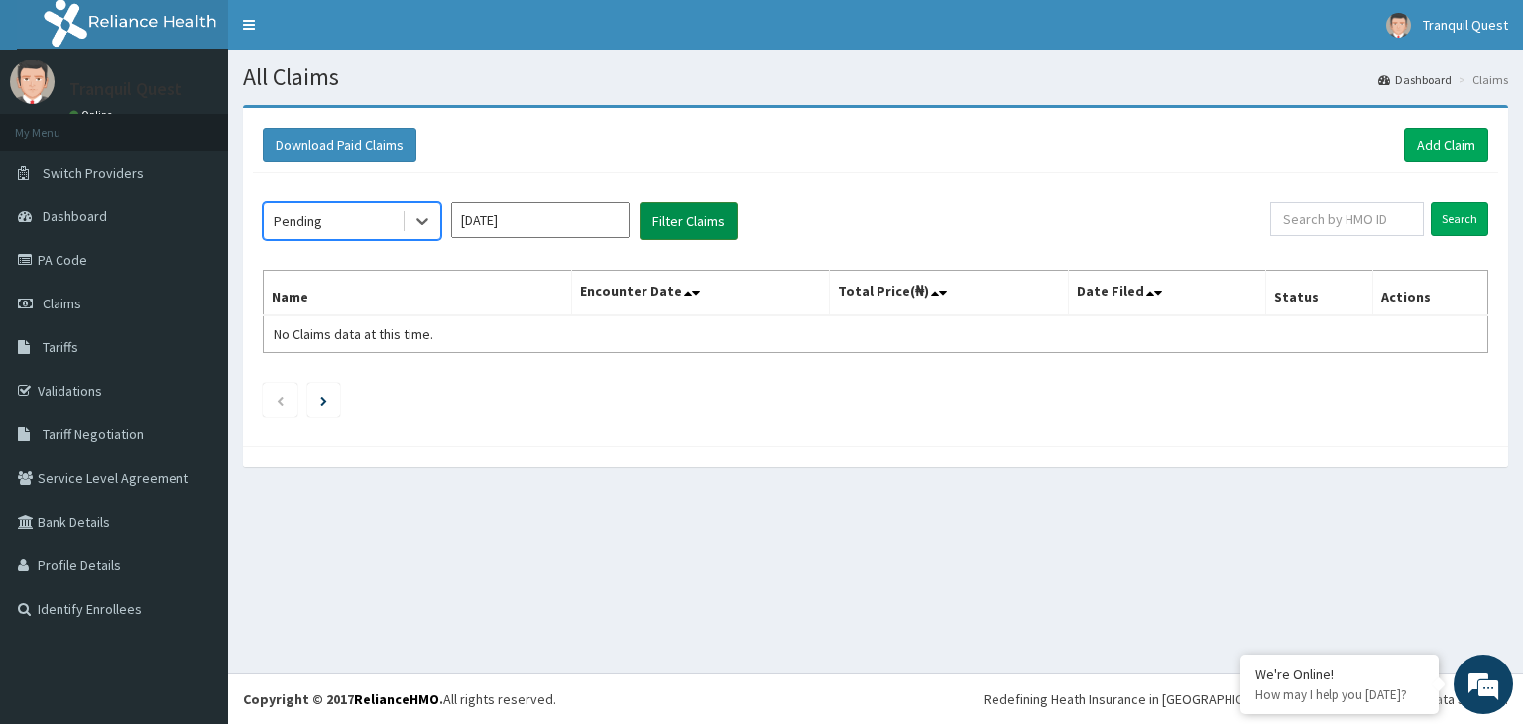
click at [699, 227] on button "Filter Claims" at bounding box center [689, 221] width 98 height 38
click at [368, 230] on div "Pending" at bounding box center [333, 221] width 138 height 32
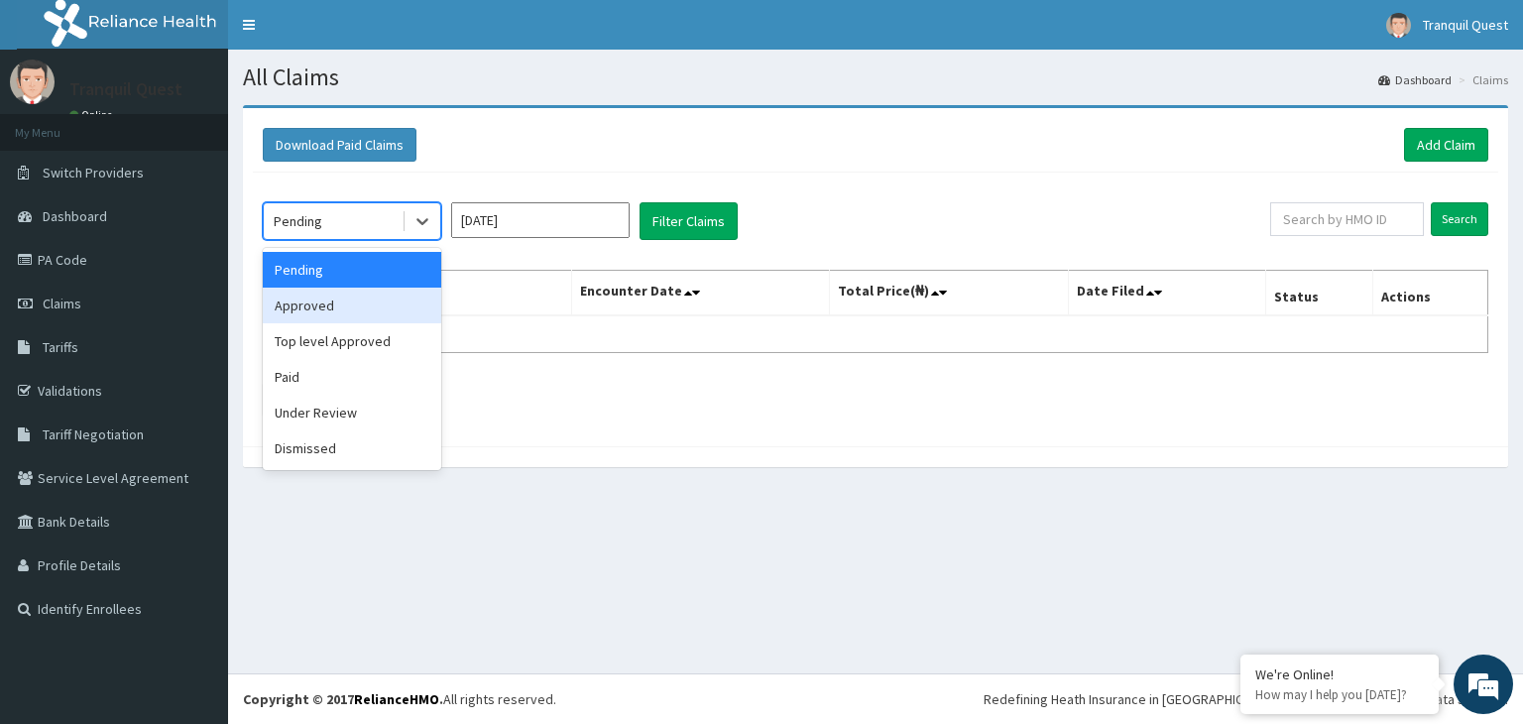
click at [361, 313] on div "Approved" at bounding box center [352, 306] width 179 height 36
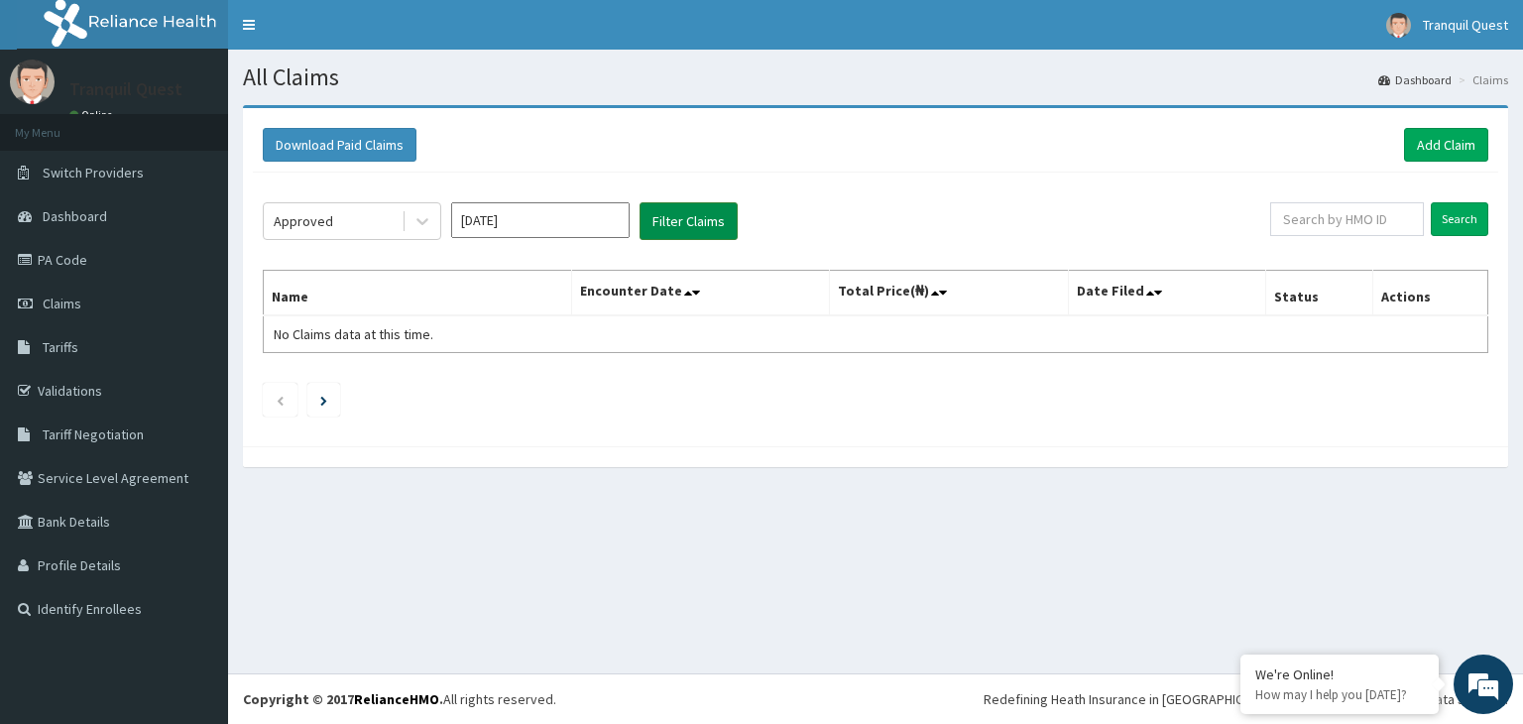
click at [664, 237] on button "Filter Claims" at bounding box center [689, 221] width 98 height 38
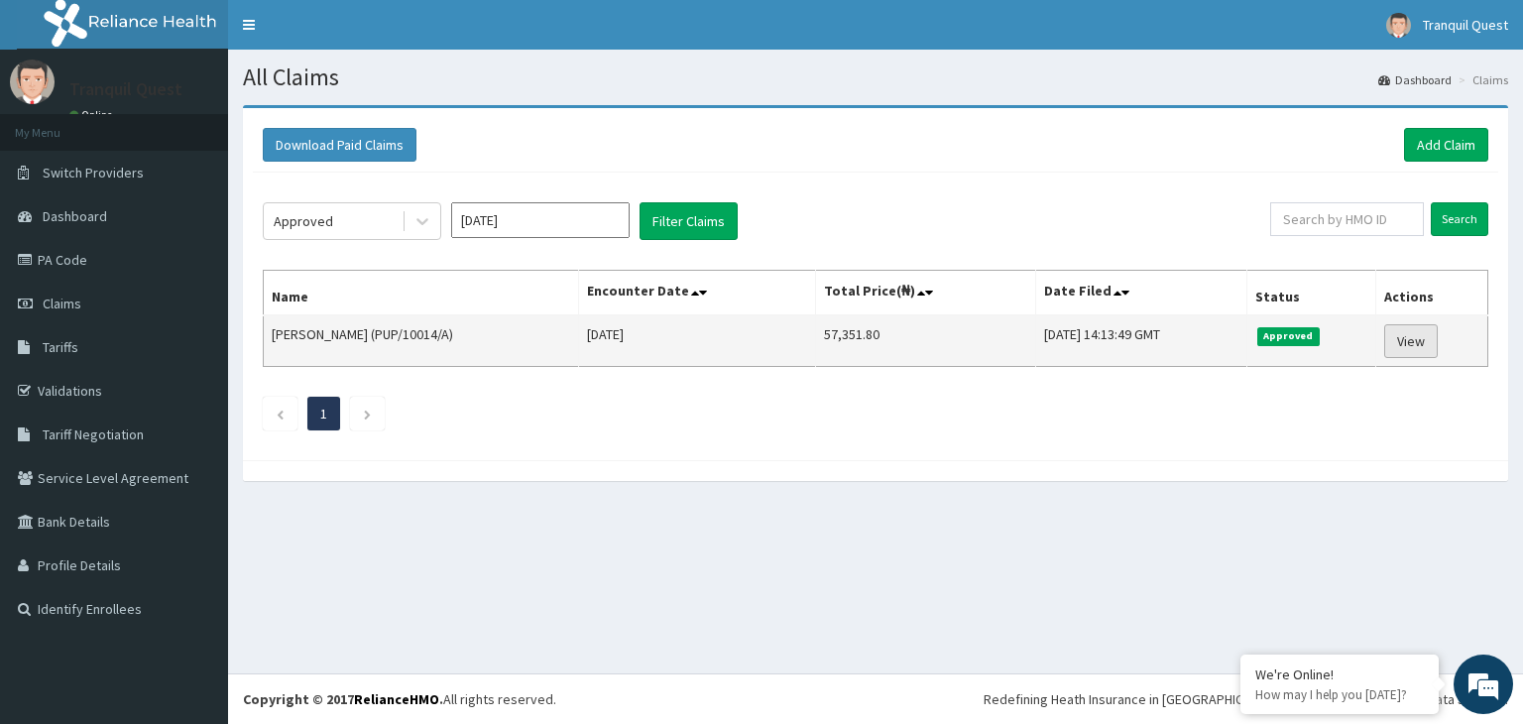
click at [1408, 342] on link "View" at bounding box center [1412, 341] width 54 height 34
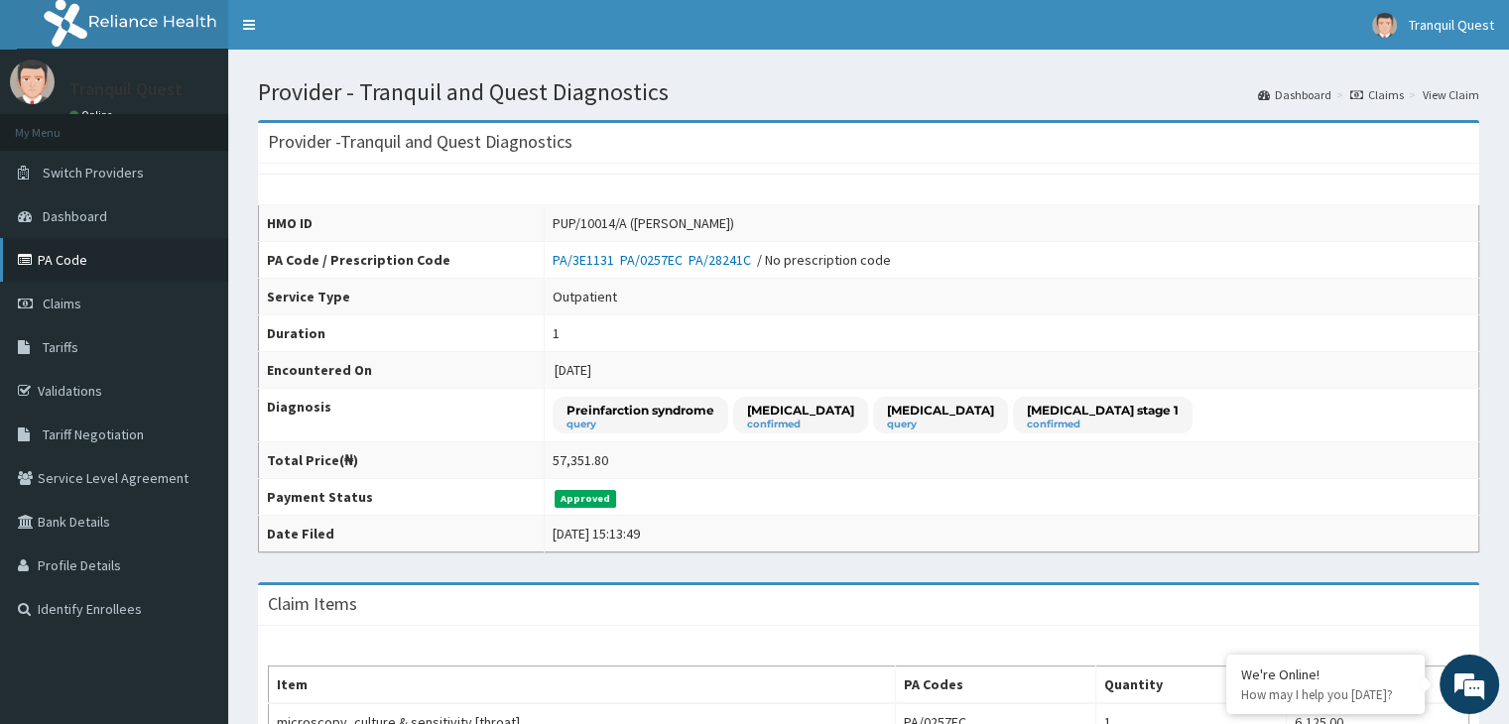
click at [50, 262] on link "PA Code" at bounding box center [114, 260] width 228 height 44
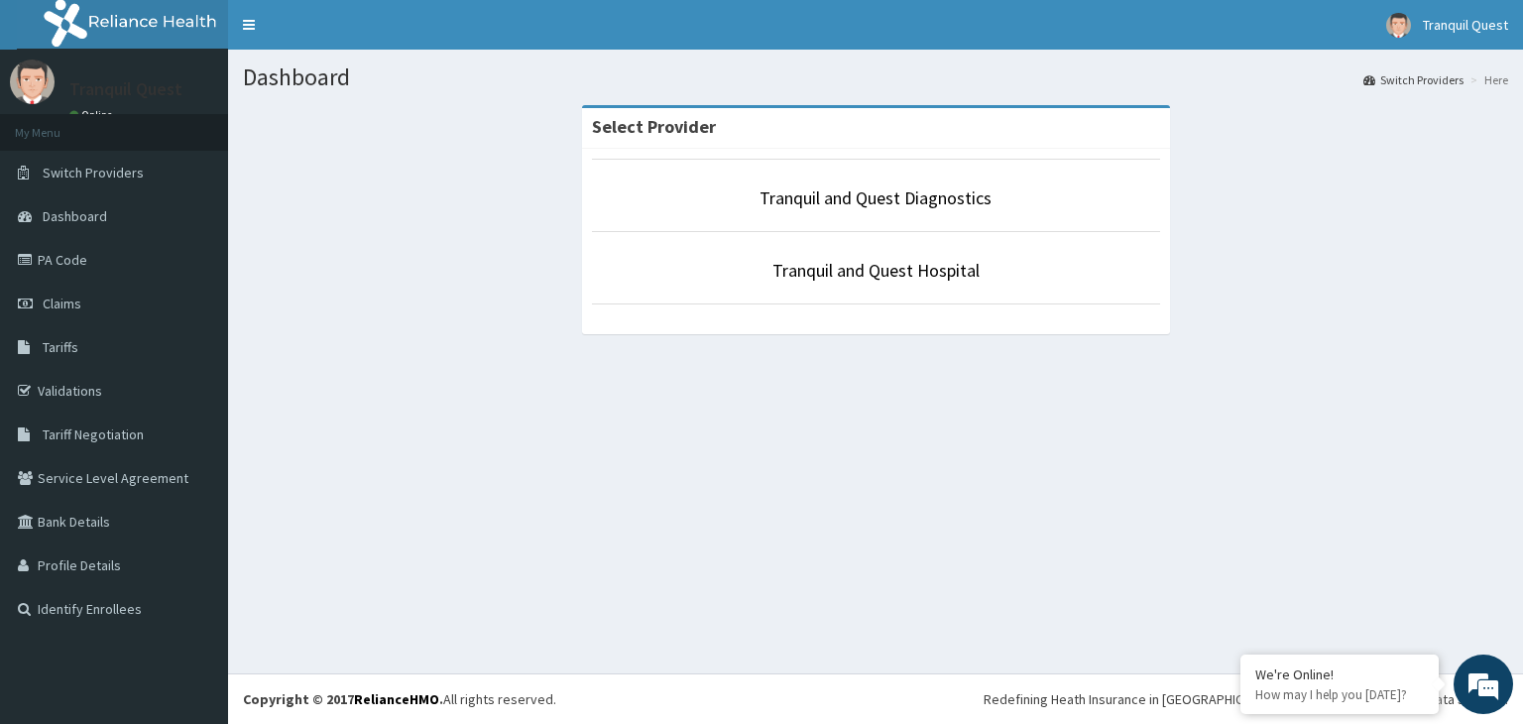
click at [843, 291] on li "Tranquil and Quest Hospital" at bounding box center [876, 267] width 568 height 73
click at [829, 279] on link "Tranquil and Quest Hospital" at bounding box center [876, 270] width 207 height 23
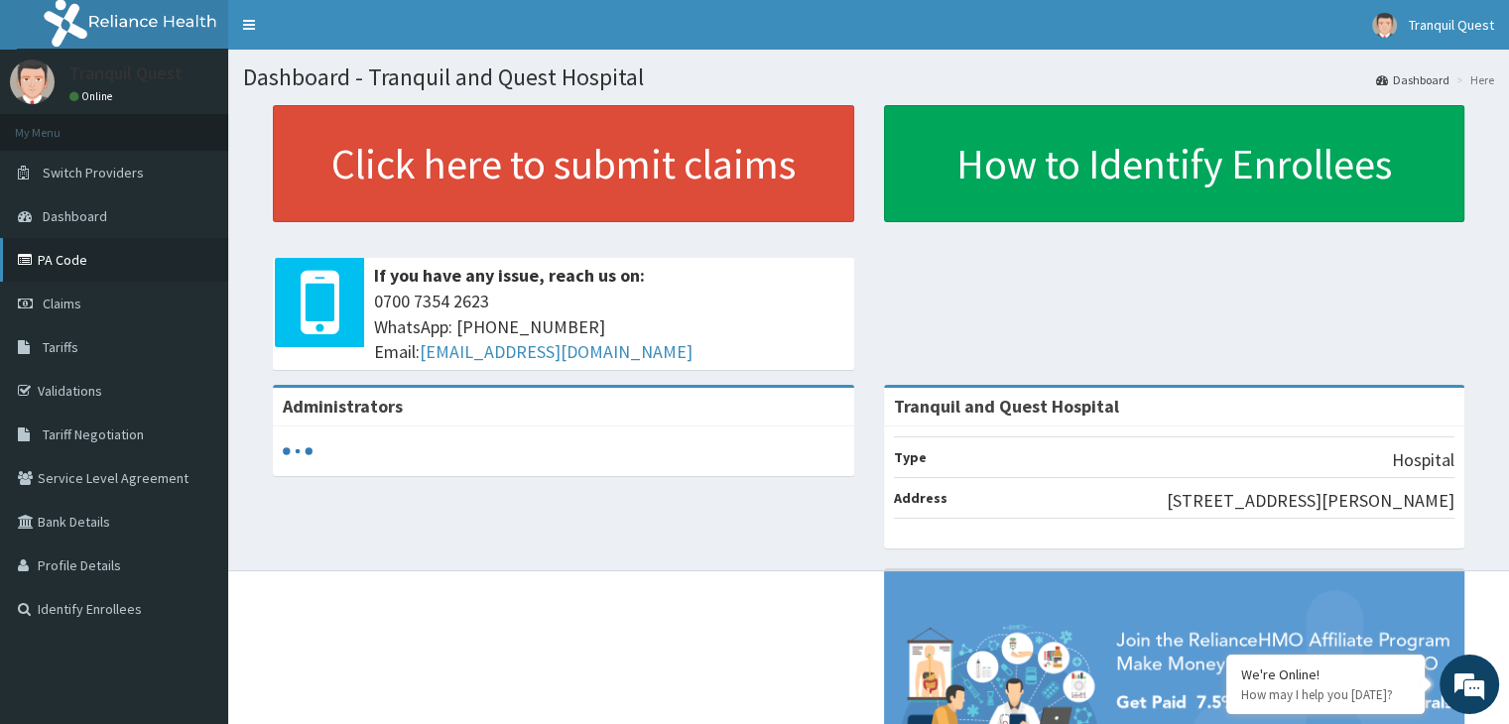
click at [63, 257] on link "PA Code" at bounding box center [114, 260] width 228 height 44
